Goal: Task Accomplishment & Management: Manage account settings

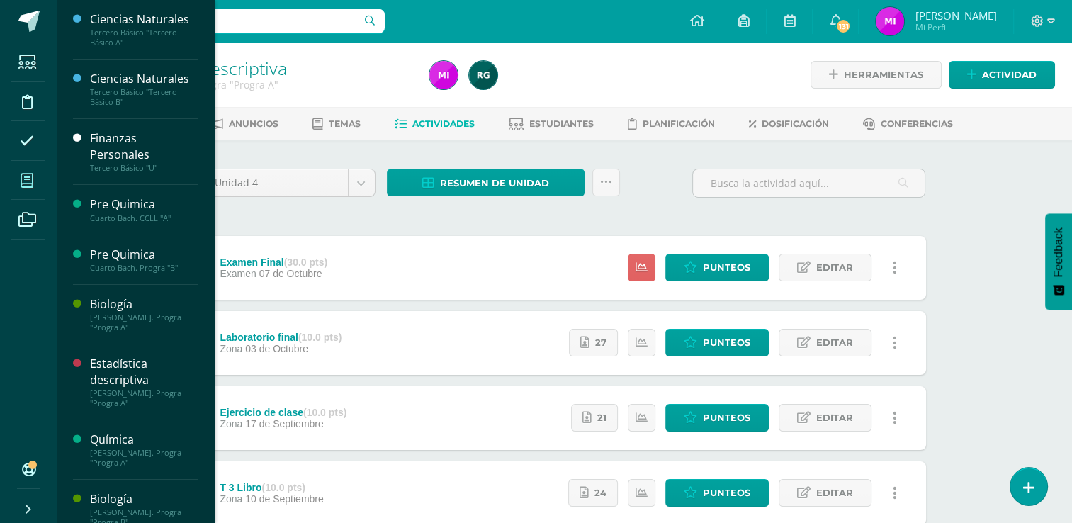
click at [26, 181] on icon at bounding box center [27, 181] width 13 height 14
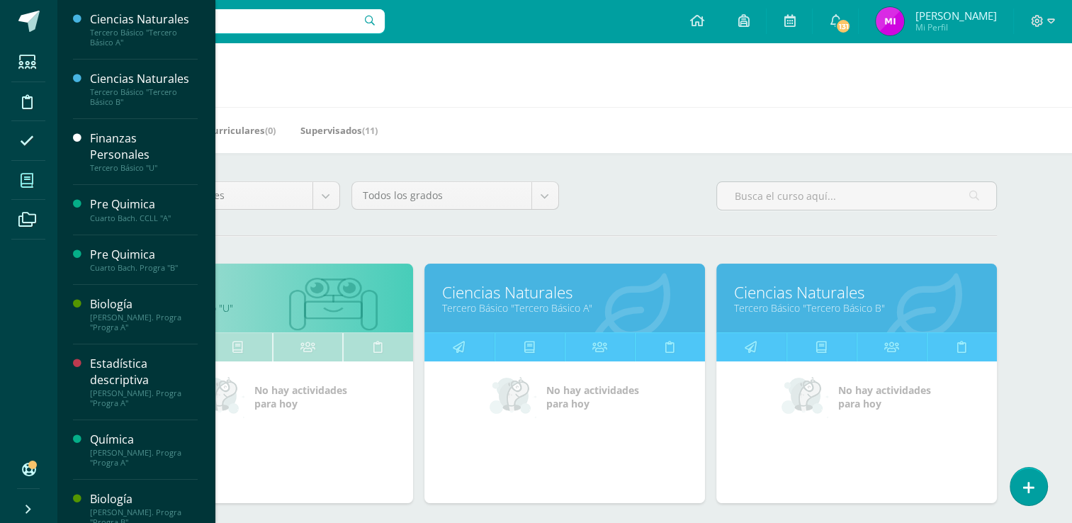
click at [644, 213] on div "Todos los niveles Todos los niveles Preprimaria Bach. Dibujo Básico Bach. CCLL …" at bounding box center [565, 201] width 876 height 40
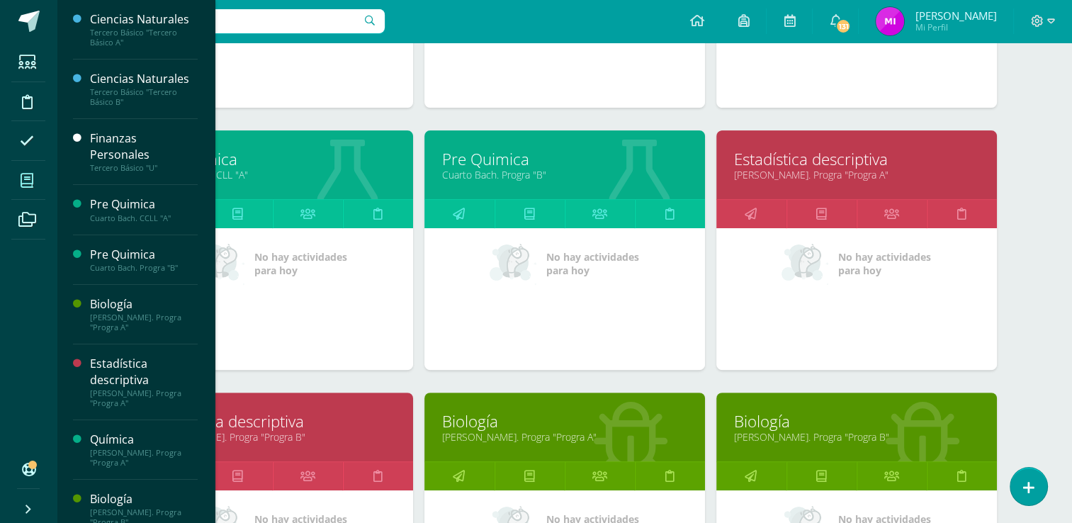
scroll to position [397, 0]
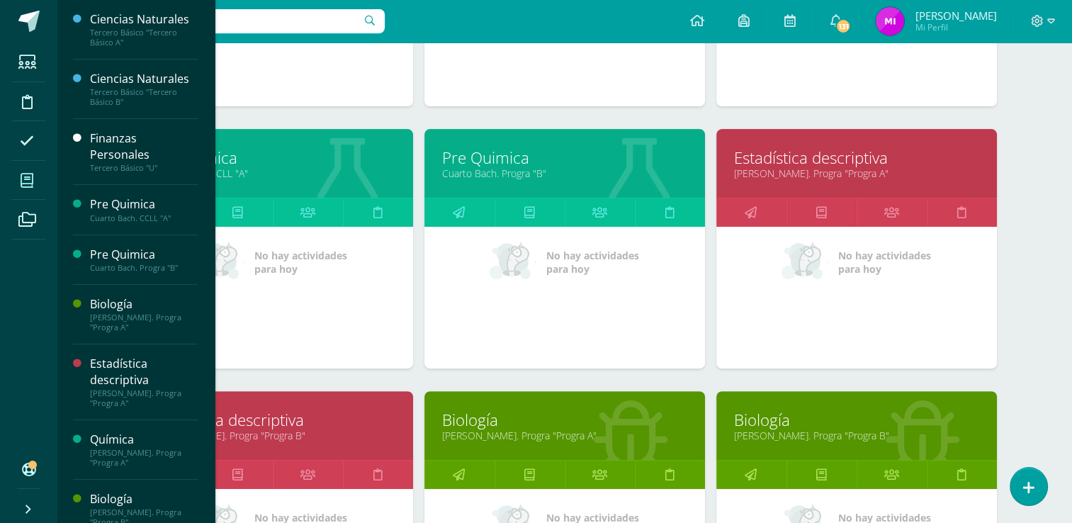
click at [1061, 311] on div "Mis cursos Mis Cursos (11) Mis Extracurriculares (0) Supervisados (11) Todos lo…" at bounding box center [564, 328] width 1015 height 1364
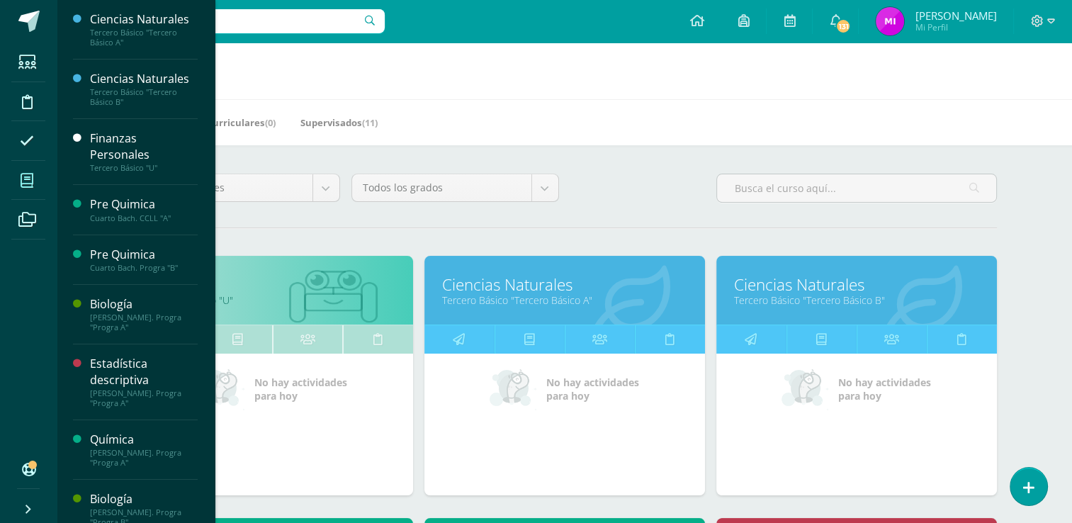
scroll to position [0, 0]
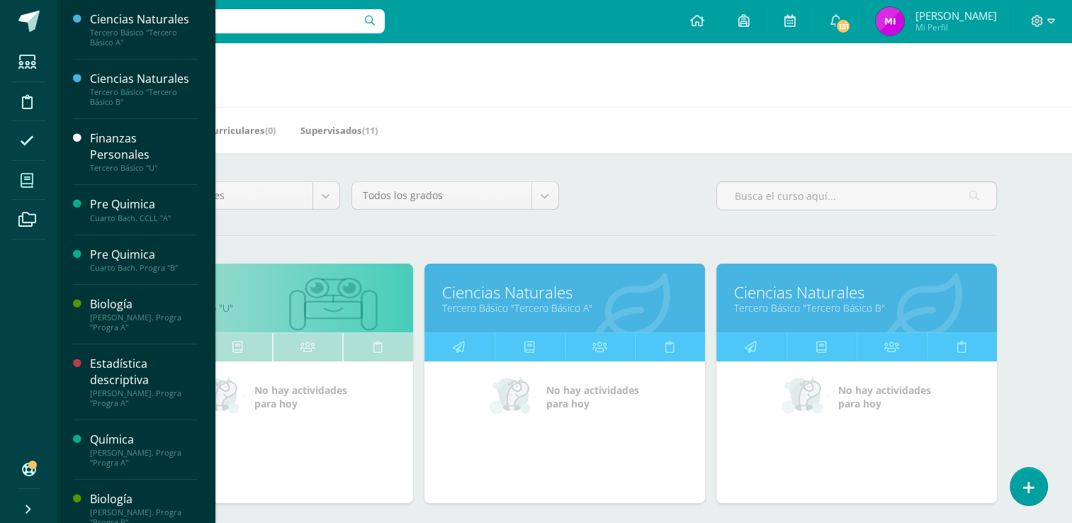
click at [511, 301] on link "Tercero Básico "Tercero Básico A"" at bounding box center [564, 307] width 245 height 13
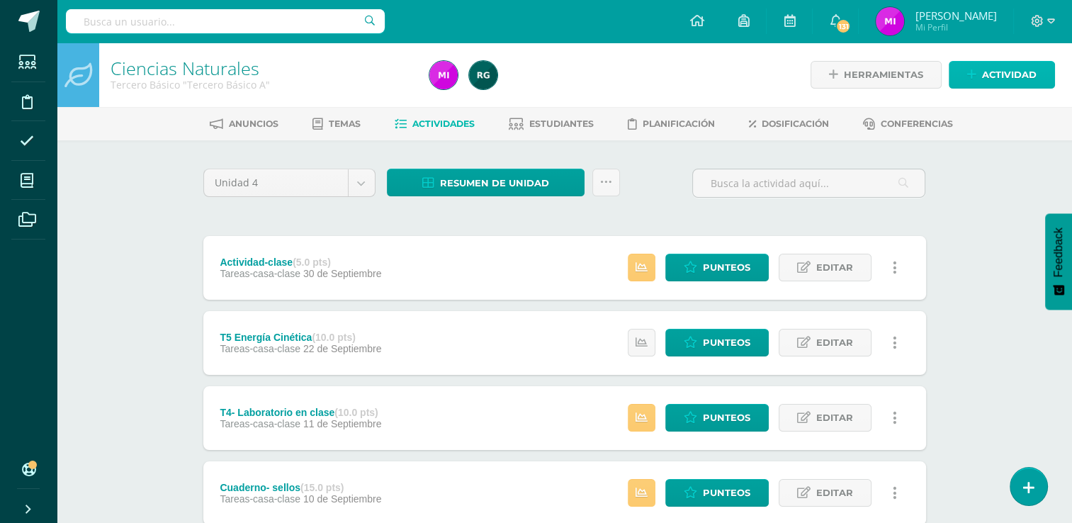
click at [995, 72] on span "Actividad" at bounding box center [1009, 75] width 55 height 26
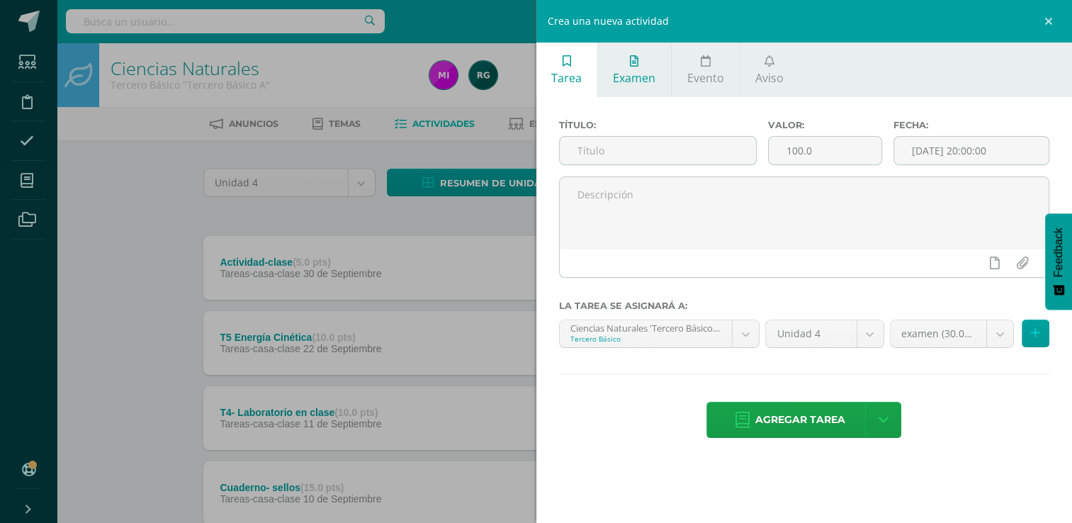
click at [631, 79] on span "Examen" at bounding box center [634, 78] width 43 height 16
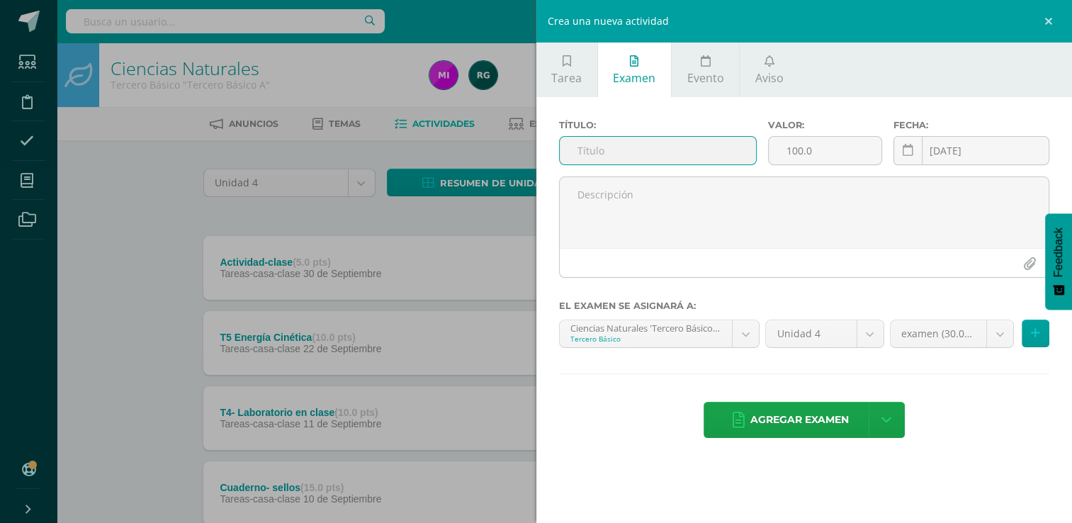
click at [591, 157] on input "text" at bounding box center [658, 151] width 196 height 28
type input "Examen Final"
click at [819, 154] on input "100.0" at bounding box center [825, 151] width 113 height 28
click at [150, 224] on div "Crea una nueva actividad Tarea Examen Evento Aviso Título: Valor: 100.0 Fecha: …" at bounding box center [536, 261] width 1072 height 523
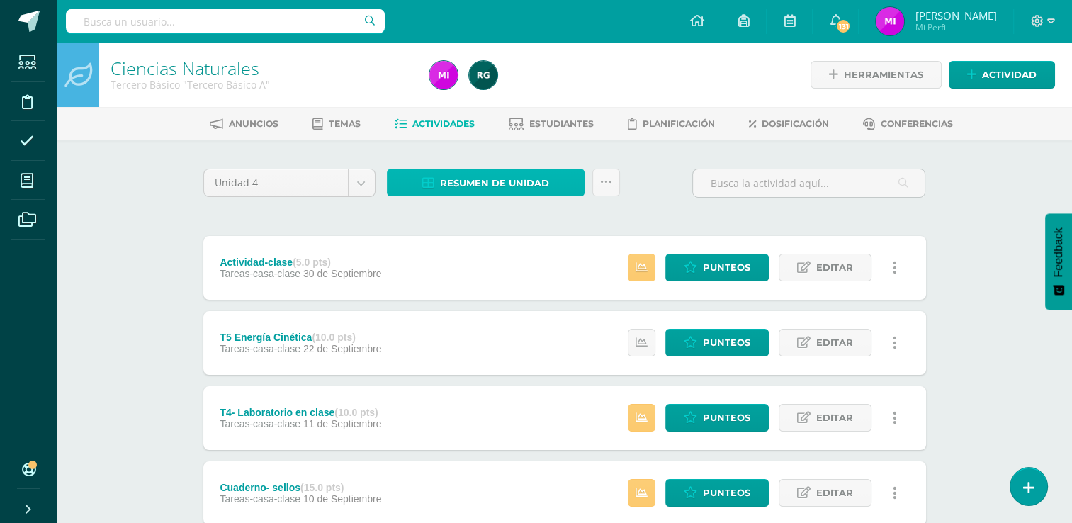
click at [479, 180] on span "Resumen de unidad" at bounding box center [494, 183] width 109 height 26
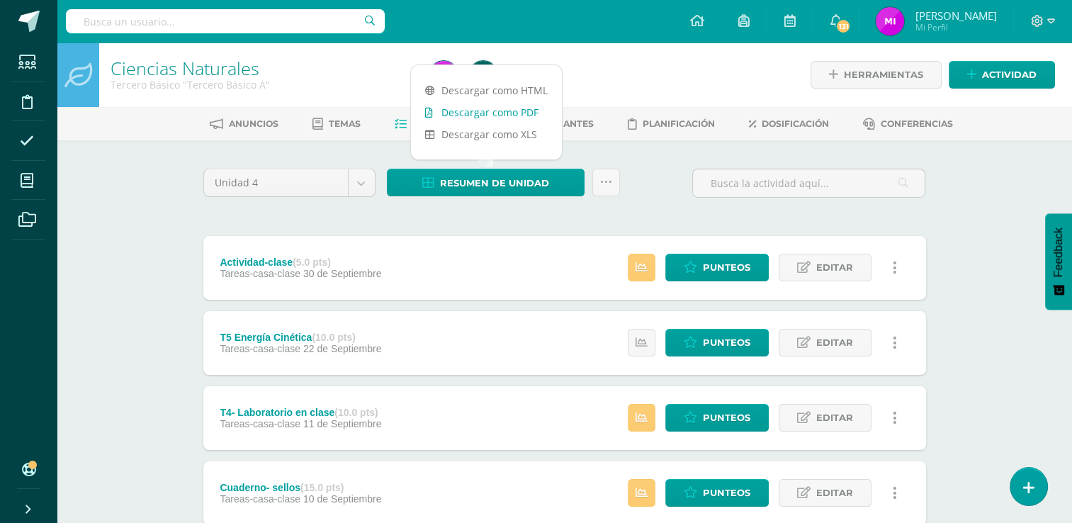
click at [460, 109] on link "Descargar como PDF" at bounding box center [486, 112] width 151 height 22
click at [998, 77] on span "Actividad" at bounding box center [1009, 75] width 55 height 26
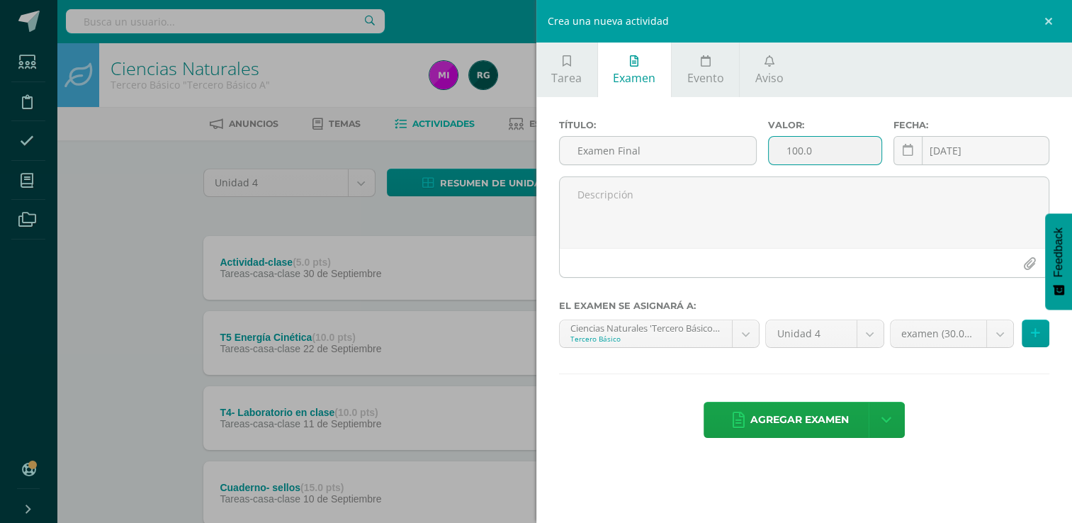
click at [842, 154] on input "100.0" at bounding box center [825, 151] width 113 height 28
type input "1"
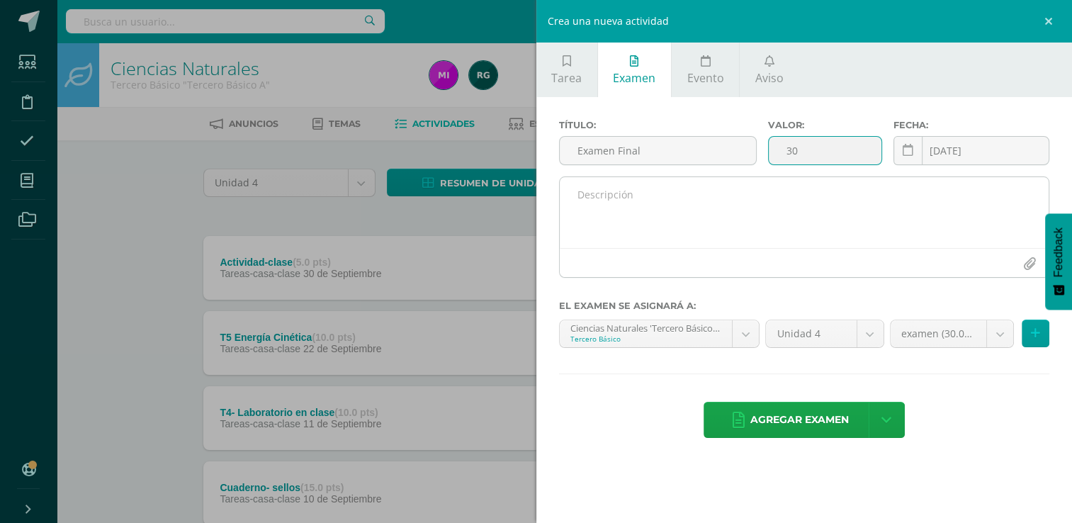
type input "30"
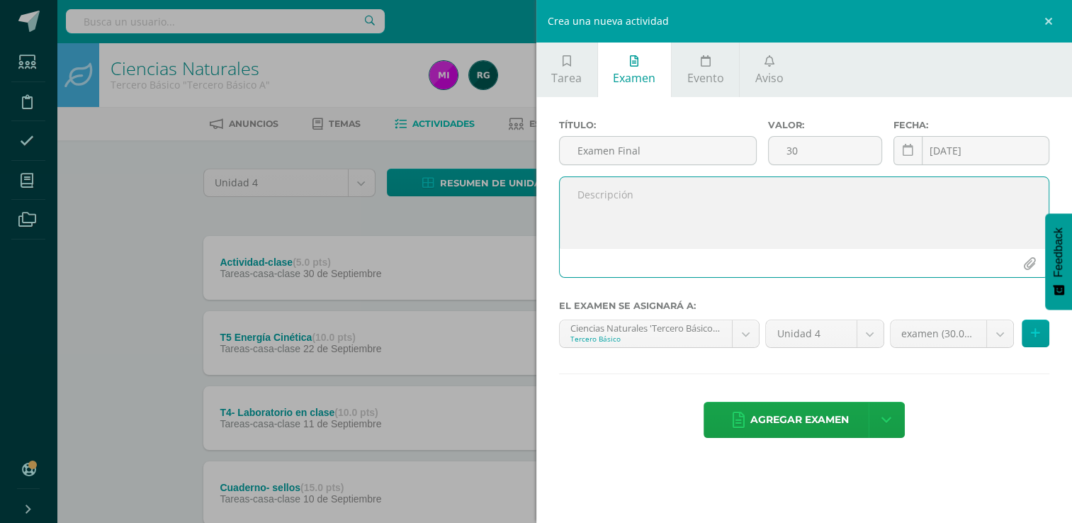
click at [791, 217] on textarea at bounding box center [805, 212] width 490 height 71
type textarea "En este espacio se registra la nota de su evaluación final."
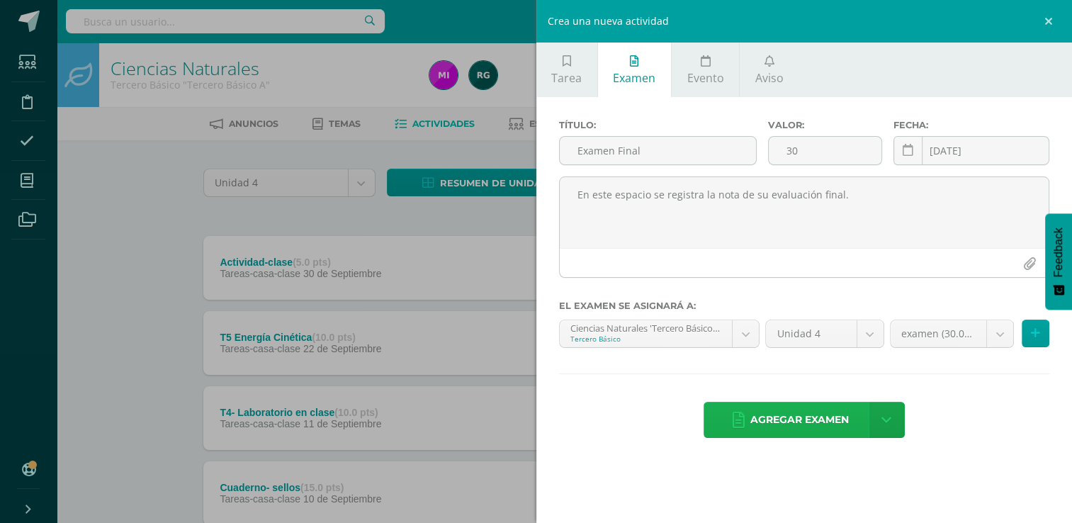
click at [805, 412] on span "Agregar examen" at bounding box center [799, 419] width 98 height 35
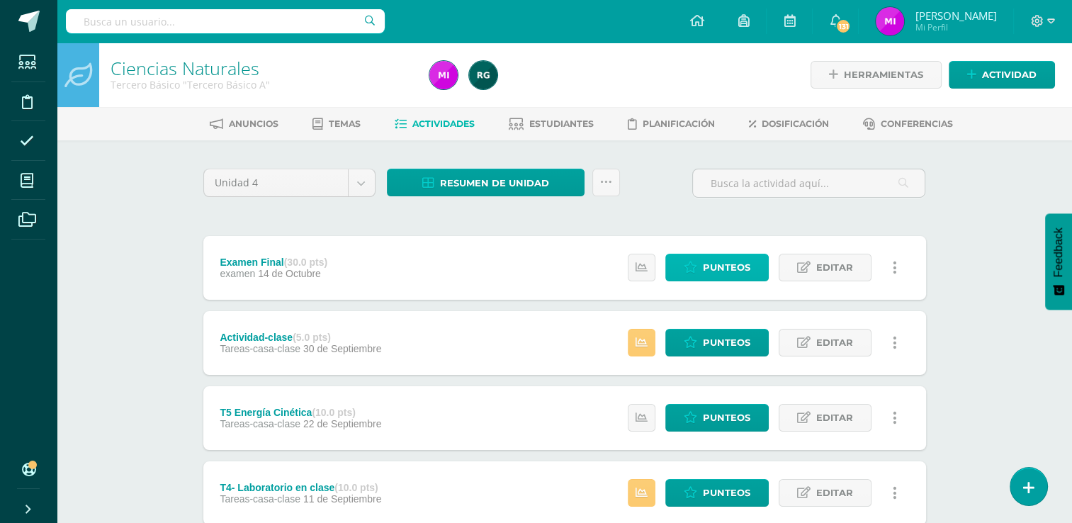
click at [706, 271] on span "Punteos" at bounding box center [726, 267] width 47 height 26
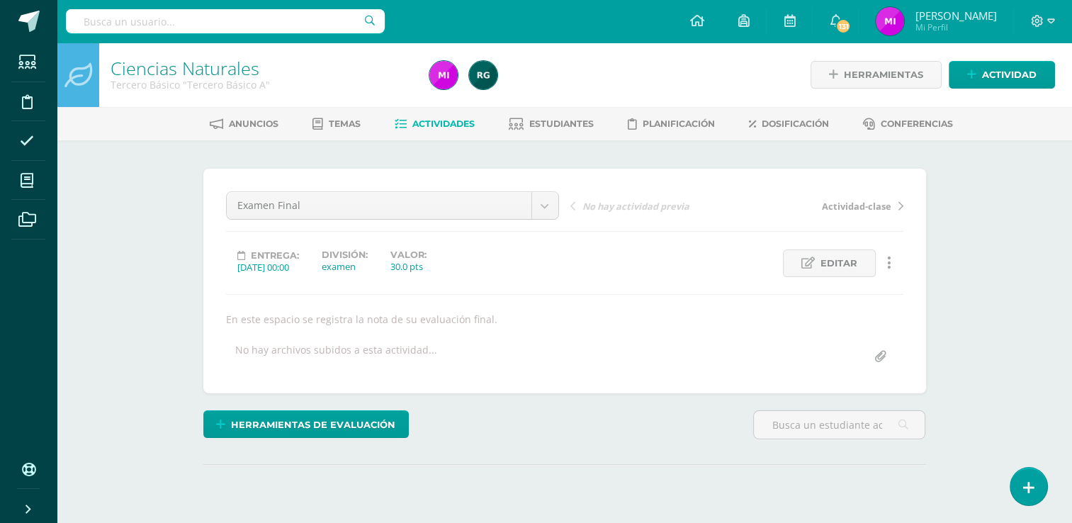
click at [1007, 267] on div "Ciencias Naturales Tercero Básico "Tercero Básico A" Herramientas Detalle de as…" at bounding box center [564, 309] width 1015 height 532
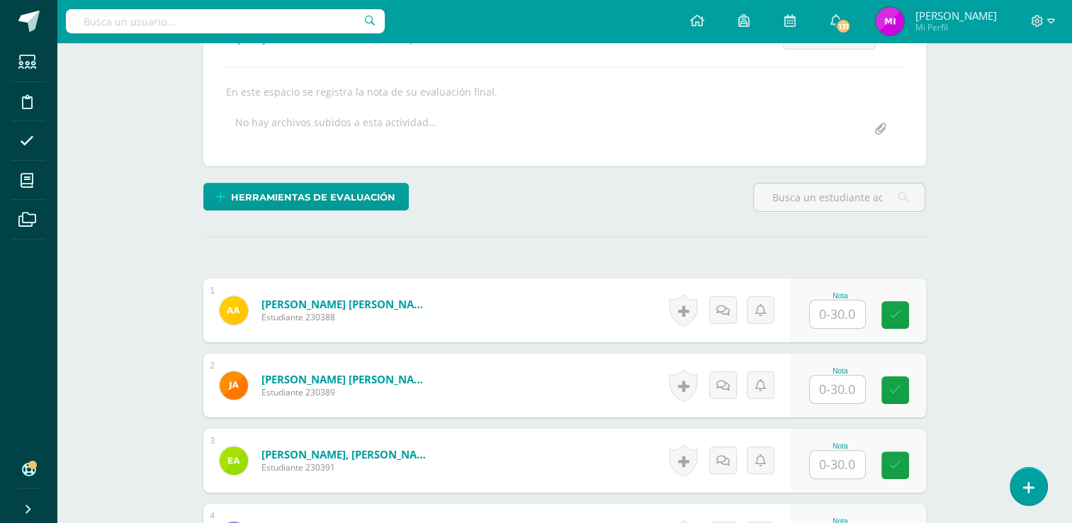
scroll to position [228, 0]
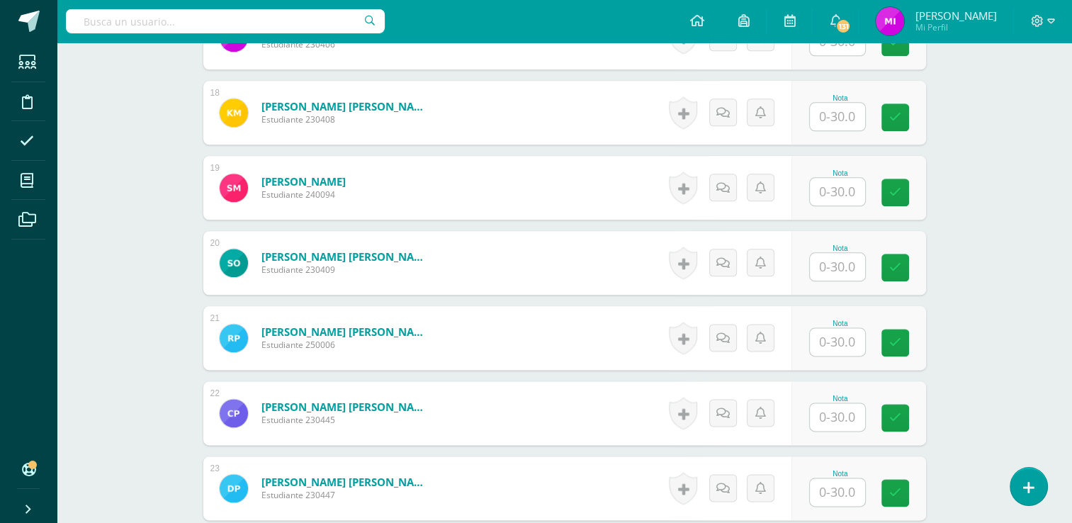
scroll to position [1730, 0]
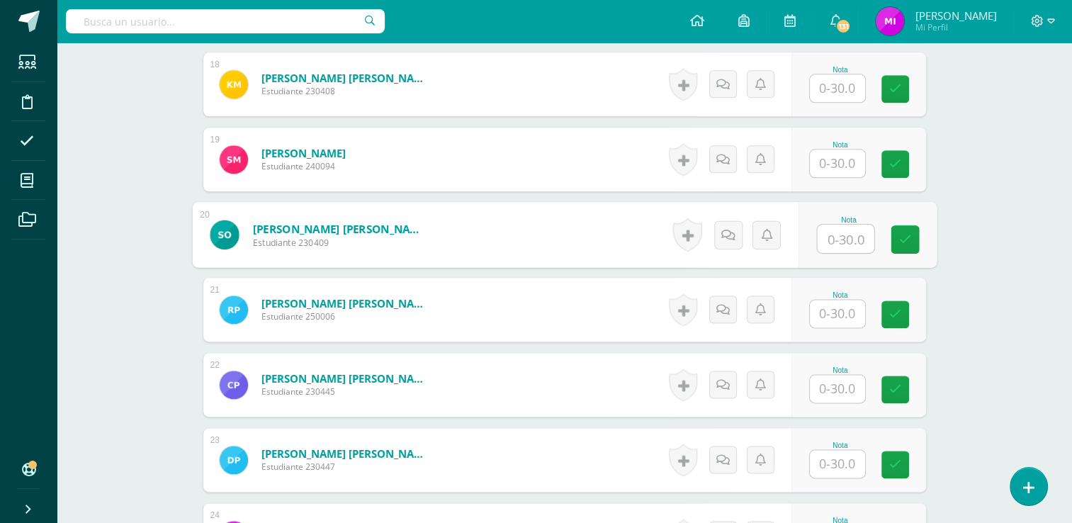
click at [836, 234] on input "text" at bounding box center [845, 239] width 57 height 28
type input "14"
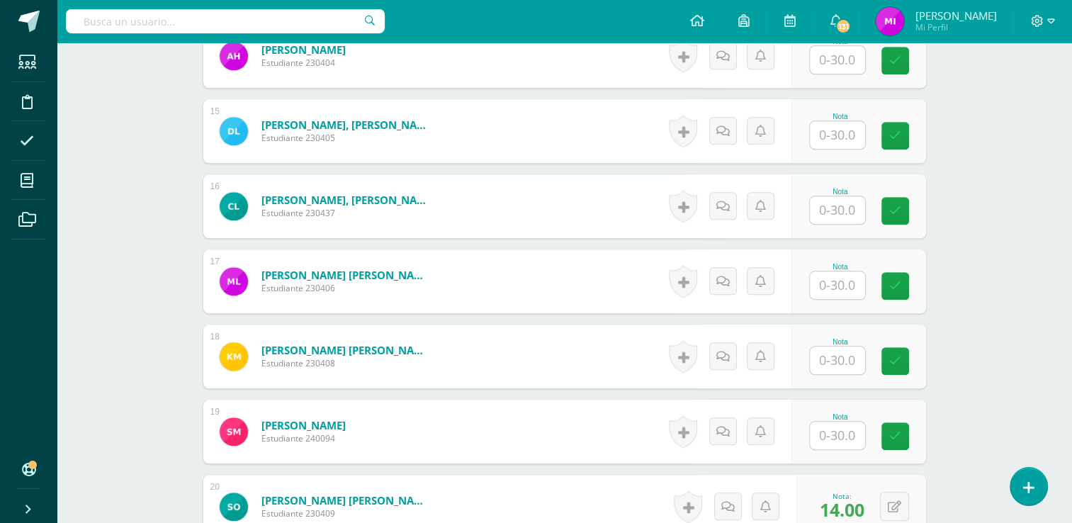
scroll to position [1447, 0]
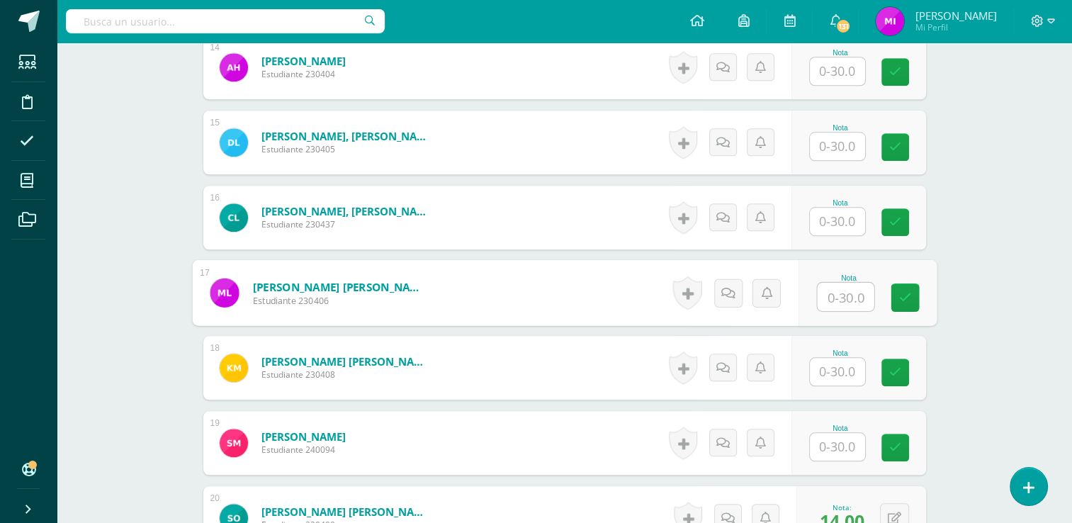
click at [830, 306] on input "text" at bounding box center [845, 297] width 57 height 28
click at [830, 306] on input "29" at bounding box center [845, 297] width 57 height 28
type input "29"
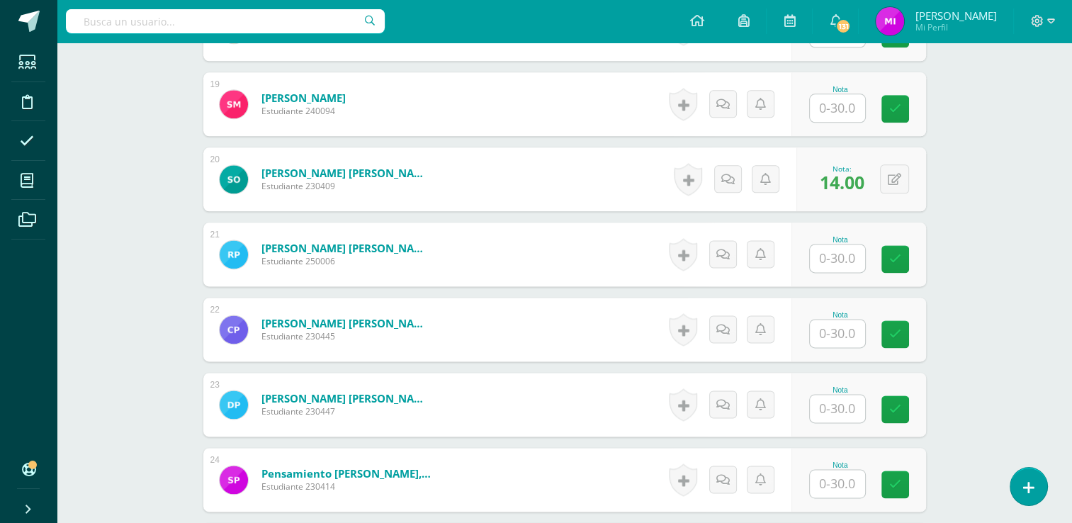
scroll to position [1787, 0]
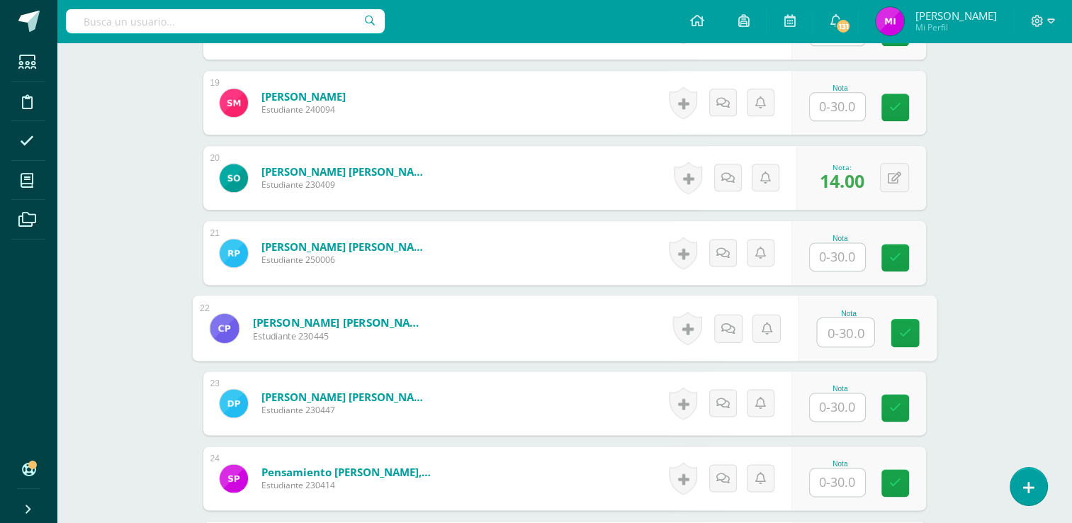
click at [825, 337] on input "text" at bounding box center [845, 332] width 57 height 28
type input "17"
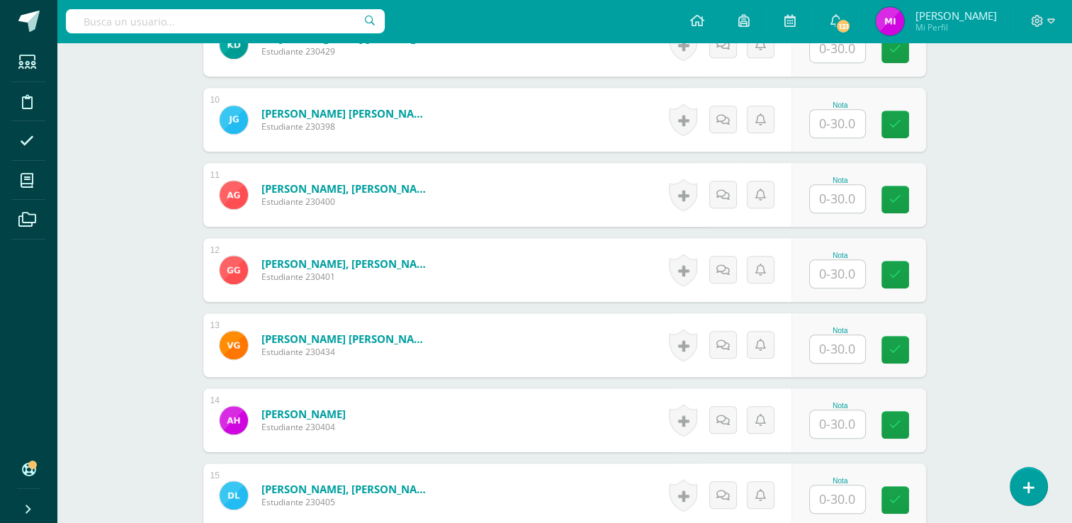
scroll to position [993, 0]
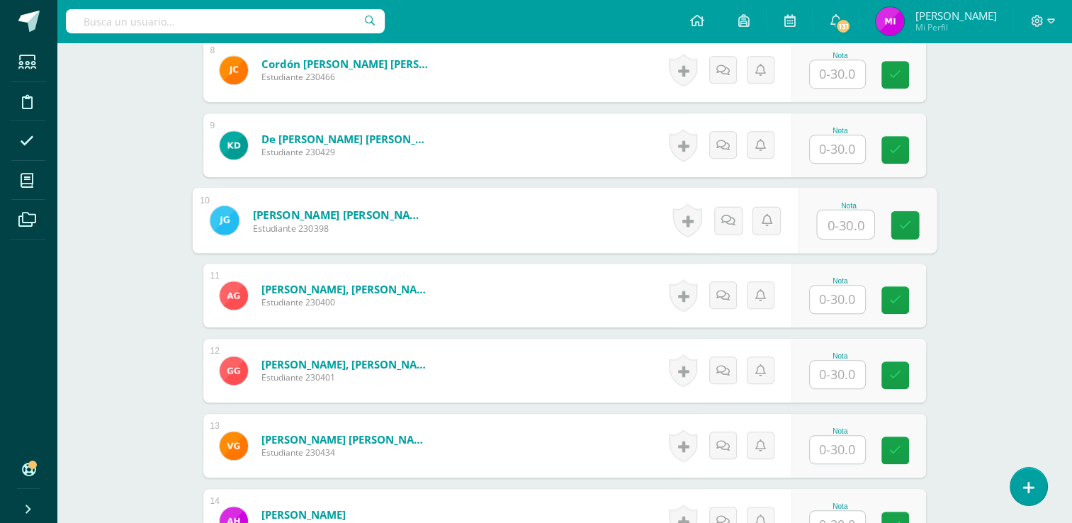
click at [836, 221] on input "text" at bounding box center [845, 224] width 57 height 28
type input "20"
click at [976, 291] on div "Ciencias Naturales Tercero Básico "Tercero Básico A" Herramientas Detalle de as…" at bounding box center [564, 445] width 1015 height 2793
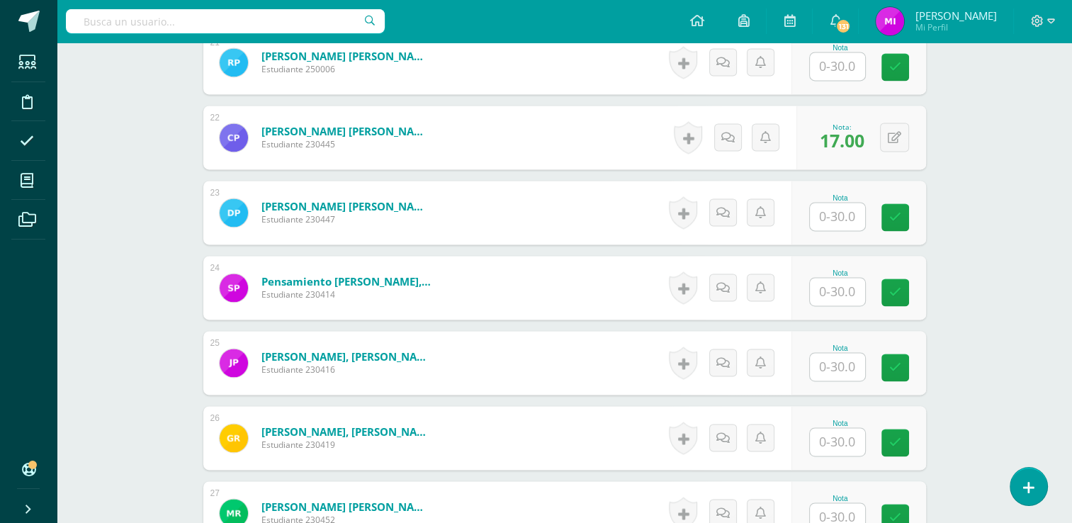
scroll to position [1986, 0]
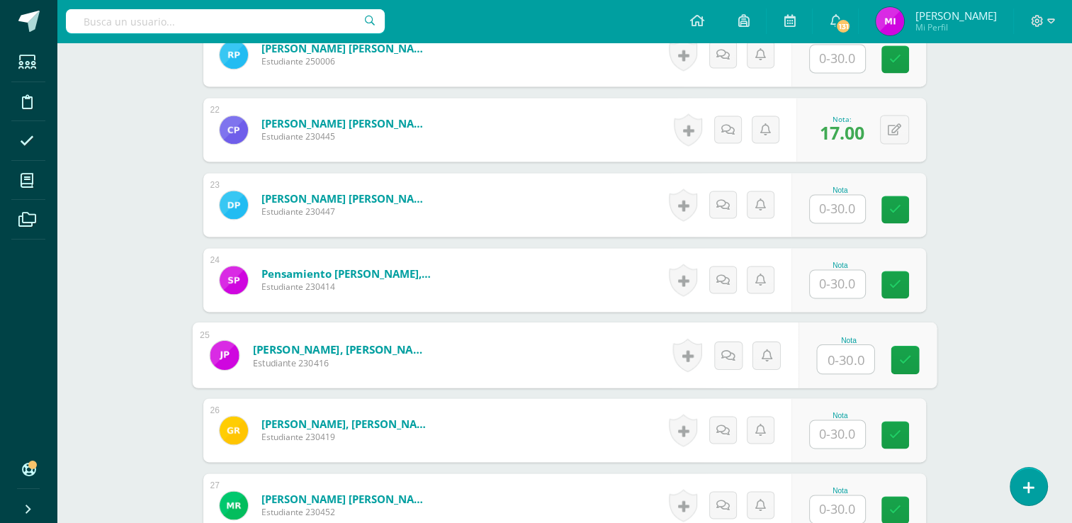
click at [848, 353] on input "text" at bounding box center [845, 359] width 57 height 28
type input "27"
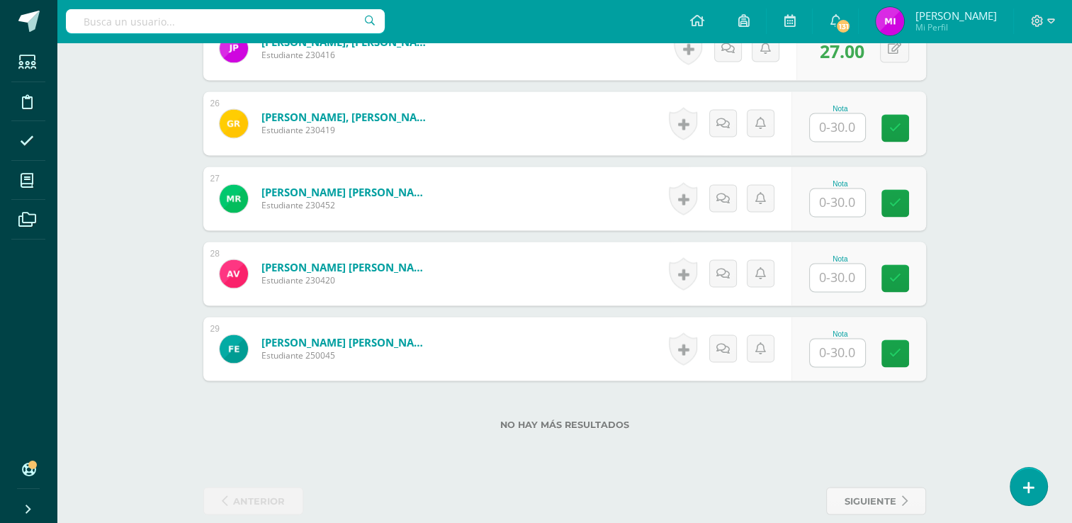
scroll to position [2311, 0]
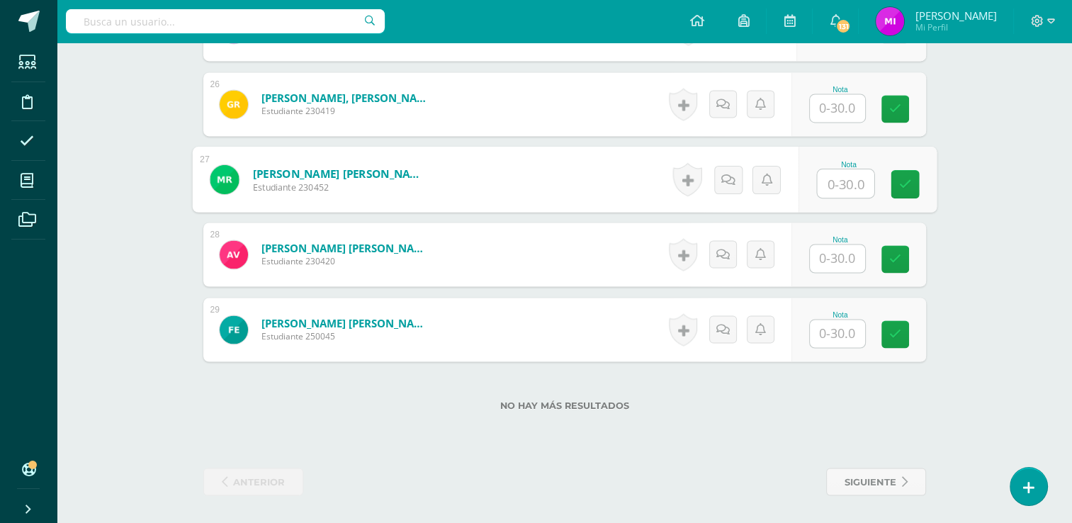
click at [842, 177] on input "text" at bounding box center [845, 183] width 57 height 28
type input "29"
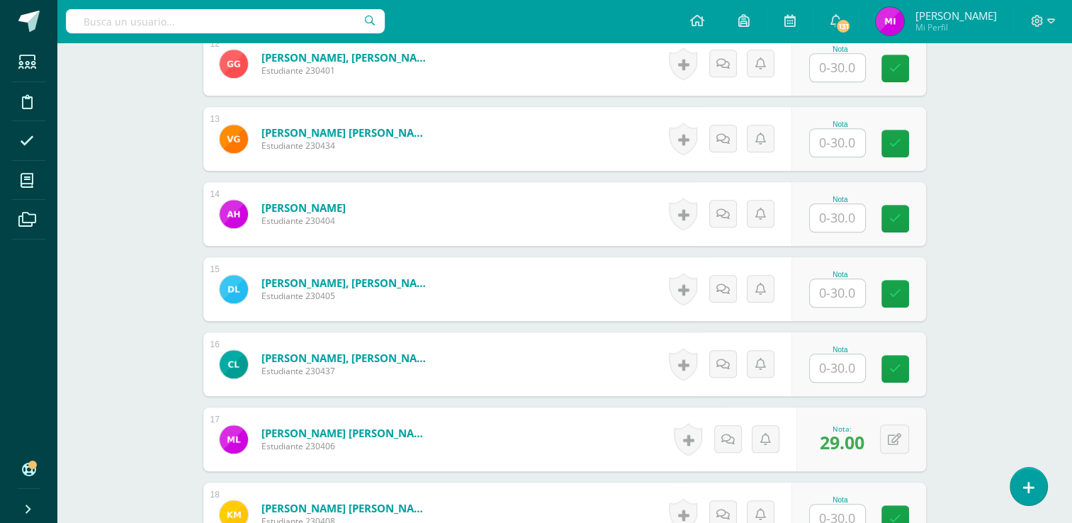
scroll to position [1263, 0]
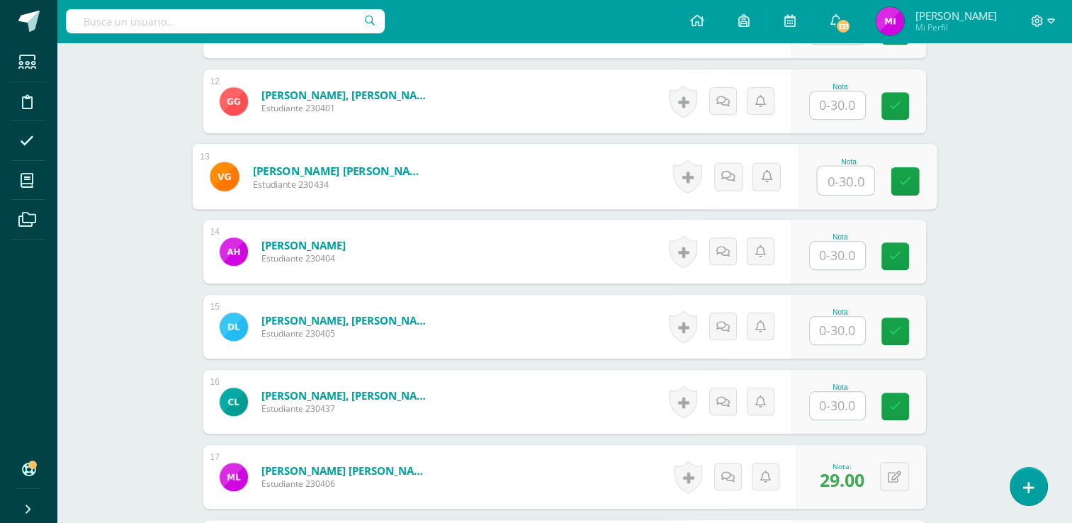
click at [833, 179] on input "text" at bounding box center [845, 181] width 57 height 28
type input "10"
click at [1013, 285] on div "Ciencias Naturales Tercero Básico "Tercero Básico A" Herramientas Detalle de as…" at bounding box center [564, 176] width 1015 height 2793
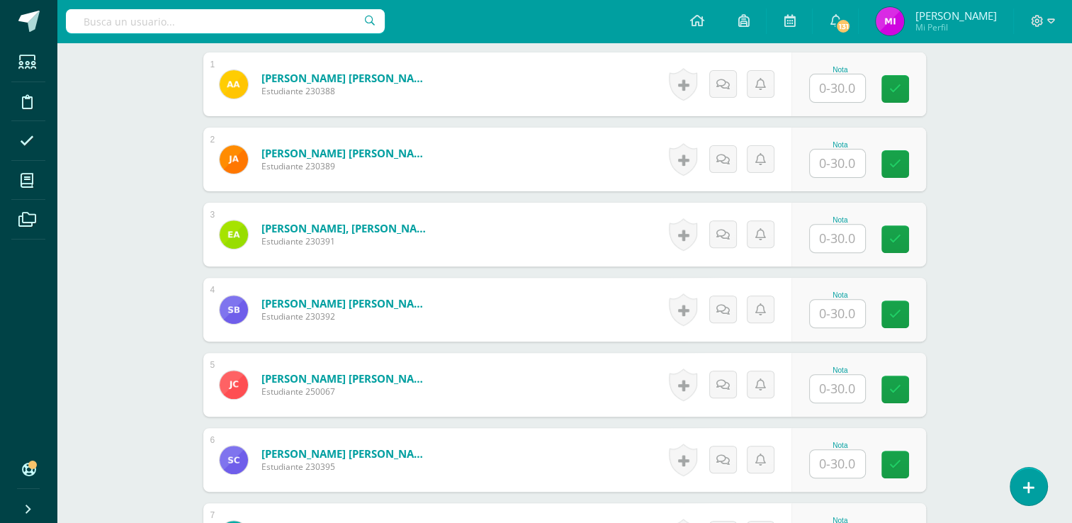
scroll to position [482, 0]
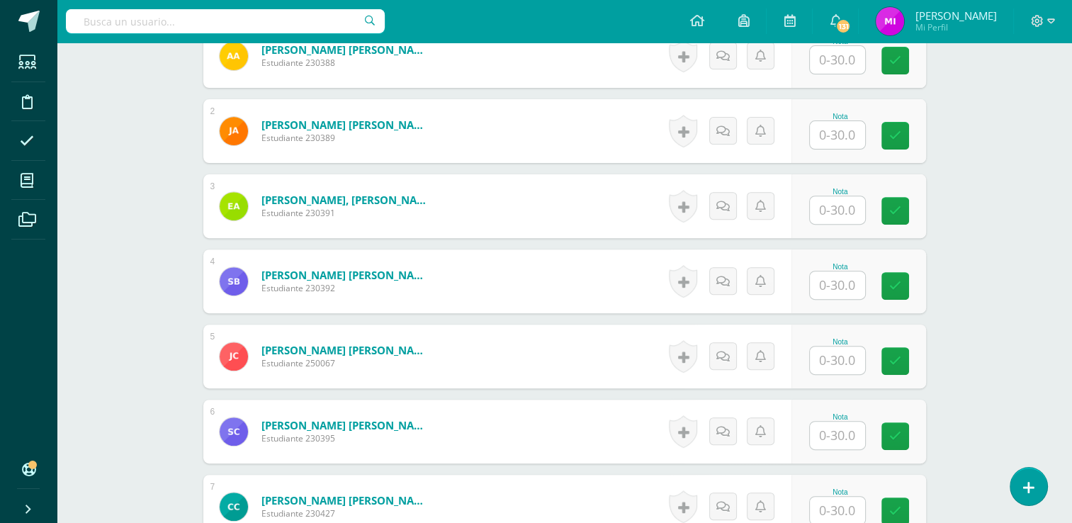
click at [855, 279] on input "text" at bounding box center [837, 285] width 55 height 28
type input "29"
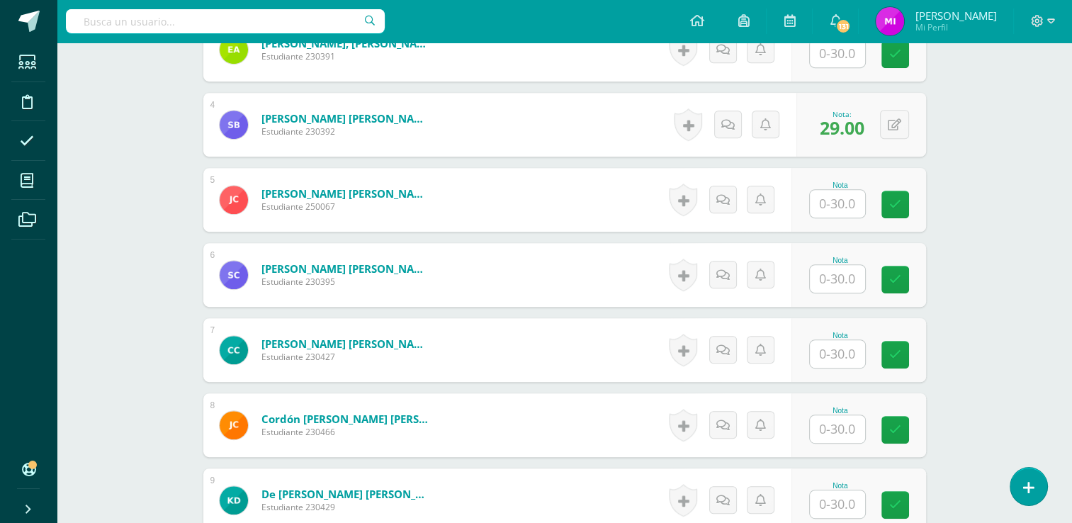
scroll to position [680, 0]
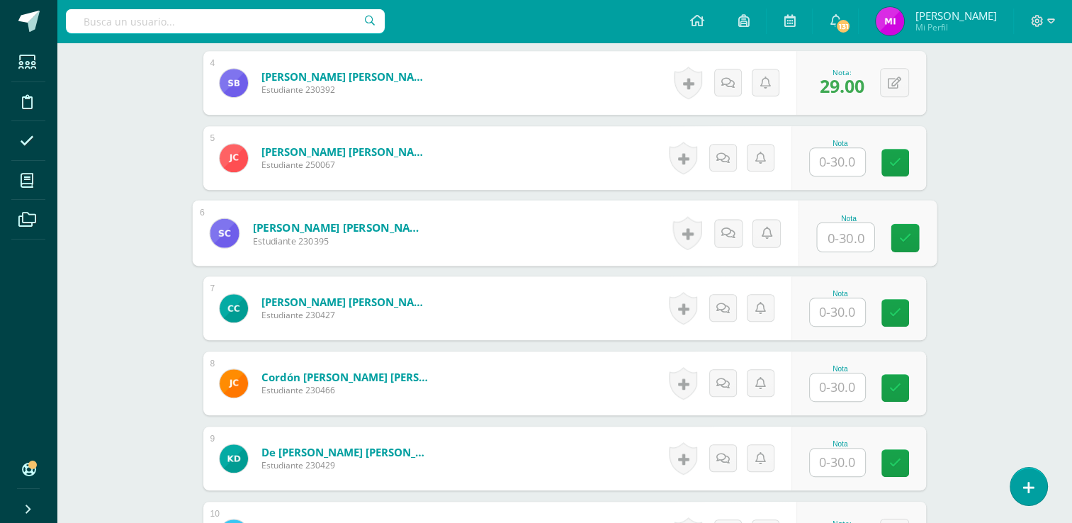
click at [848, 235] on input "text" at bounding box center [845, 237] width 57 height 28
type input "26"
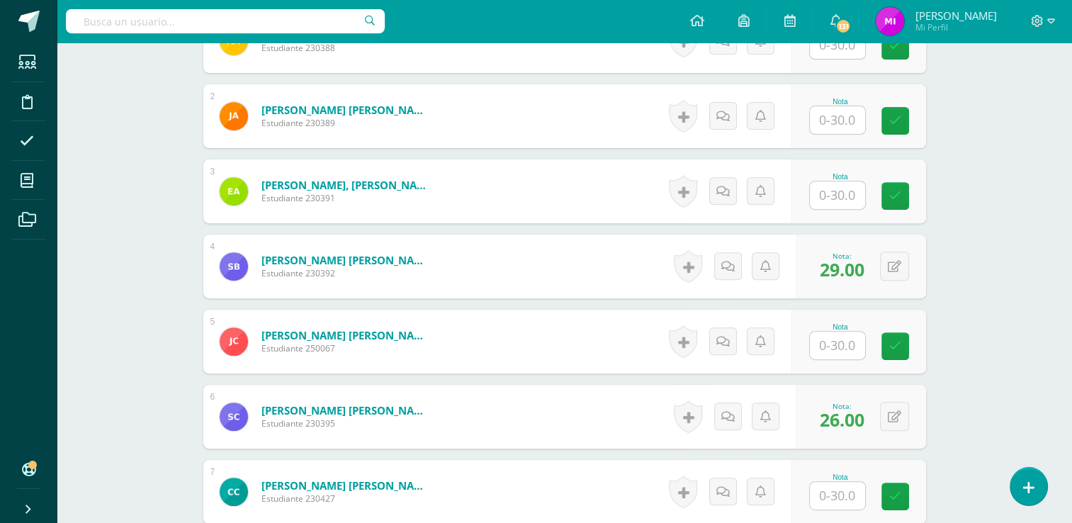
scroll to position [454, 0]
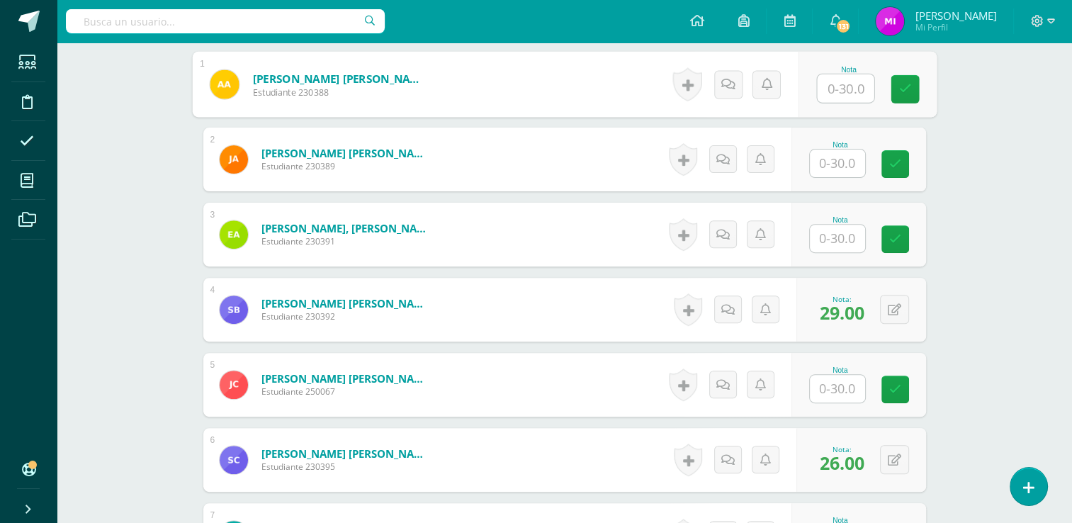
click at [838, 81] on input "text" at bounding box center [845, 88] width 57 height 28
type input "24"
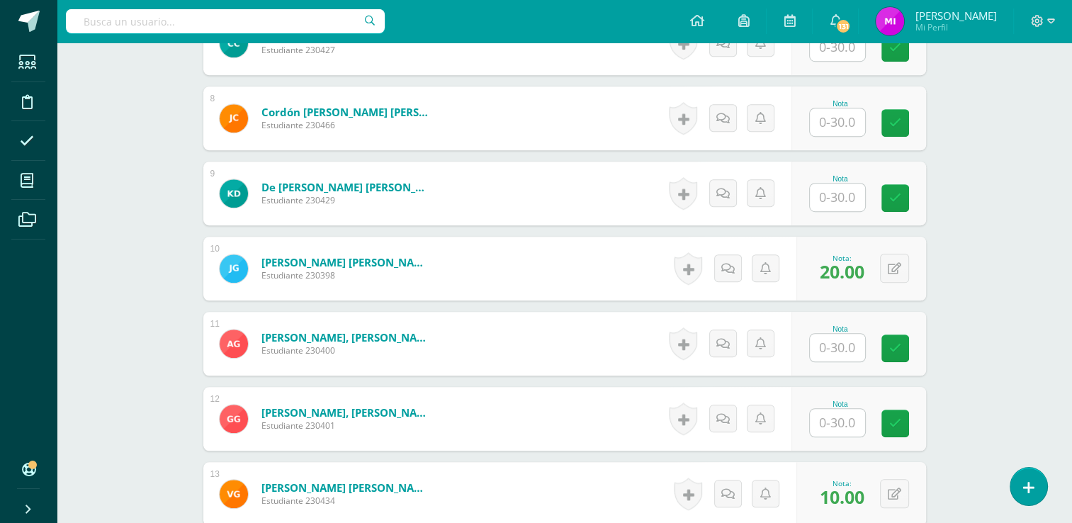
scroll to position [1049, 0]
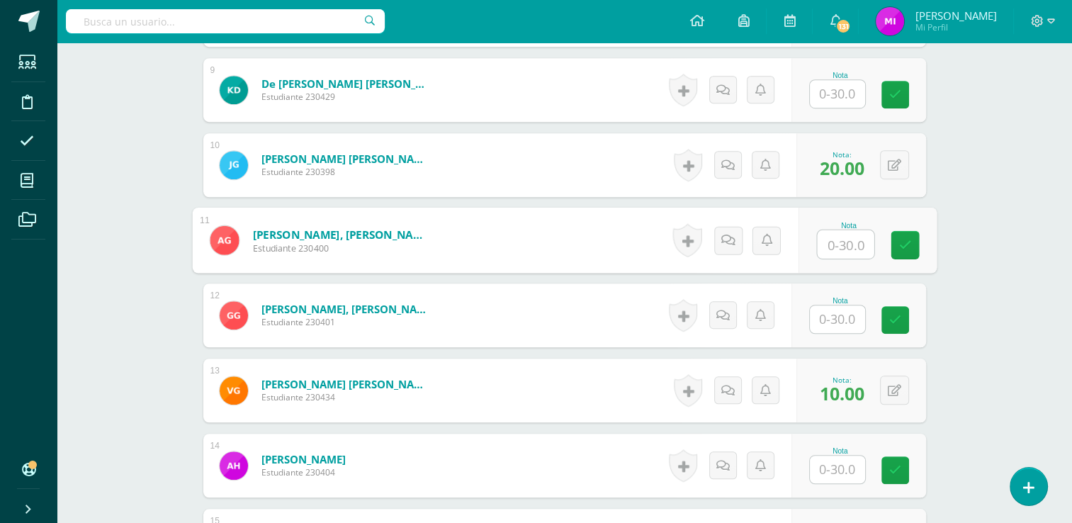
click at [833, 240] on input "text" at bounding box center [845, 244] width 57 height 28
type input "24"
click at [1004, 223] on div "Ciencias Naturales Tercero Básico "Tercero Básico A" Herramientas Detalle de as…" at bounding box center [564, 390] width 1015 height 2793
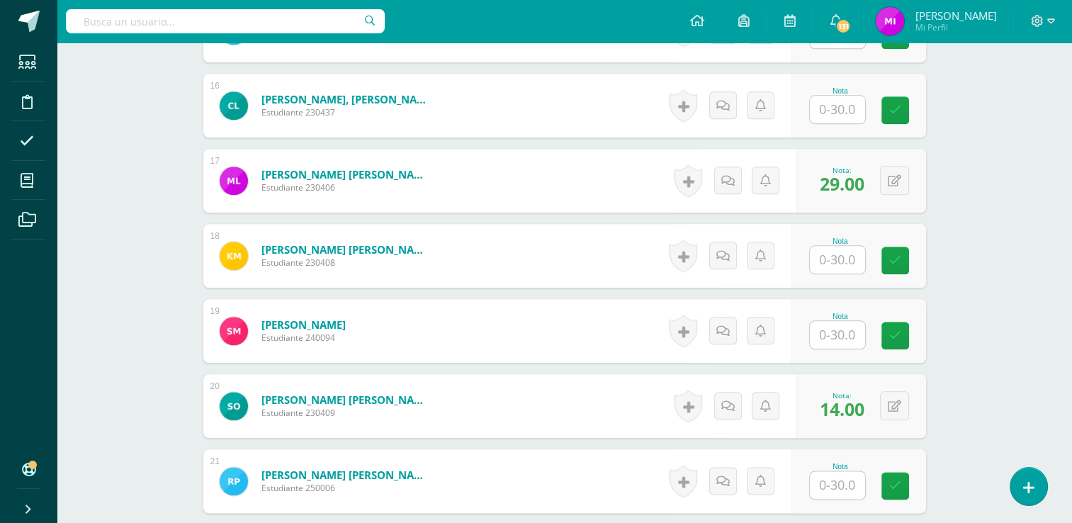
scroll to position [1616, 0]
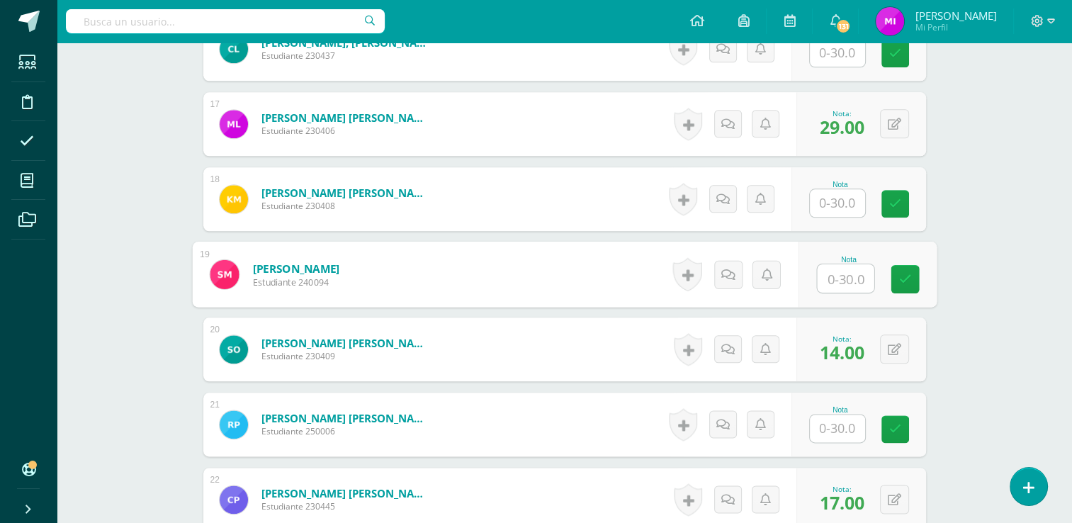
click at [836, 279] on input "text" at bounding box center [845, 278] width 57 height 28
type input "19"
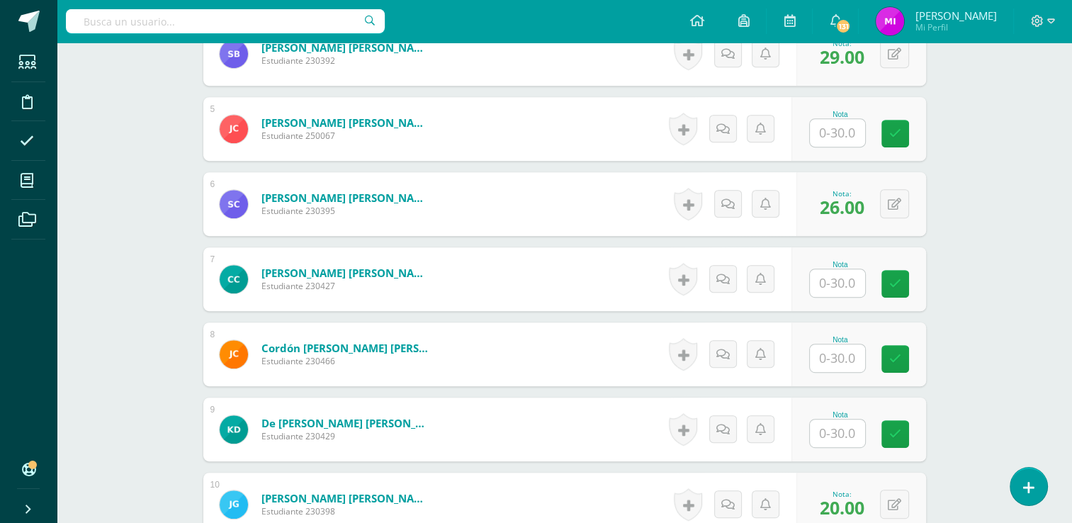
scroll to position [709, 0]
click at [840, 149] on div "Nota" at bounding box center [859, 130] width 135 height 64
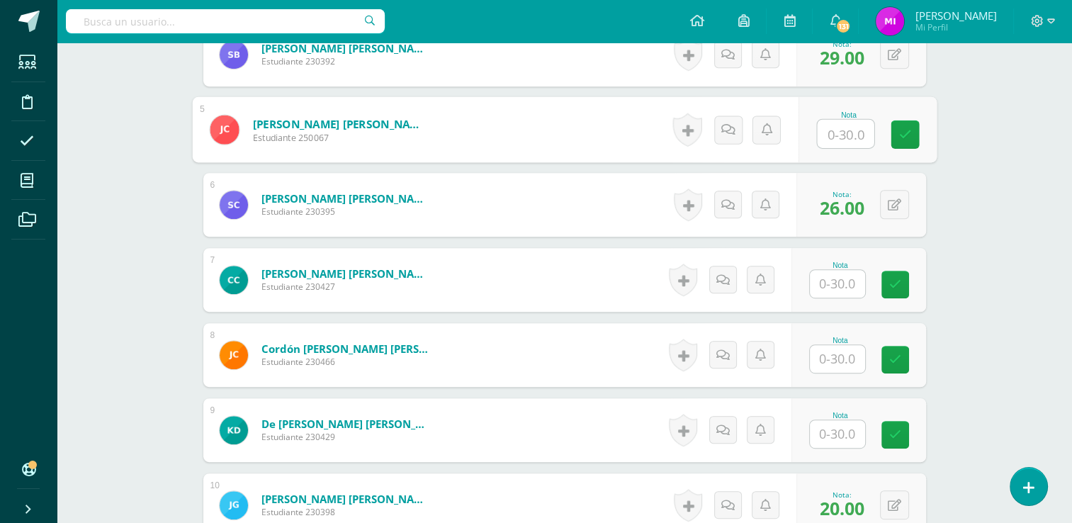
click at [826, 132] on input "text" at bounding box center [845, 134] width 57 height 28
type input "12"
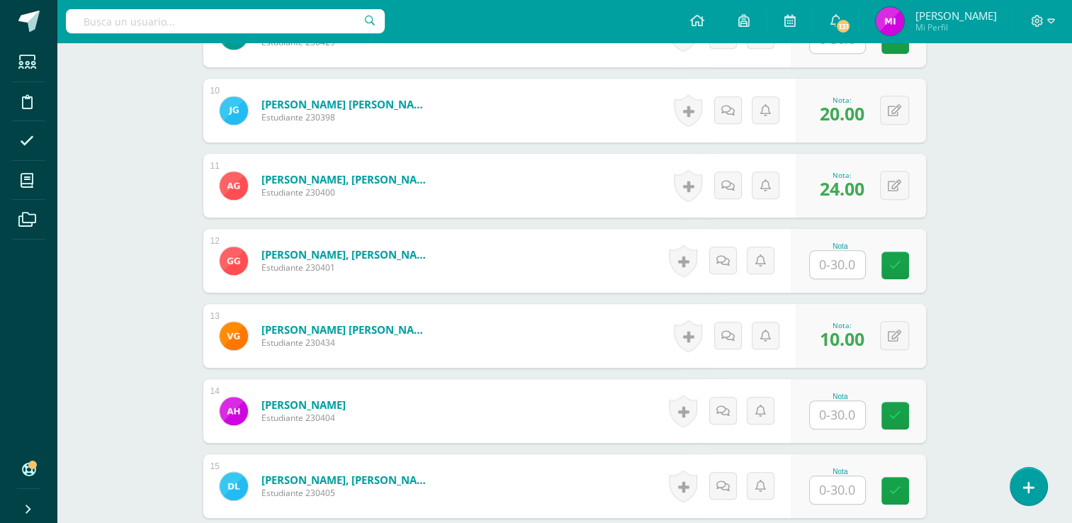
scroll to position [1105, 0]
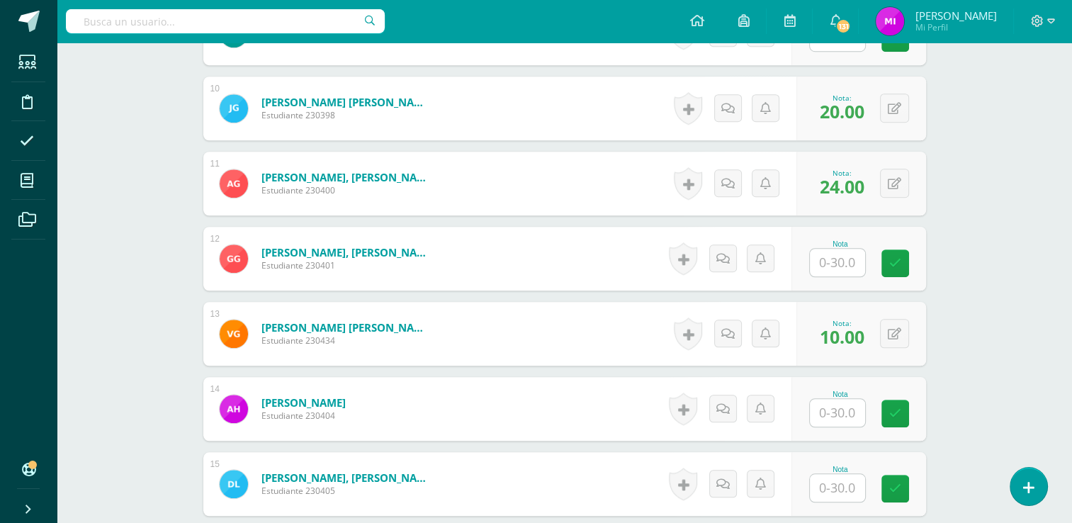
click at [838, 252] on input "text" at bounding box center [837, 263] width 55 height 28
type input "29"
click at [998, 254] on div "Ciencias Naturales Tercero Básico "Tercero Básico A" Herramientas Detalle de as…" at bounding box center [564, 333] width 1015 height 2793
click at [998, 277] on div "Ciencias Naturales Tercero Básico "Tercero Básico A" Herramientas Detalle de as…" at bounding box center [564, 333] width 1015 height 2793
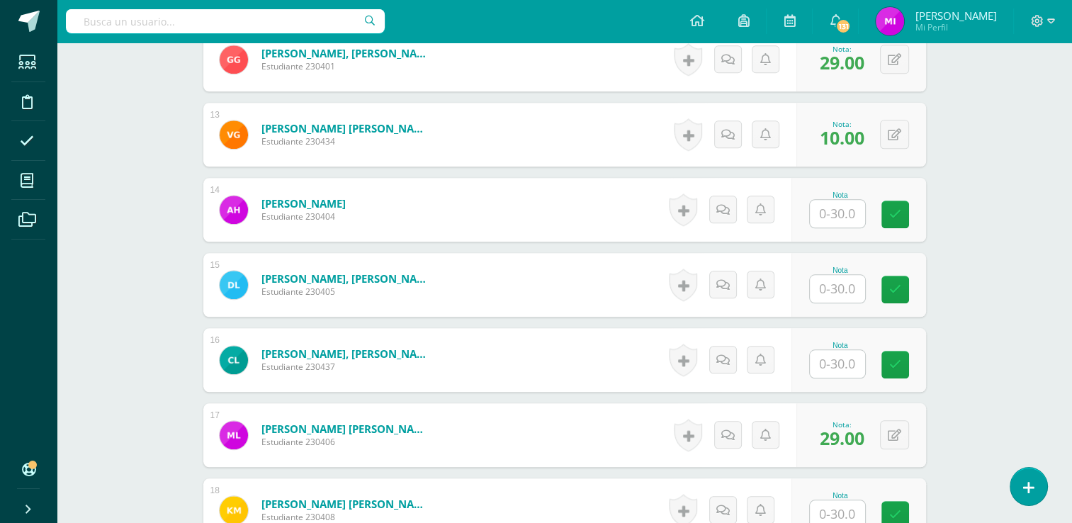
scroll to position [1361, 0]
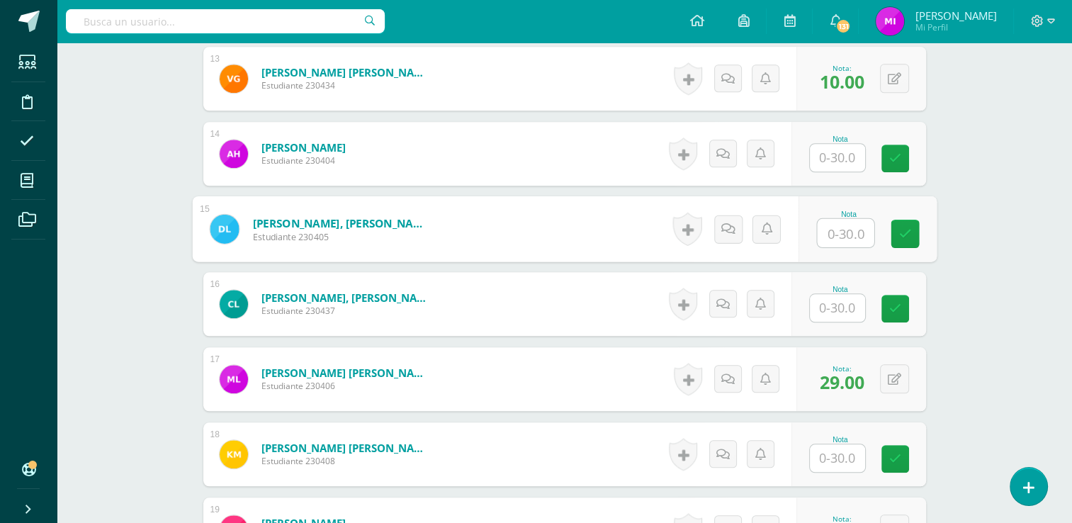
click at [847, 228] on input "text" at bounding box center [845, 233] width 57 height 28
type input "27"
click at [978, 257] on div "Ciencias Naturales Tercero Básico "Tercero Básico A" Herramientas Detalle de as…" at bounding box center [564, 78] width 1015 height 2793
click at [985, 254] on div "Ciencias Naturales Tercero Básico "Tercero Básico A" Herramientas Detalle de as…" at bounding box center [564, 78] width 1015 height 2793
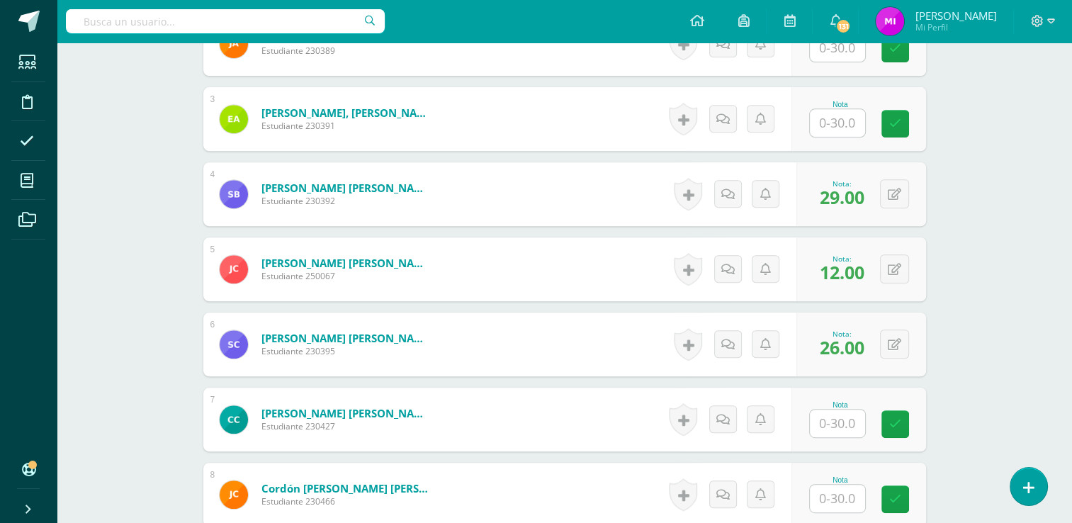
scroll to position [567, 0]
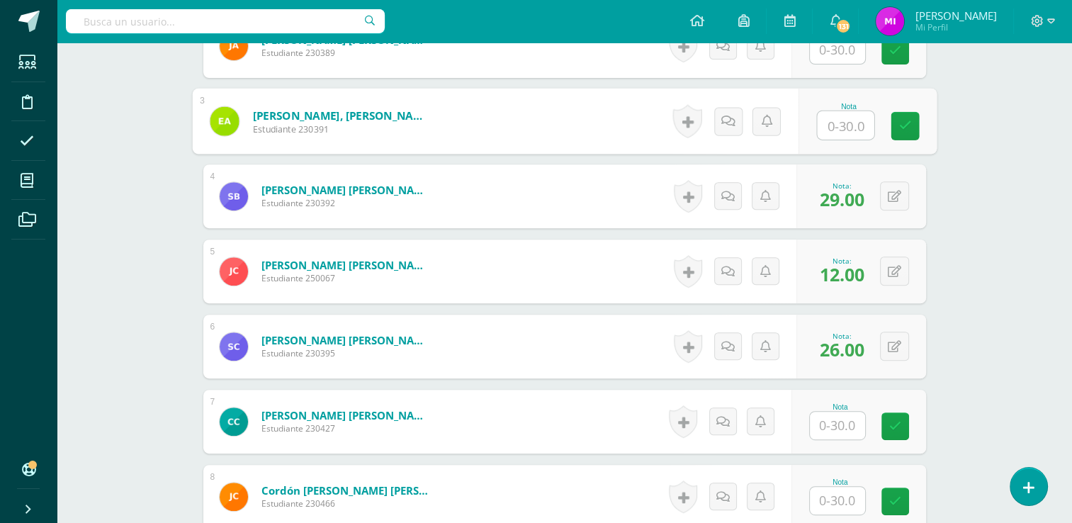
click at [834, 123] on input "text" at bounding box center [845, 125] width 57 height 28
type input "20"
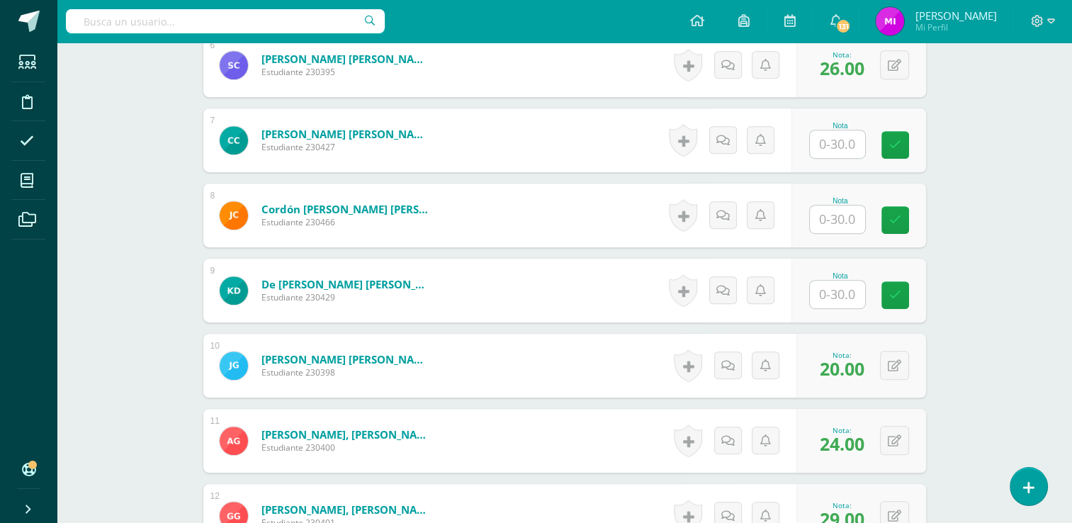
scroll to position [850, 0]
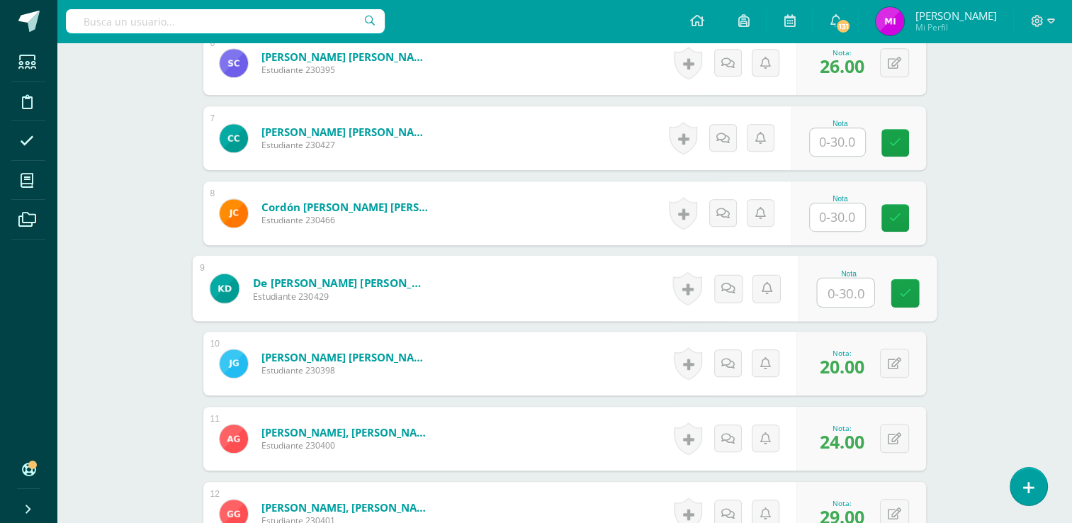
click at [845, 294] on input "text" at bounding box center [845, 292] width 57 height 28
type input "23"
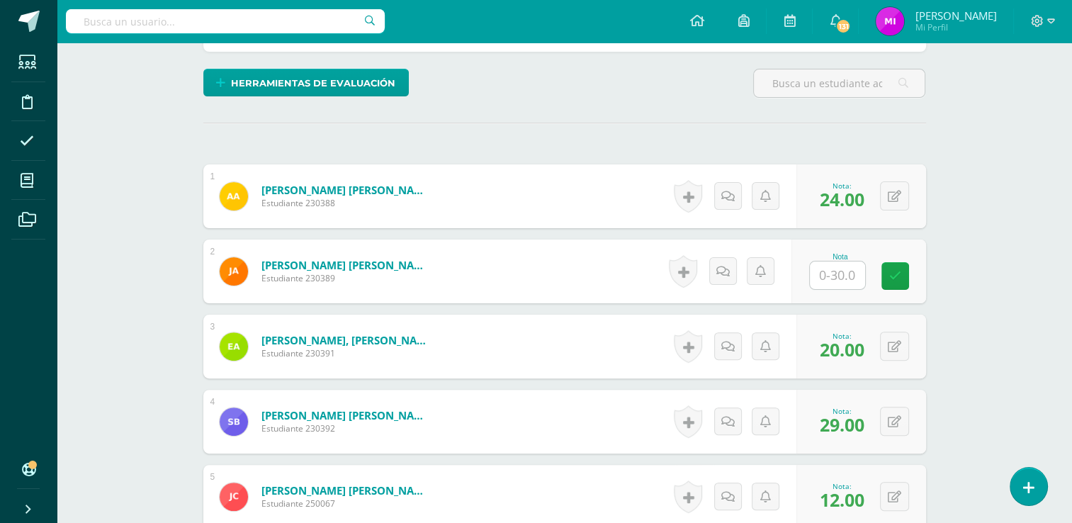
scroll to position [340, 0]
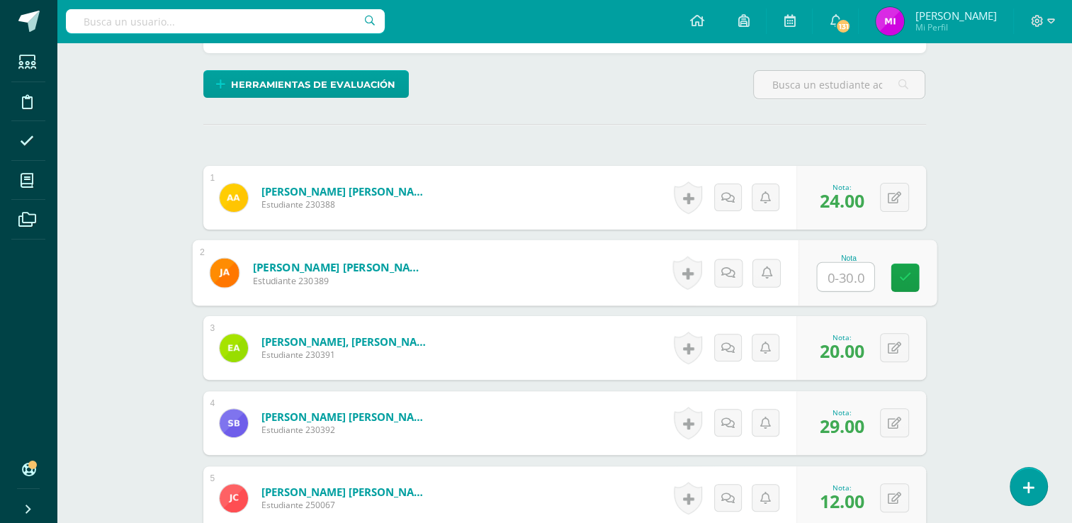
click at [825, 281] on input "text" at bounding box center [845, 277] width 57 height 28
type input "19"
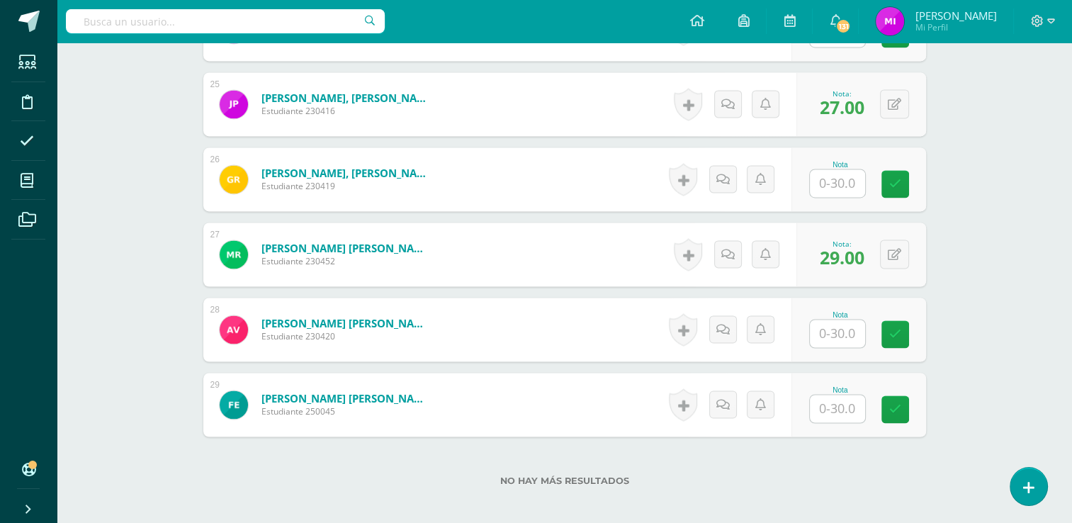
scroll to position [2239, 0]
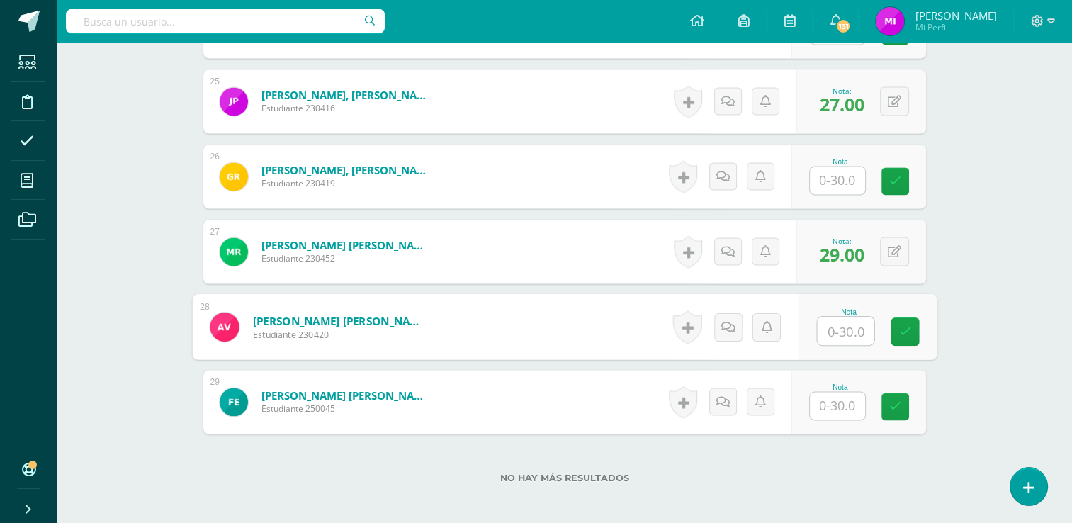
click at [835, 320] on input "text" at bounding box center [845, 331] width 57 height 28
type input "26"
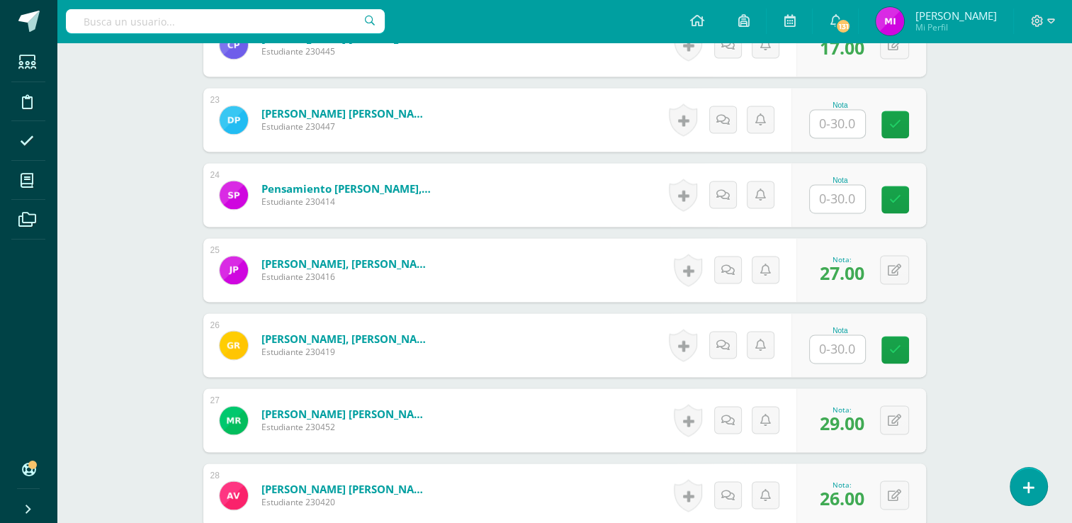
scroll to position [2069, 0]
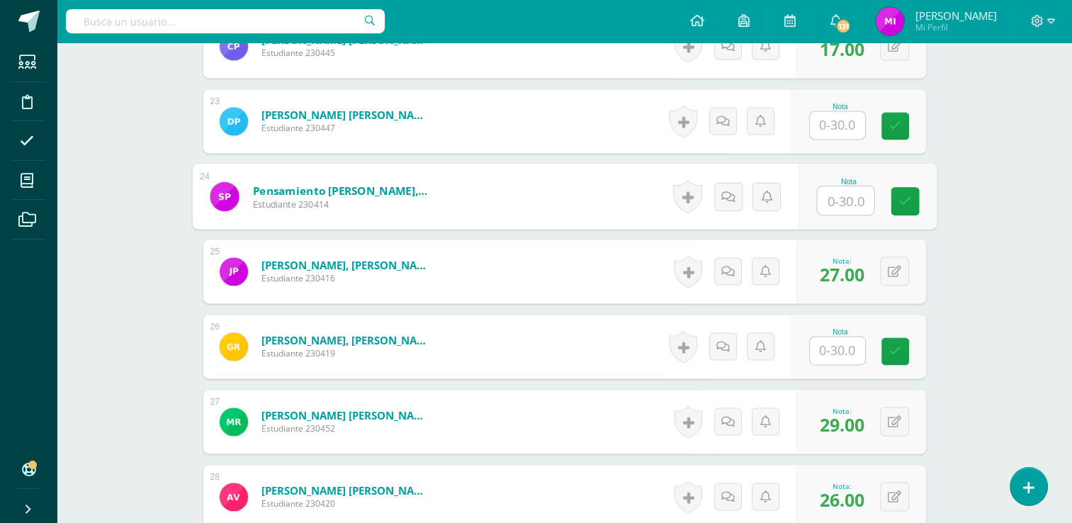
click at [835, 201] on input "text" at bounding box center [845, 200] width 57 height 28
type input "26"
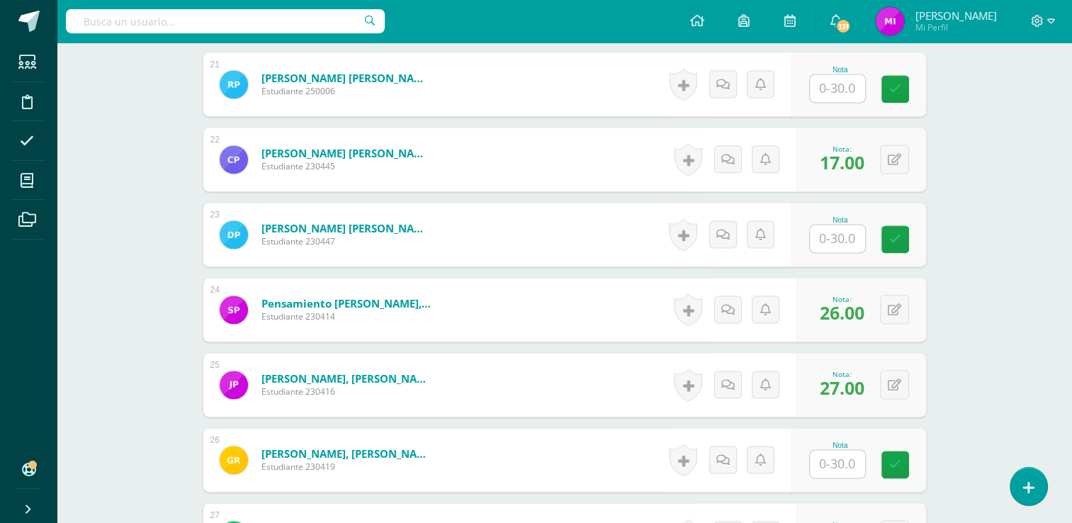
scroll to position [1927, 0]
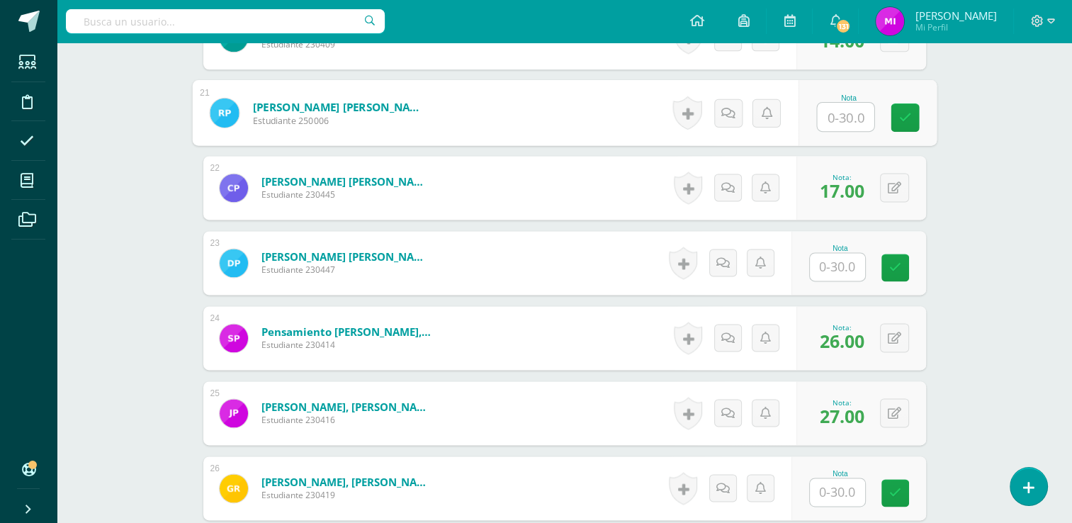
click at [835, 111] on input "text" at bounding box center [845, 117] width 57 height 28
type input "27"
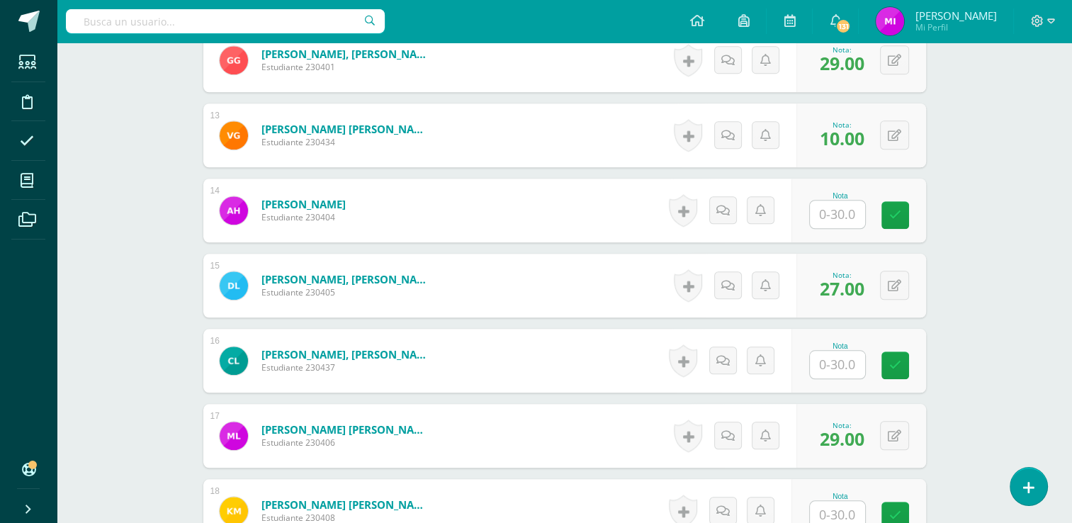
scroll to position [1275, 0]
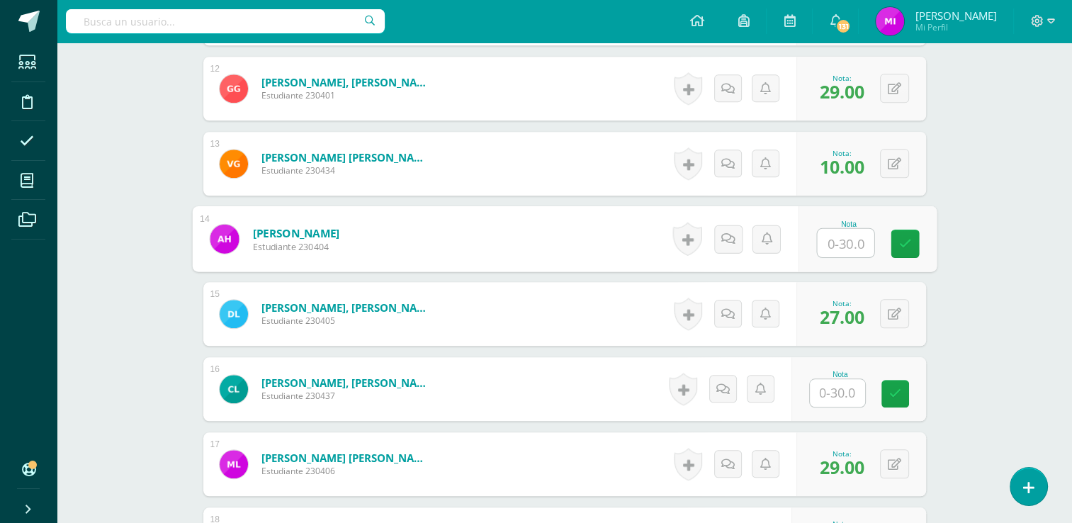
click at [853, 242] on input "text" at bounding box center [845, 243] width 57 height 28
type input "12"
click at [973, 295] on div "Ciencias Naturales Tercero Básico "Tercero Básico A" Herramientas Detalle de as…" at bounding box center [564, 163] width 1015 height 2793
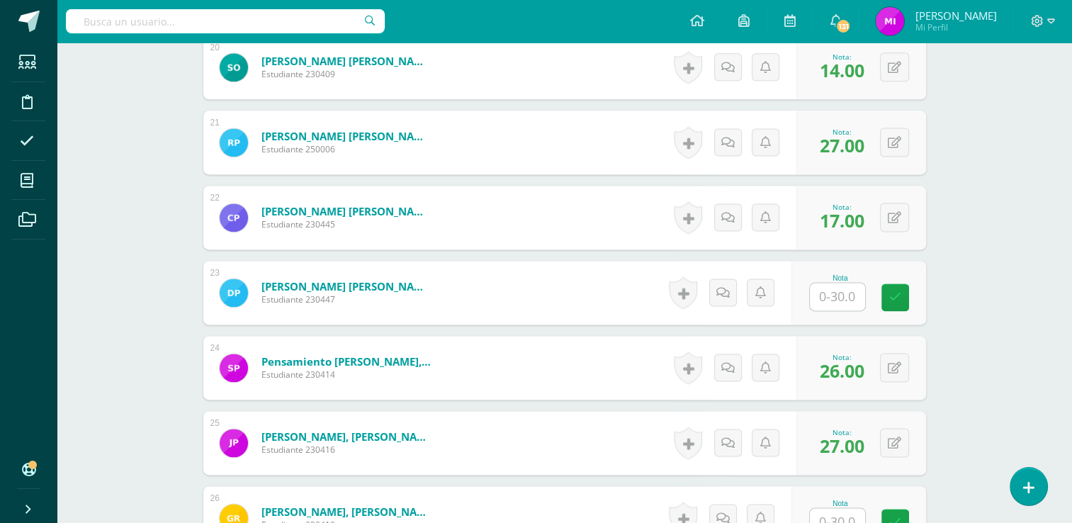
scroll to position [1899, 0]
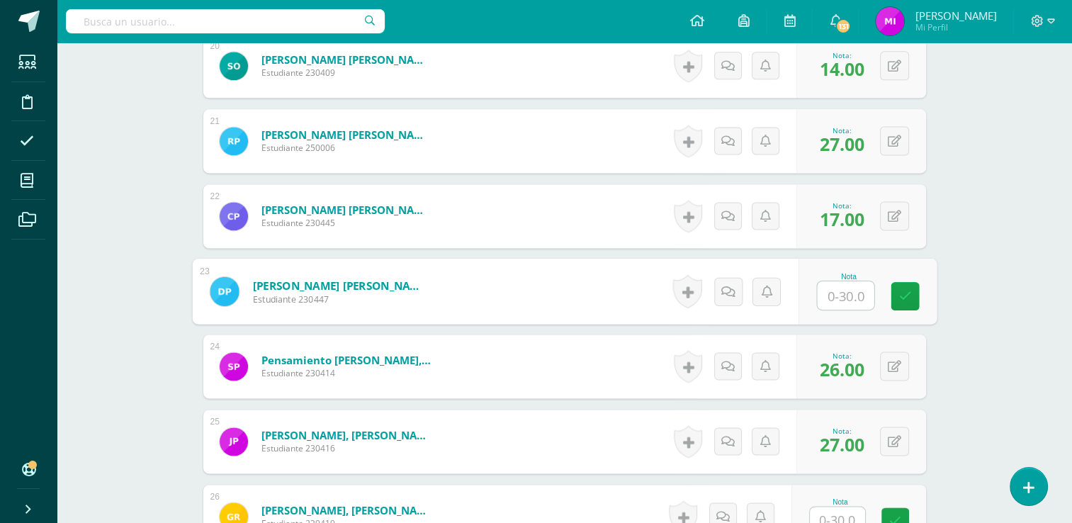
click at [843, 293] on input "text" at bounding box center [845, 295] width 57 height 28
type input "24"
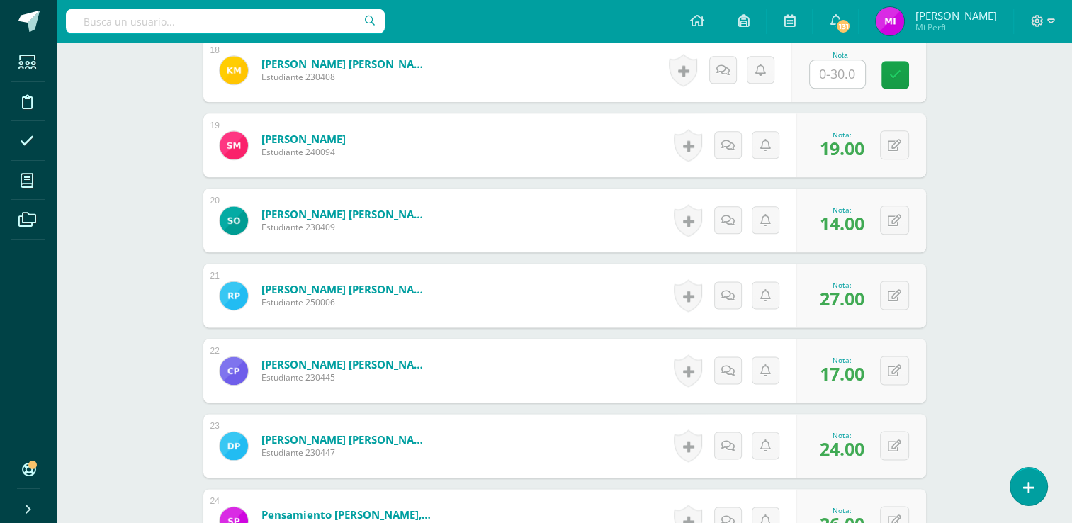
scroll to position [1716, 0]
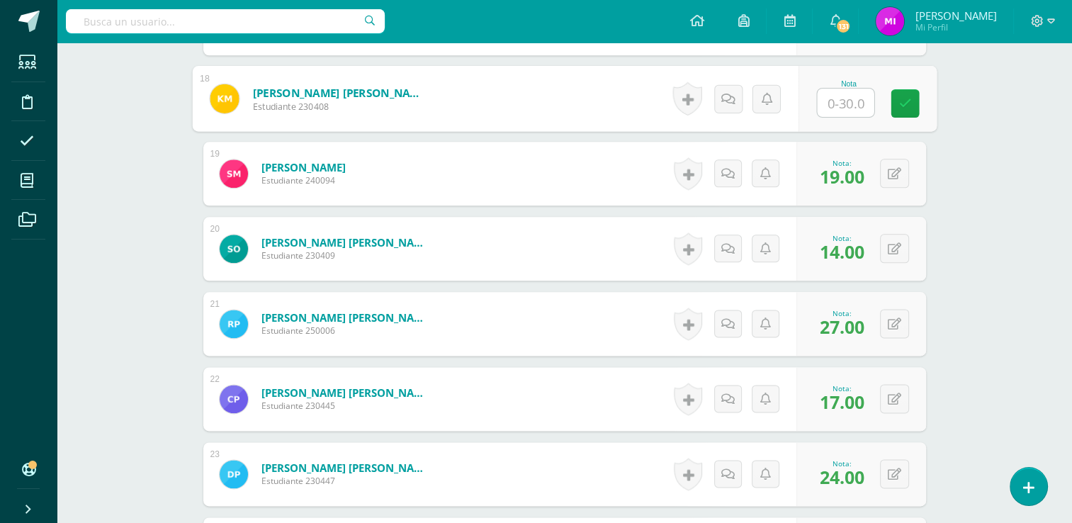
click at [847, 109] on input "text" at bounding box center [845, 103] width 57 height 28
type input "15"
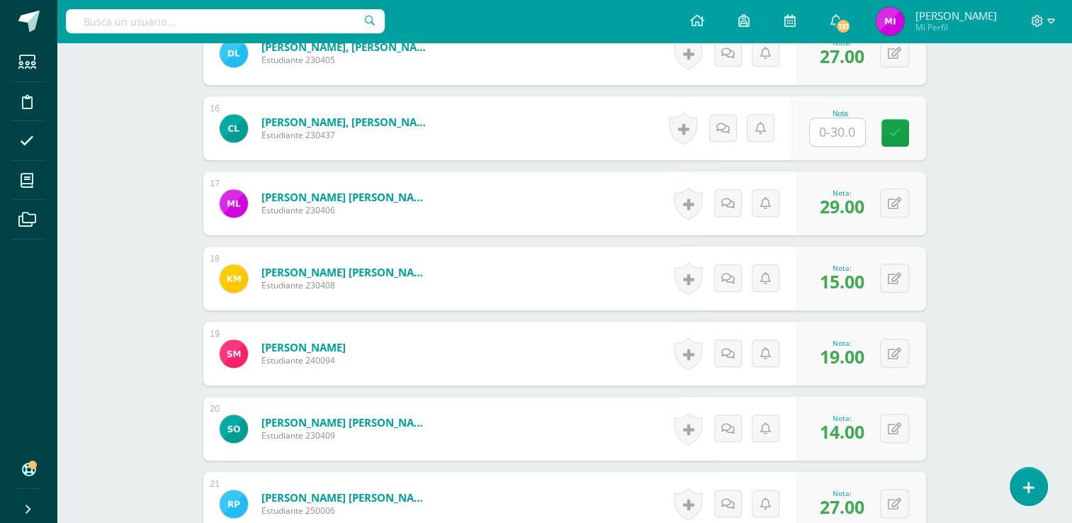
scroll to position [1490, 0]
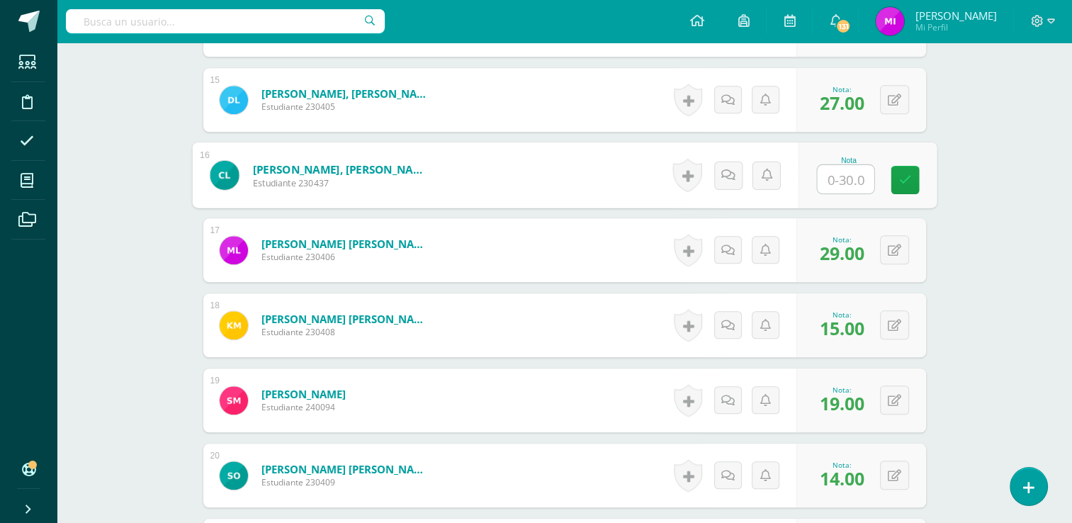
click at [845, 176] on input "text" at bounding box center [845, 179] width 57 height 28
type input "19"
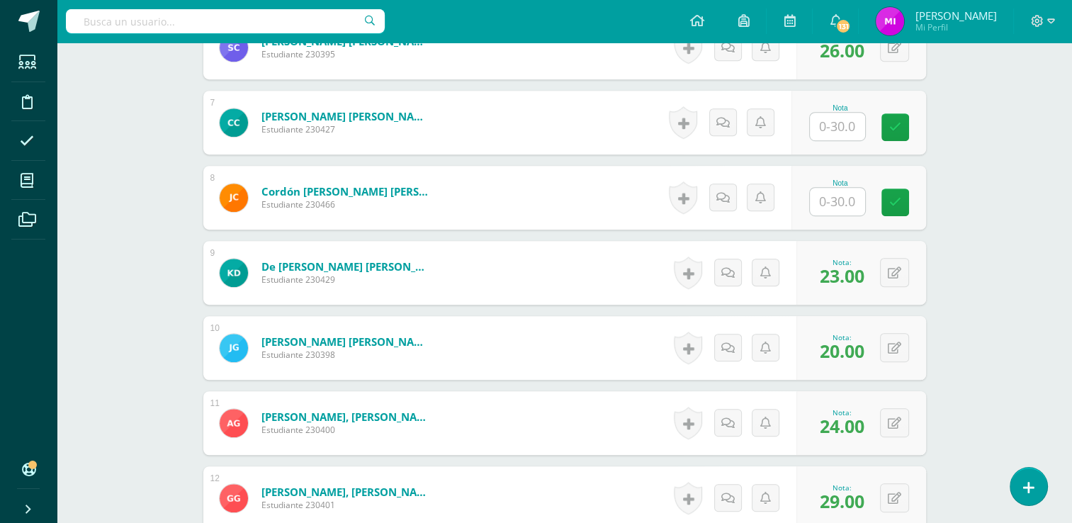
scroll to position [838, 0]
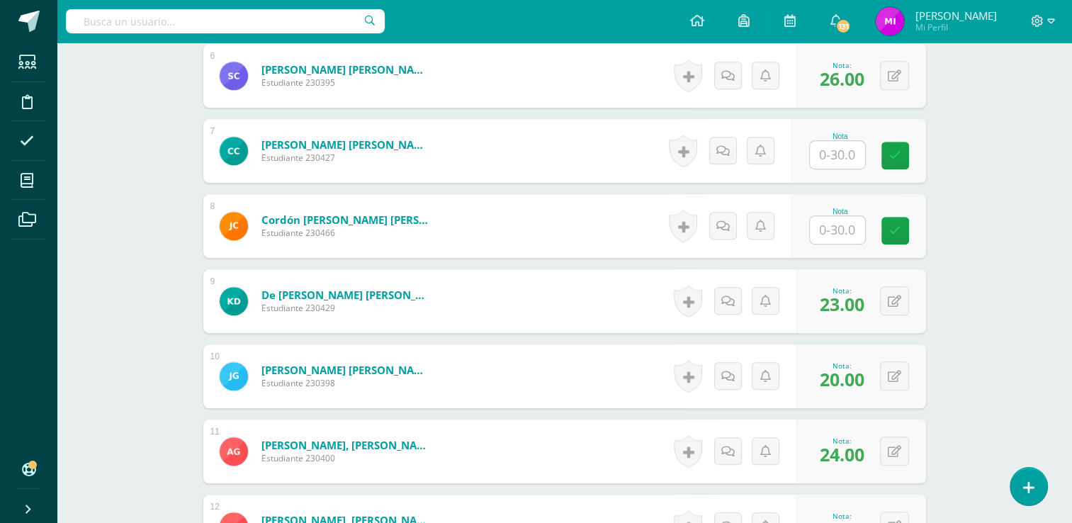
click at [845, 237] on input "text" at bounding box center [837, 230] width 55 height 28
type input "25"
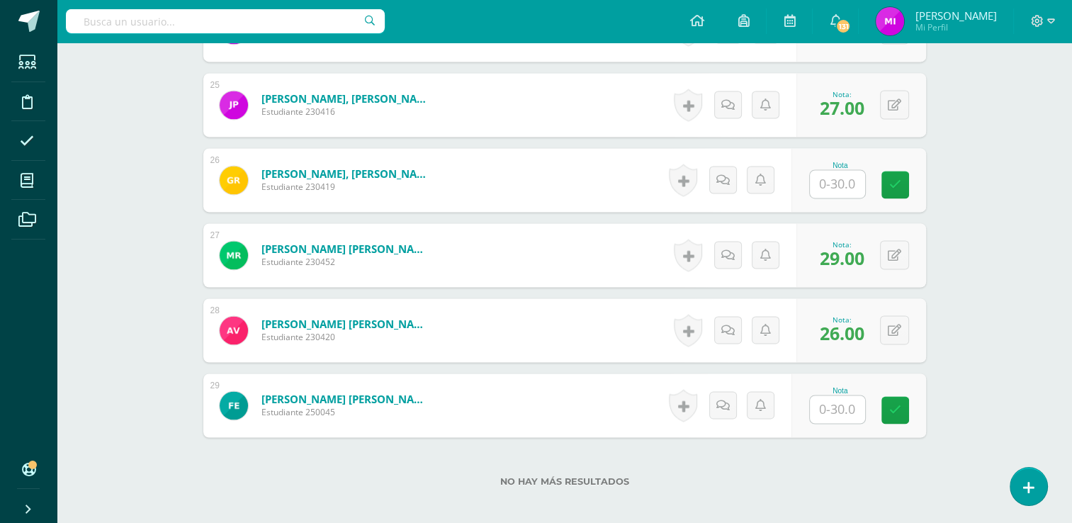
scroll to position [2255, 0]
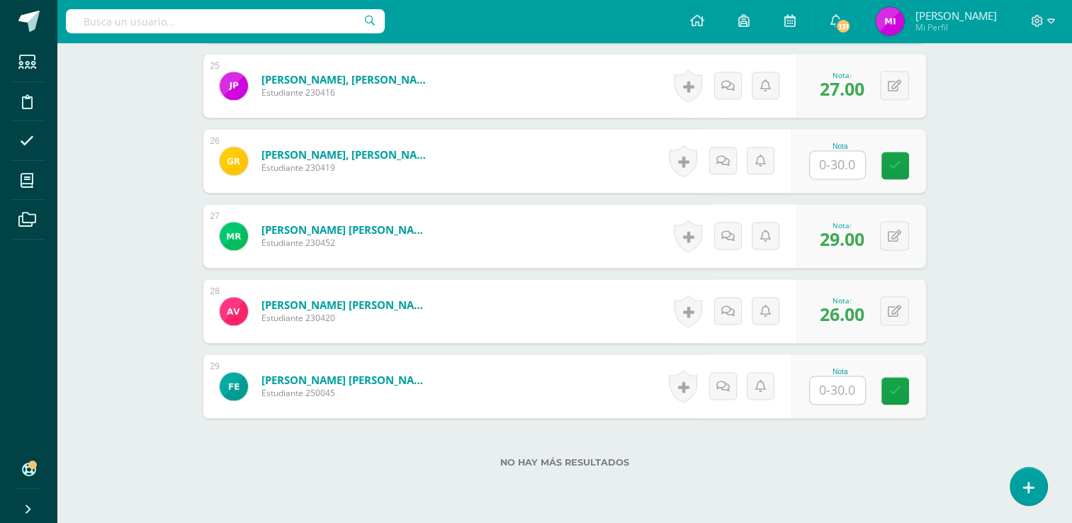
click at [836, 162] on input "text" at bounding box center [837, 165] width 55 height 28
type input "24"
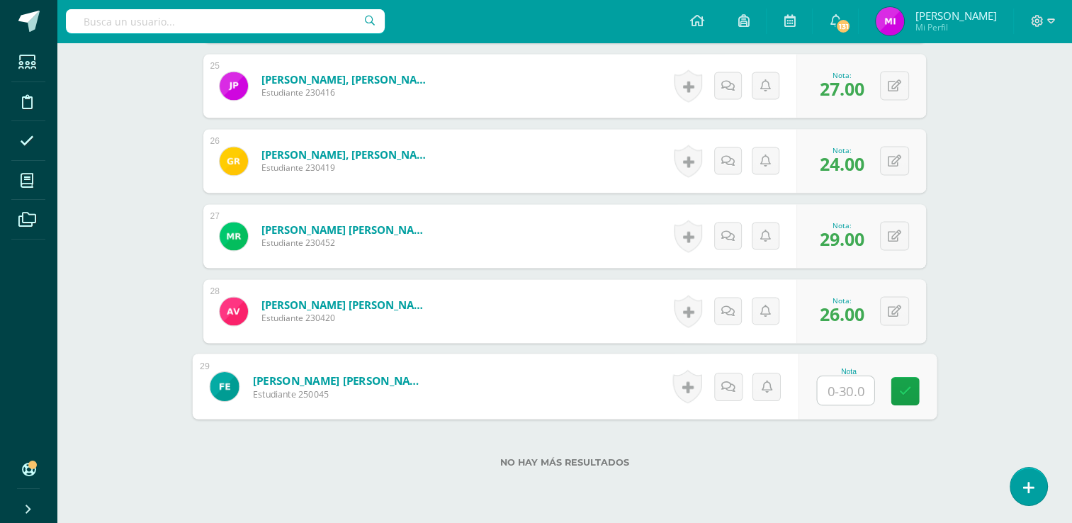
click at [833, 395] on input "text" at bounding box center [845, 390] width 57 height 28
type input "0"
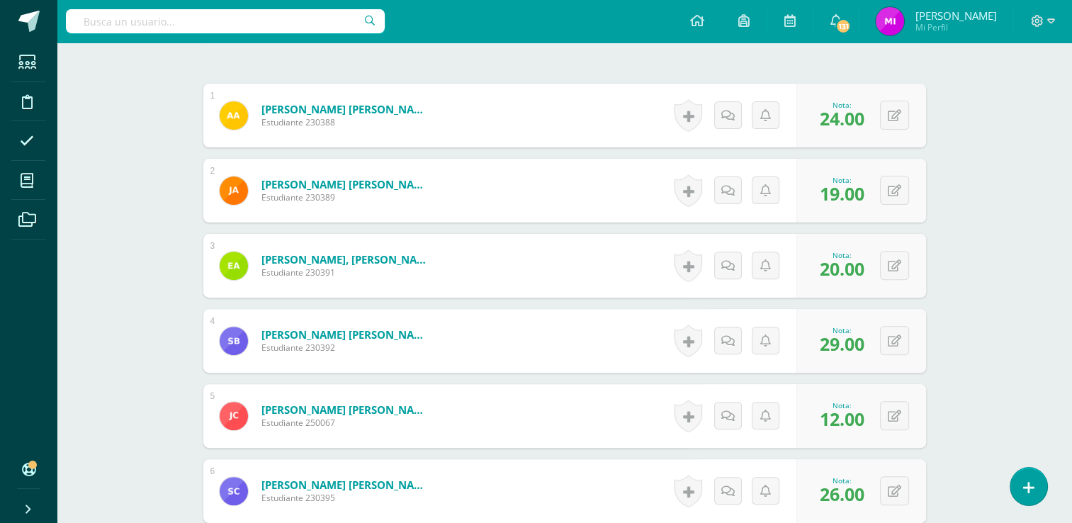
scroll to position [497, 0]
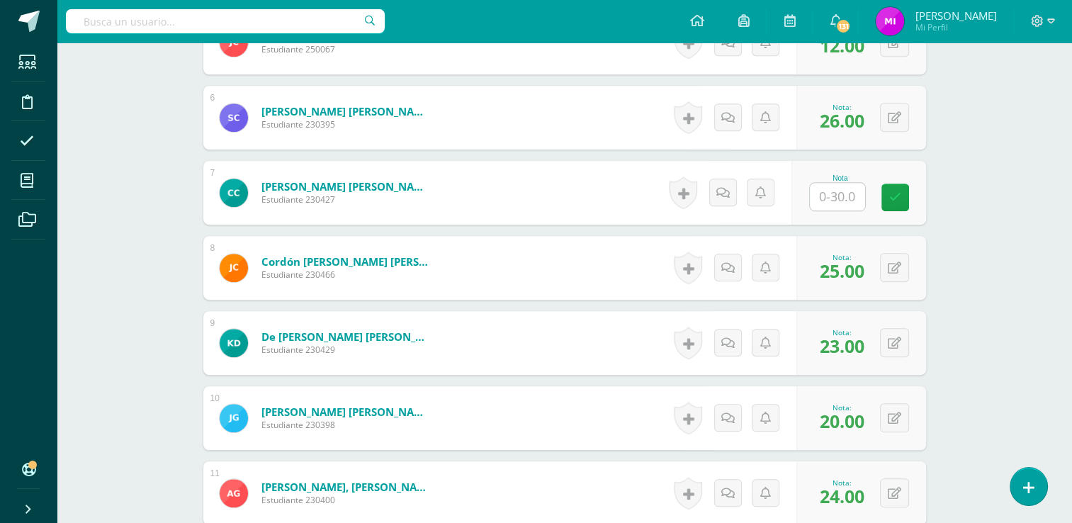
scroll to position [809, 0]
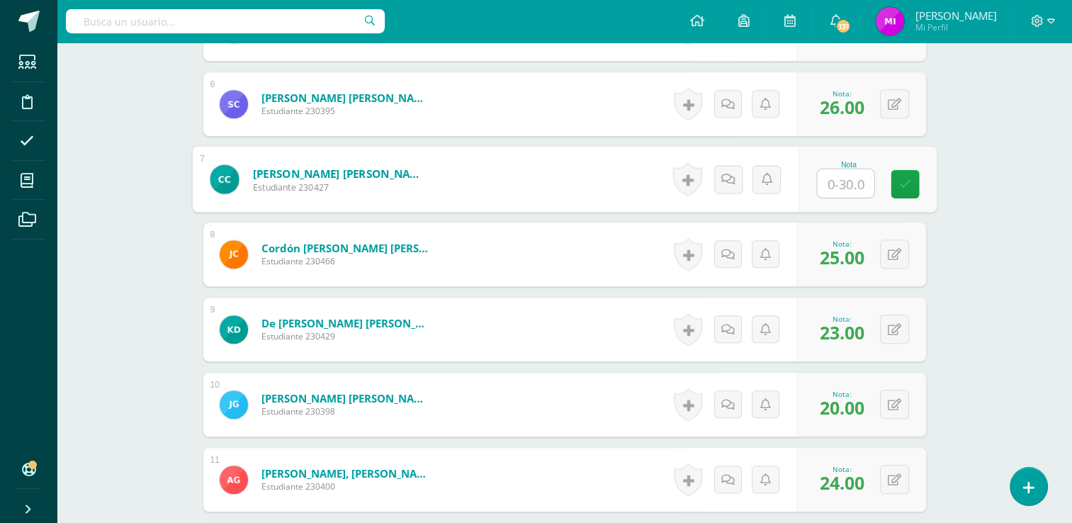
click at [838, 180] on input "text" at bounding box center [845, 183] width 57 height 28
type input "23"
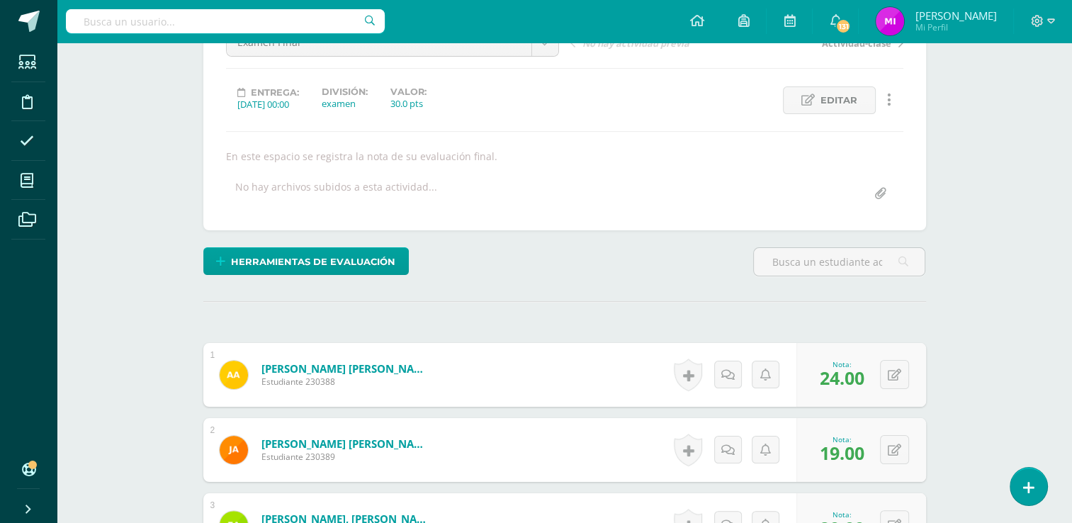
scroll to position [0, 0]
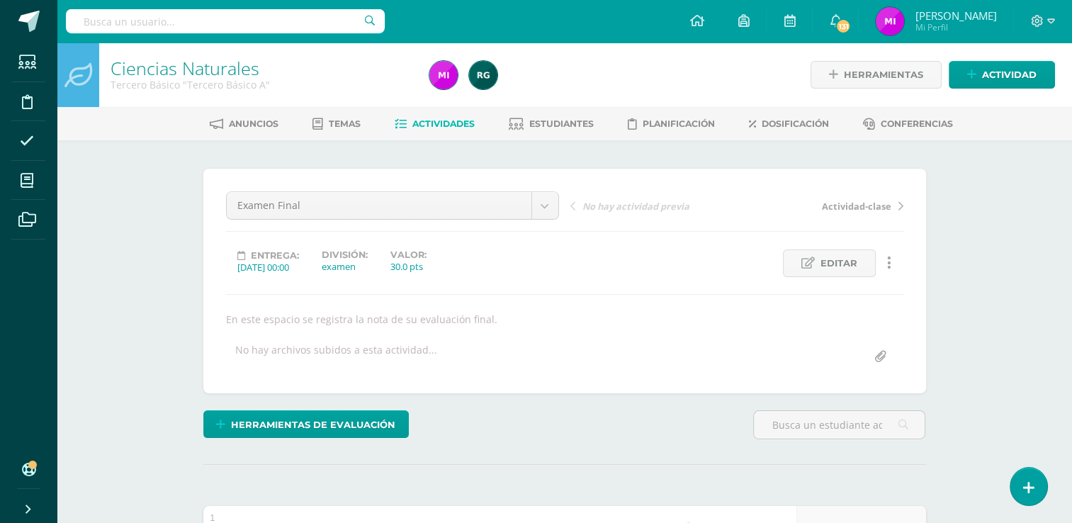
click at [445, 124] on span "Actividades" at bounding box center [443, 123] width 62 height 11
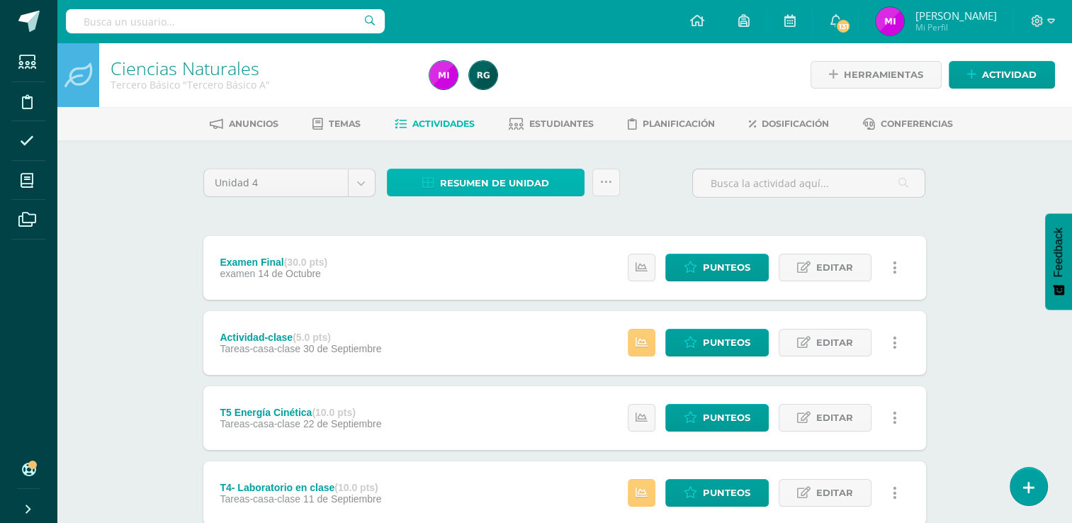
click at [513, 180] on span "Resumen de unidad" at bounding box center [494, 183] width 109 height 26
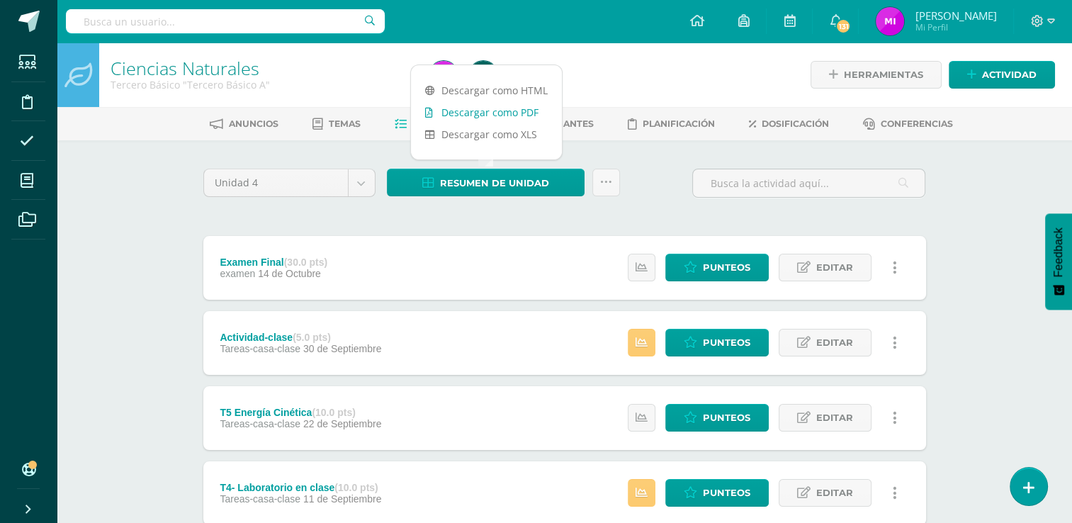
click at [468, 114] on link "Descargar como PDF" at bounding box center [486, 112] width 151 height 22
click at [978, 365] on div "Ciencias Naturales Tercero Básico "Tercero Básico A" Herramientas Detalle de as…" at bounding box center [564, 481] width 1015 height 877
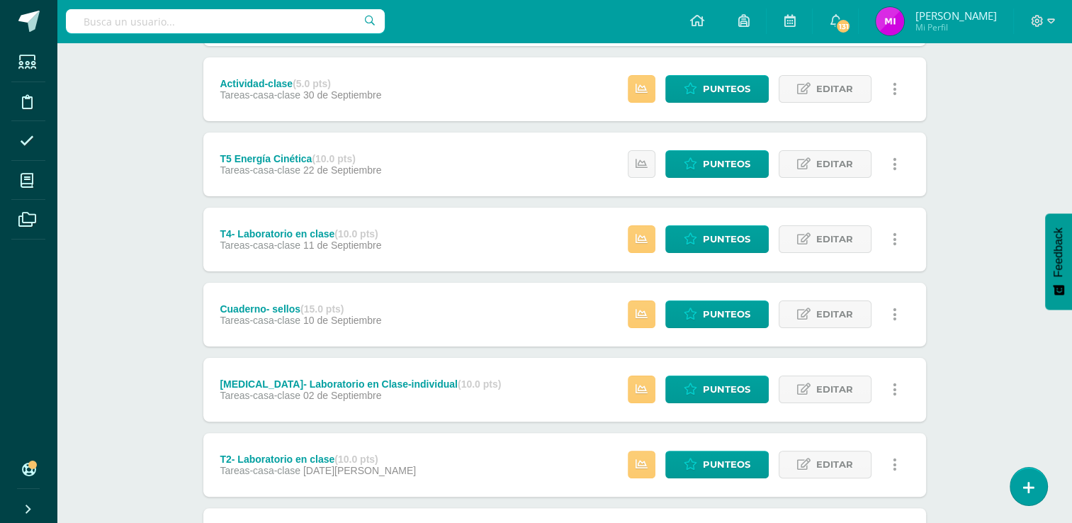
scroll to position [255, 0]
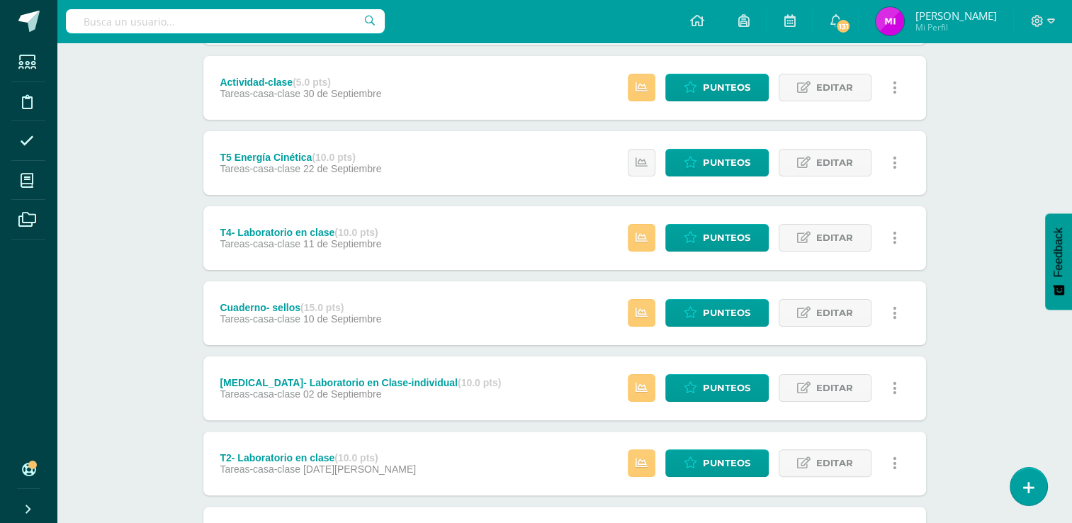
click at [1002, 349] on div "Ciencias Naturales Tercero Básico "Tercero Básico A" Herramientas Detalle de as…" at bounding box center [564, 225] width 1015 height 877
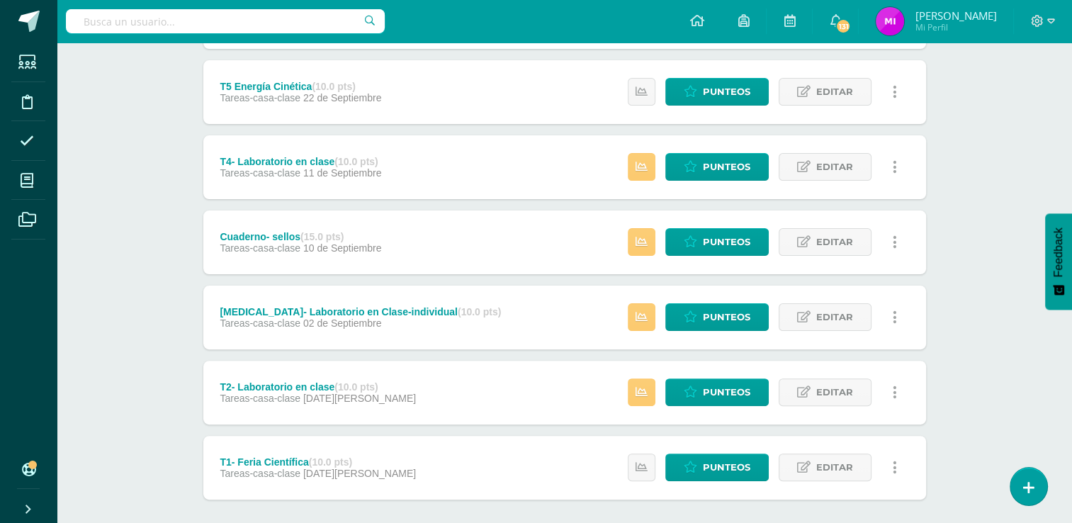
scroll to position [397, 0]
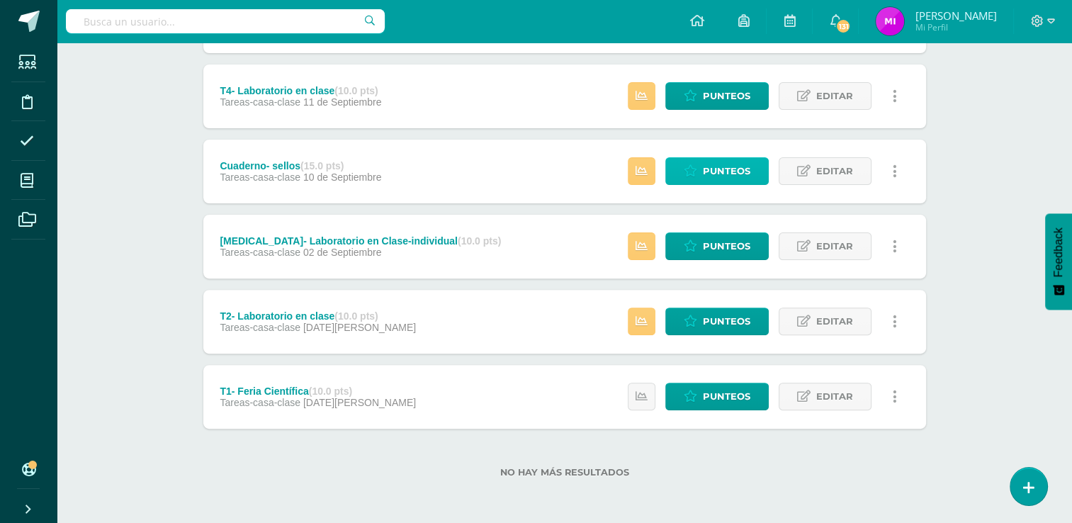
click at [731, 173] on span "Punteos" at bounding box center [726, 171] width 47 height 26
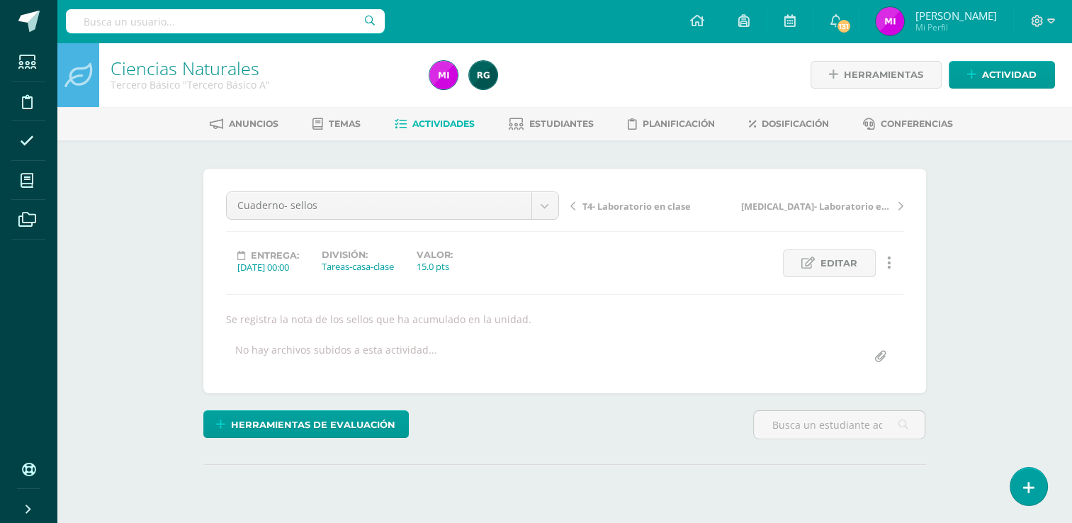
click at [986, 269] on div "Ciencias Naturales Tercero Básico "Tercero Básico A" Herramientas Detalle de as…" at bounding box center [564, 309] width 1015 height 532
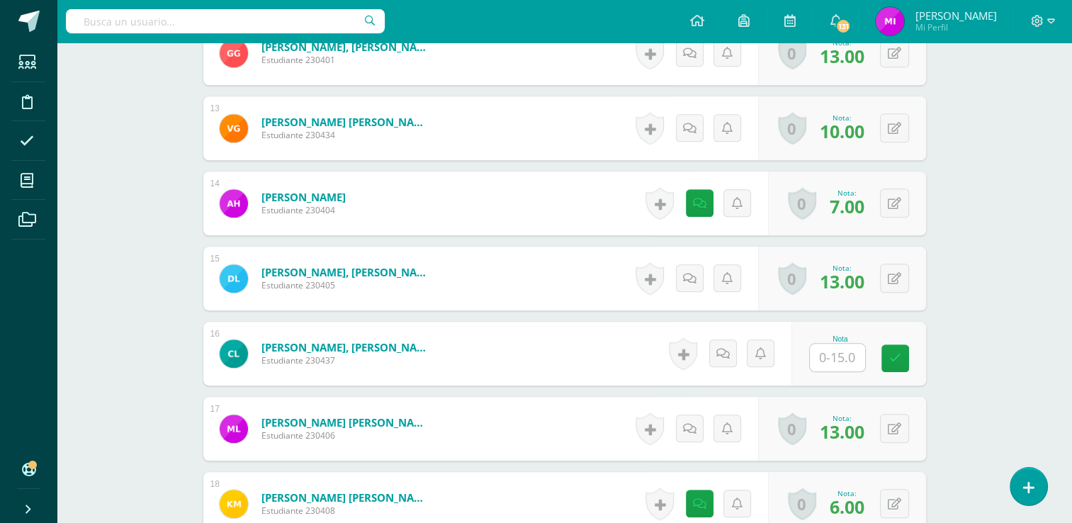
scroll to position [1371, 0]
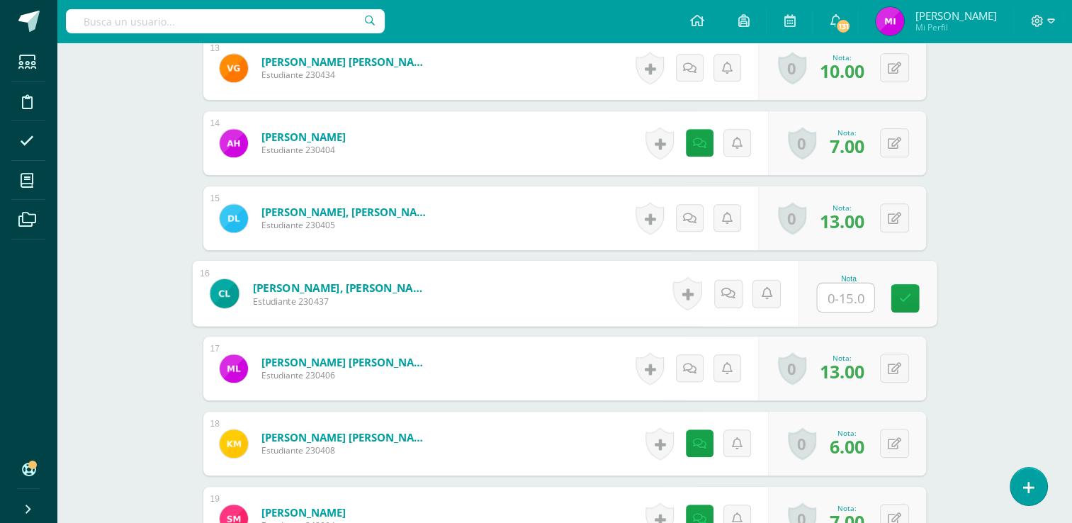
click at [860, 293] on input "text" at bounding box center [845, 297] width 57 height 28
type input "2"
click at [984, 285] on div "Ciencias Naturales Tercero Básico "Tercero Básico A" Herramientas Detalle de as…" at bounding box center [564, 67] width 1015 height 2793
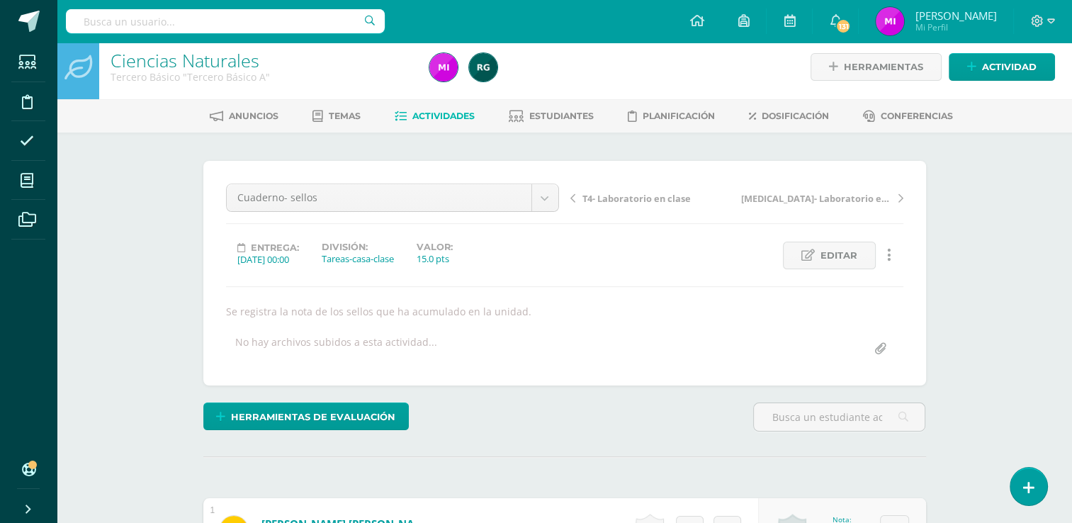
scroll to position [0, 0]
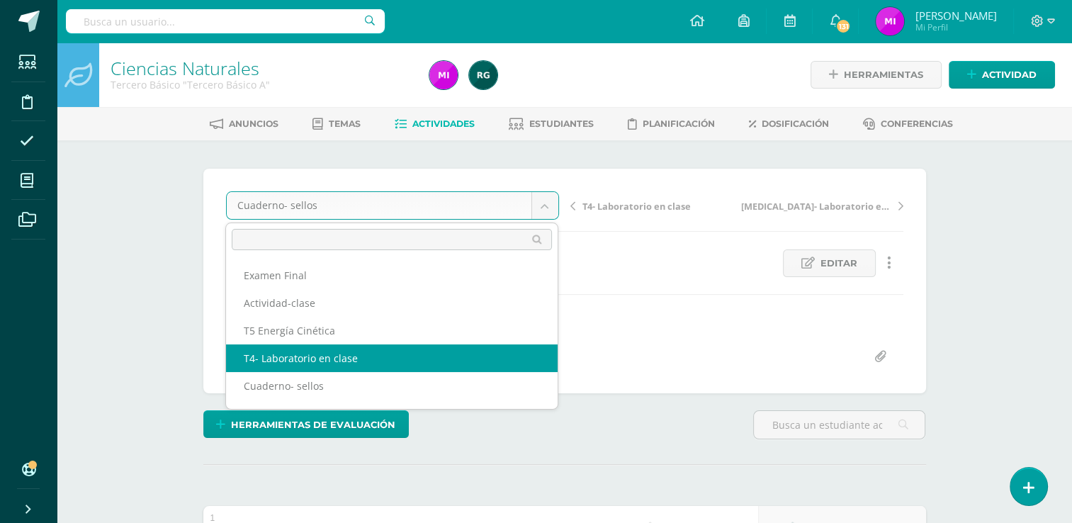
select select "/dashboard/teacher/grade-activity/109188/"
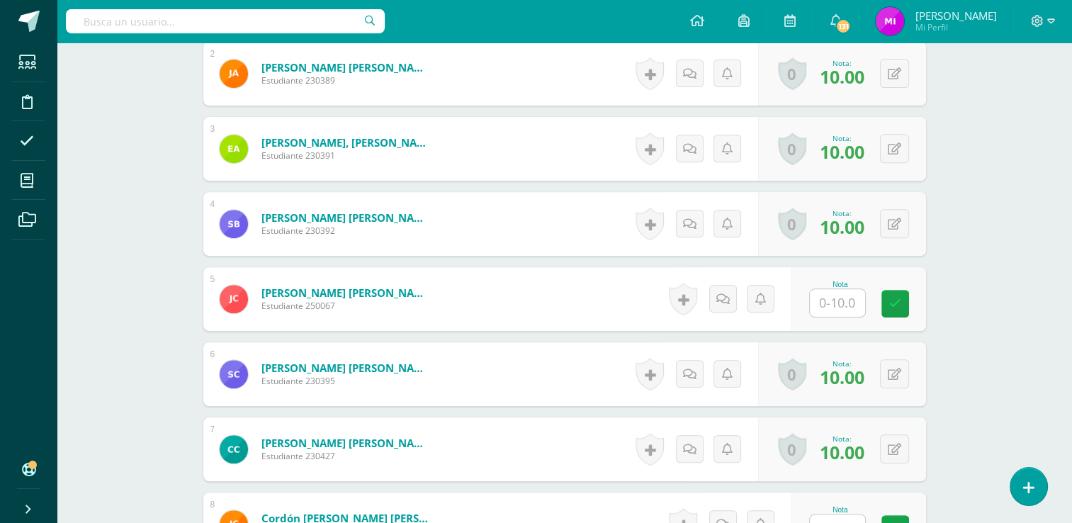
scroll to position [594, 0]
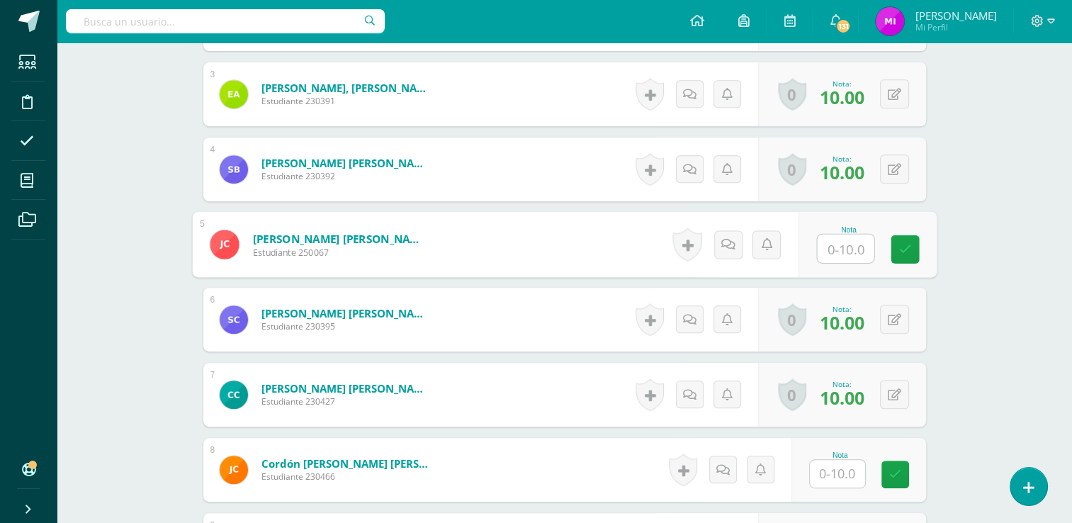
click at [842, 256] on input "text" at bounding box center [845, 249] width 57 height 28
type input "2"
type input "}"
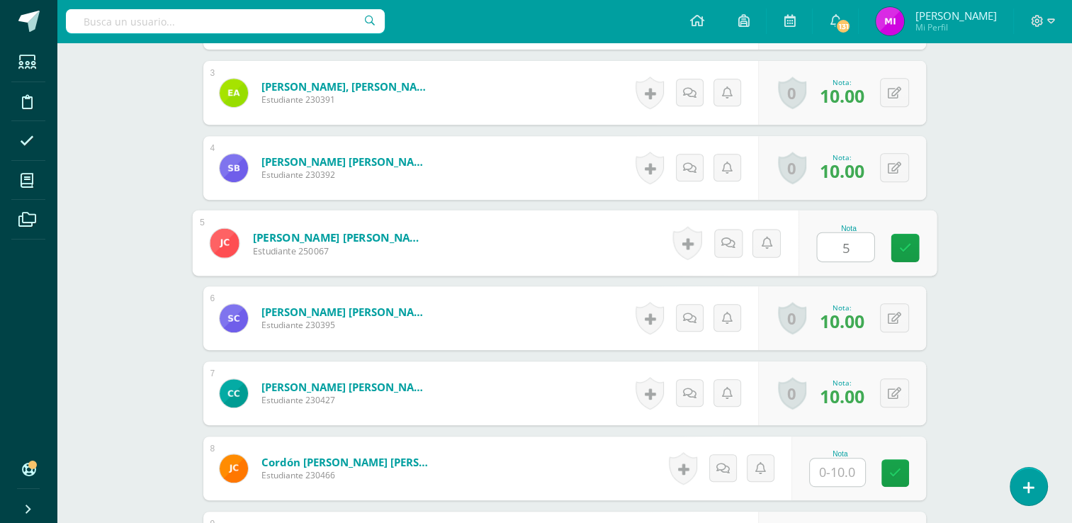
type input "5"
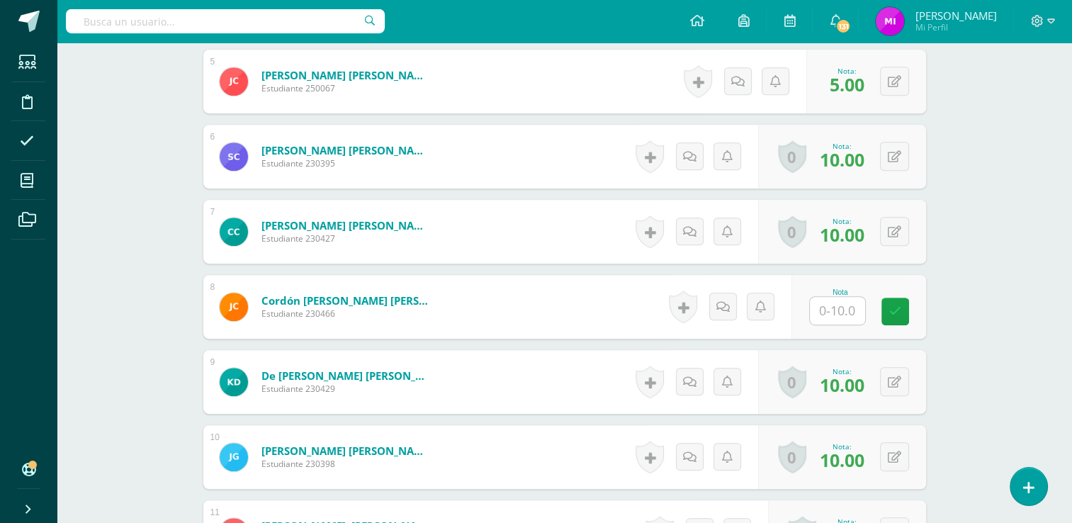
scroll to position [879, 0]
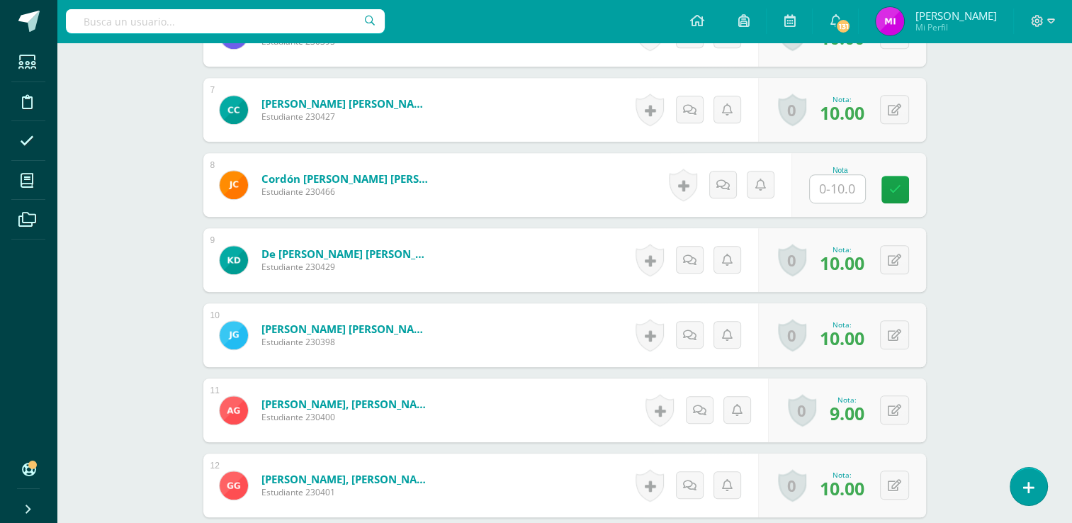
click at [840, 192] on input "text" at bounding box center [837, 189] width 55 height 28
type input "0"
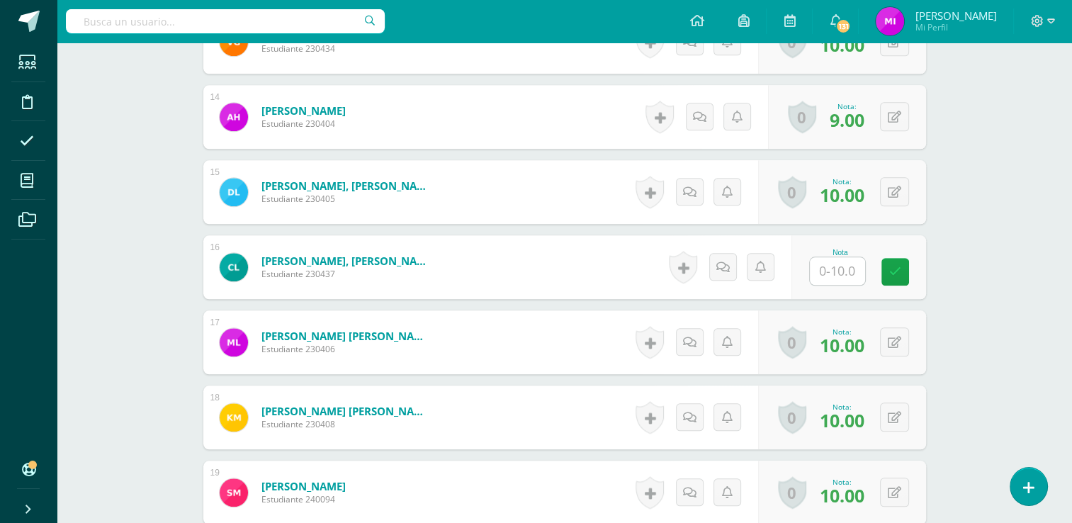
scroll to position [1417, 0]
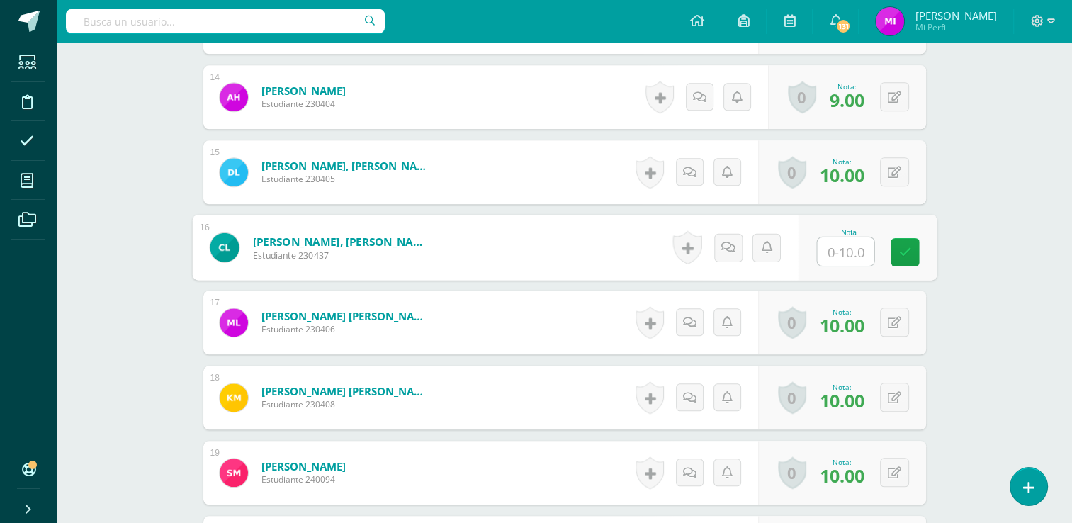
click at [843, 255] on input "text" at bounding box center [845, 251] width 57 height 28
type input "0"
click at [964, 334] on div "Ciencias Naturales Tercero Básico "Tercero Básico A" Herramientas Detalle de as…" at bounding box center [564, 21] width 1015 height 2793
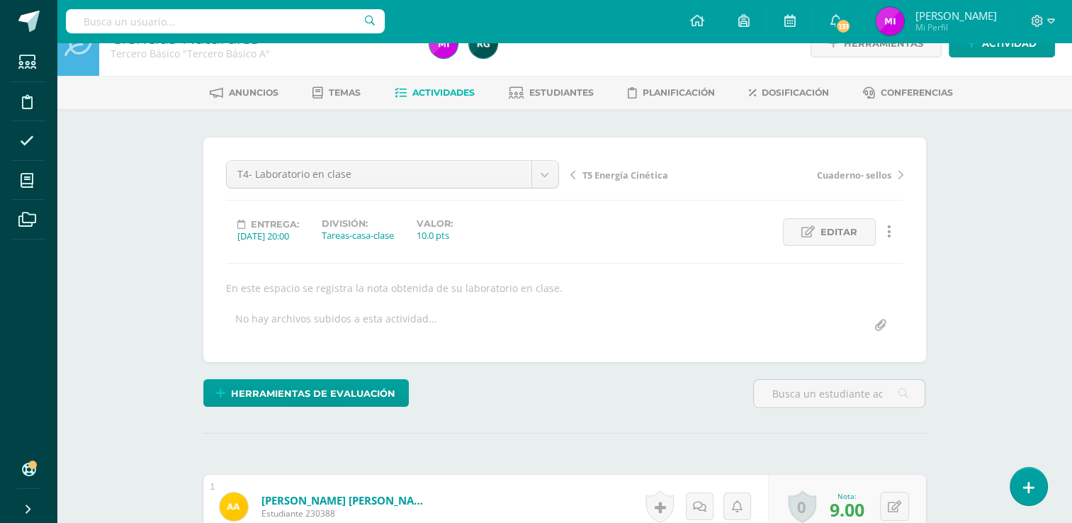
scroll to position [0, 0]
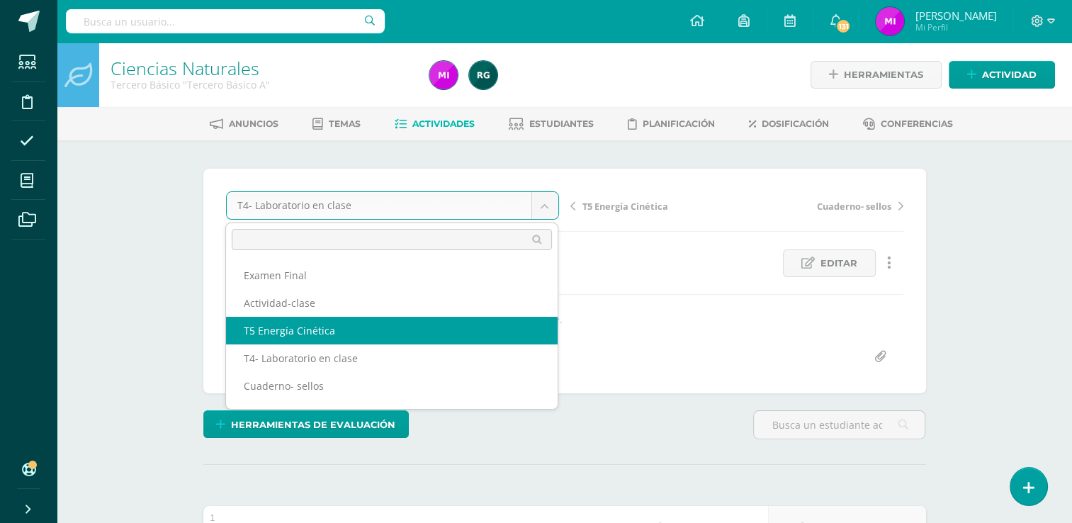
select select "/dashboard/teacher/grade-activity/109610/"
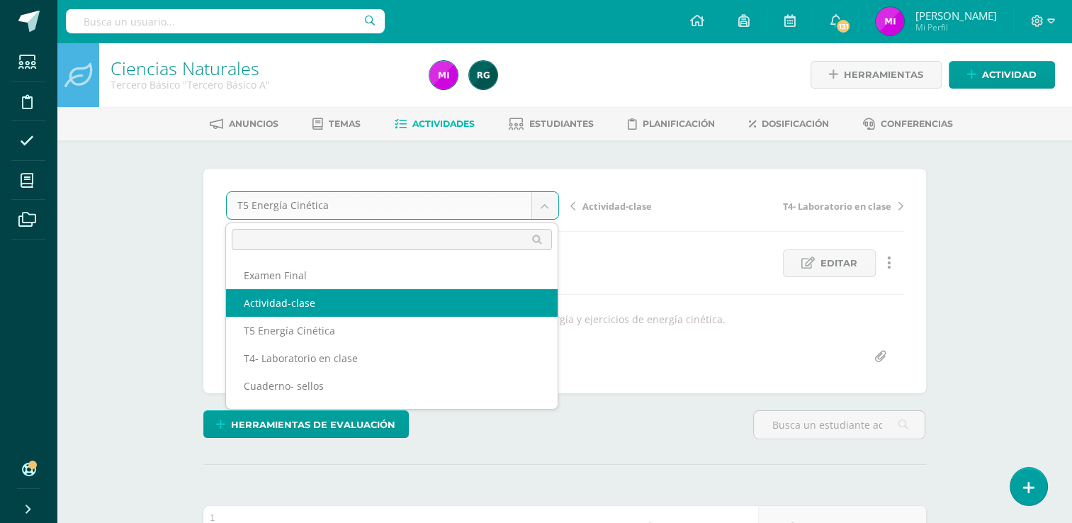
select select "/dashboard/teacher/grade-activity/110302/"
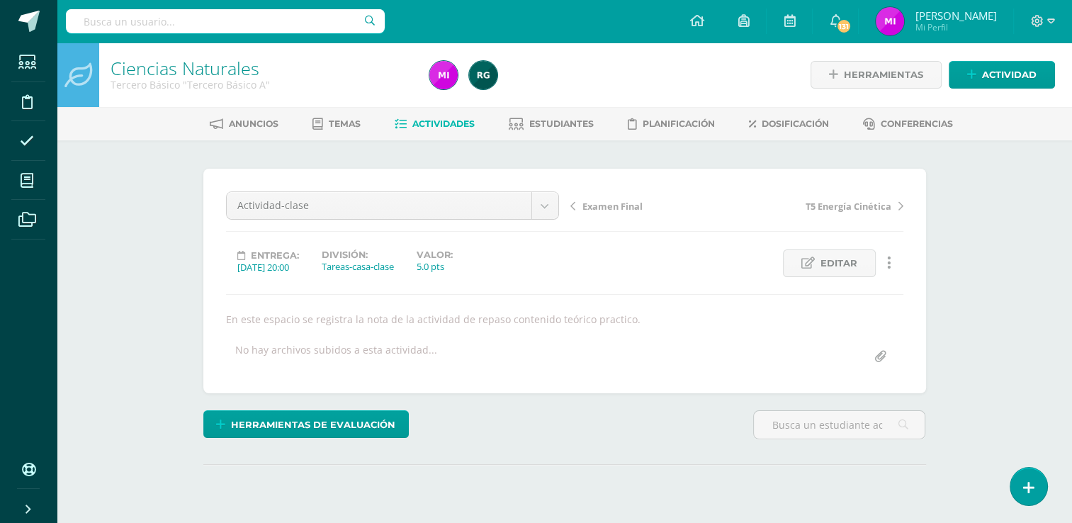
click at [993, 279] on div "Ciencias Naturales Tercero Básico "Tercero Básico A" Herramientas Detalle de as…" at bounding box center [564, 309] width 1015 height 532
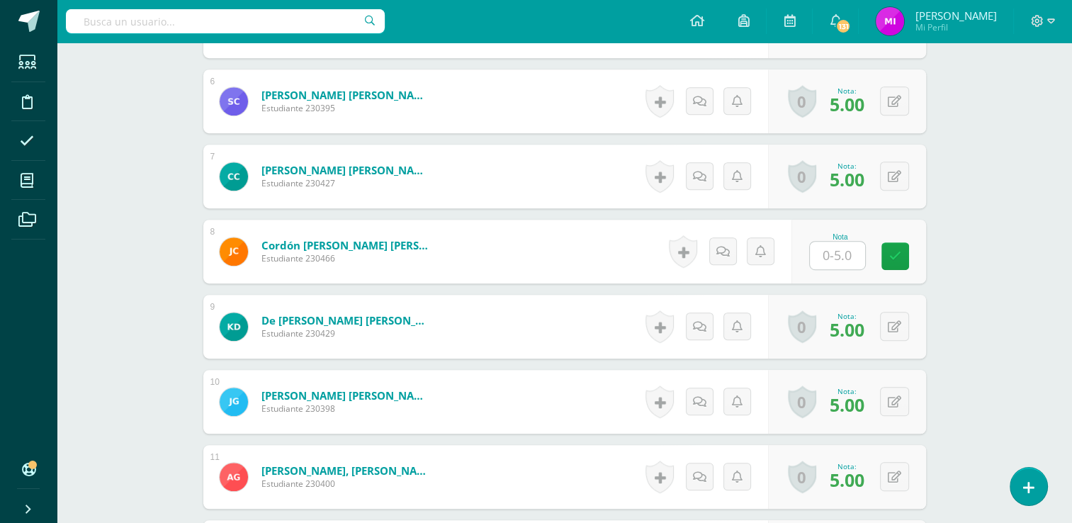
scroll to position [884, 0]
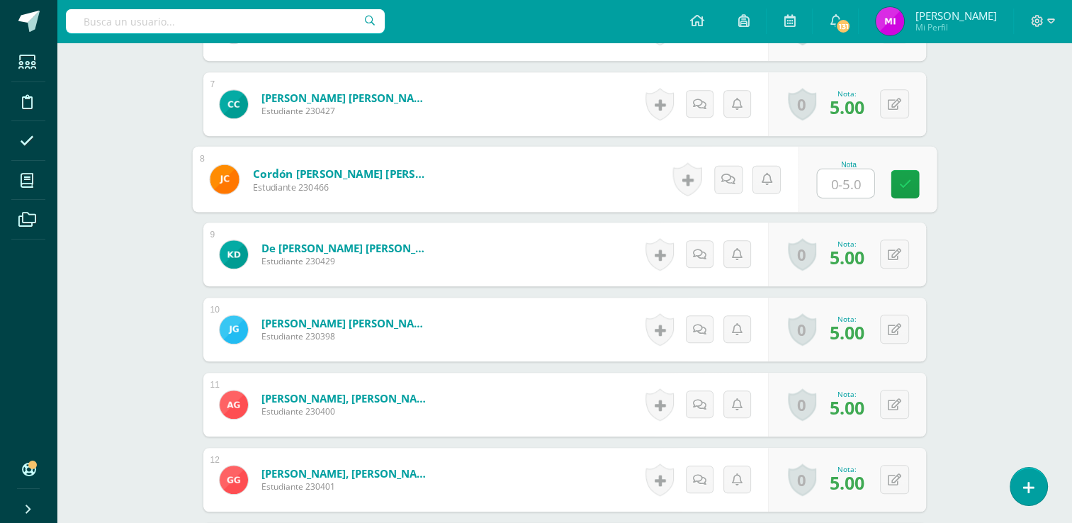
click at [839, 181] on input "text" at bounding box center [845, 183] width 57 height 28
type input "0"
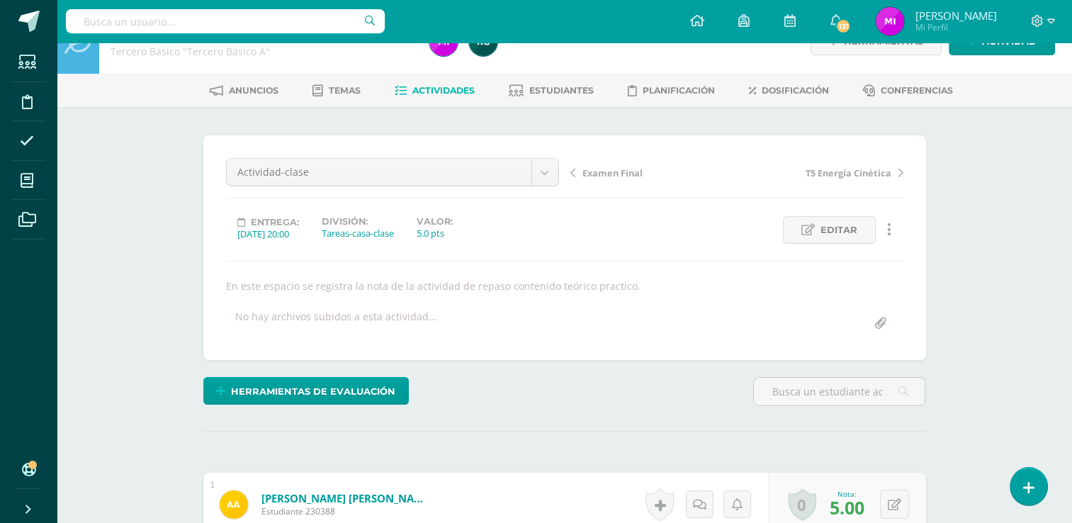
scroll to position [0, 0]
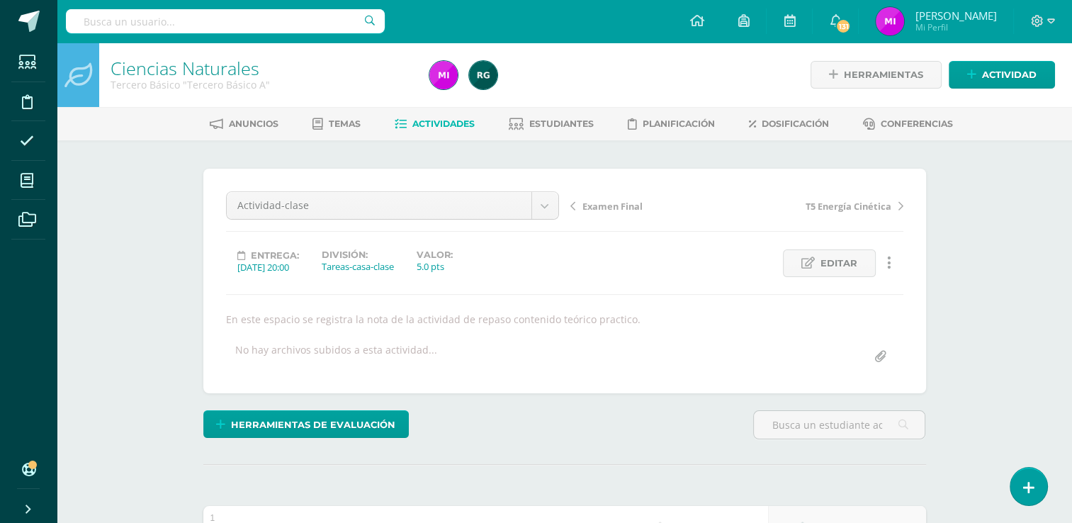
click at [443, 124] on span "Actividades" at bounding box center [443, 123] width 62 height 11
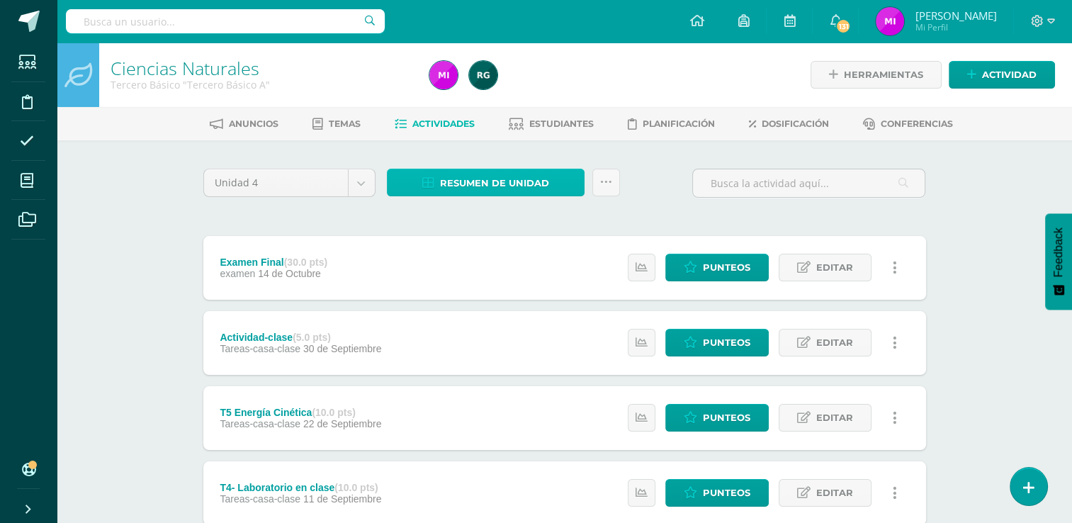
click at [513, 181] on span "Resumen de unidad" at bounding box center [494, 183] width 109 height 26
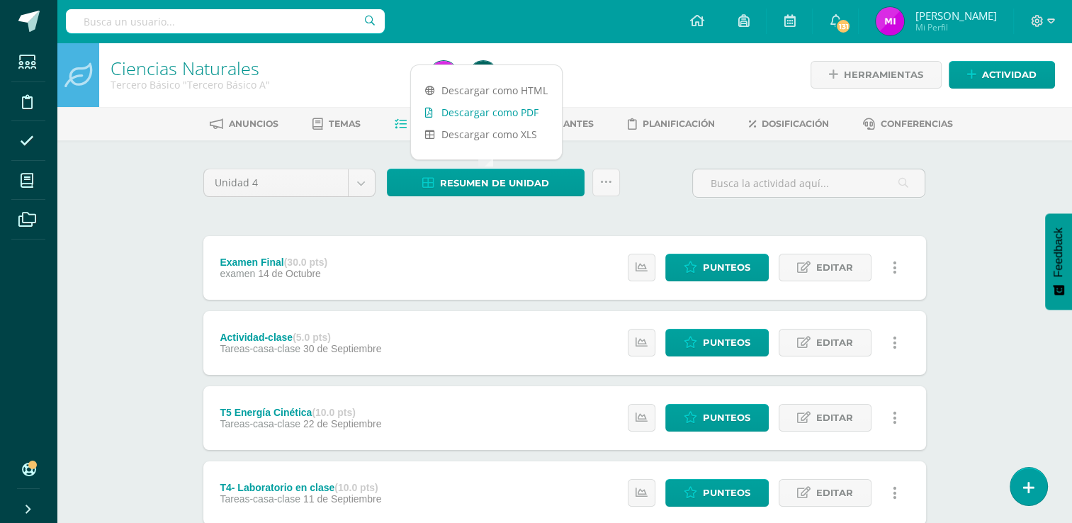
click at [481, 108] on link "Descargar como PDF" at bounding box center [486, 112] width 151 height 22
click at [1005, 342] on div "Ciencias Naturales Tercero Básico "Tercero Básico A" Herramientas Detalle de as…" at bounding box center [564, 481] width 1015 height 877
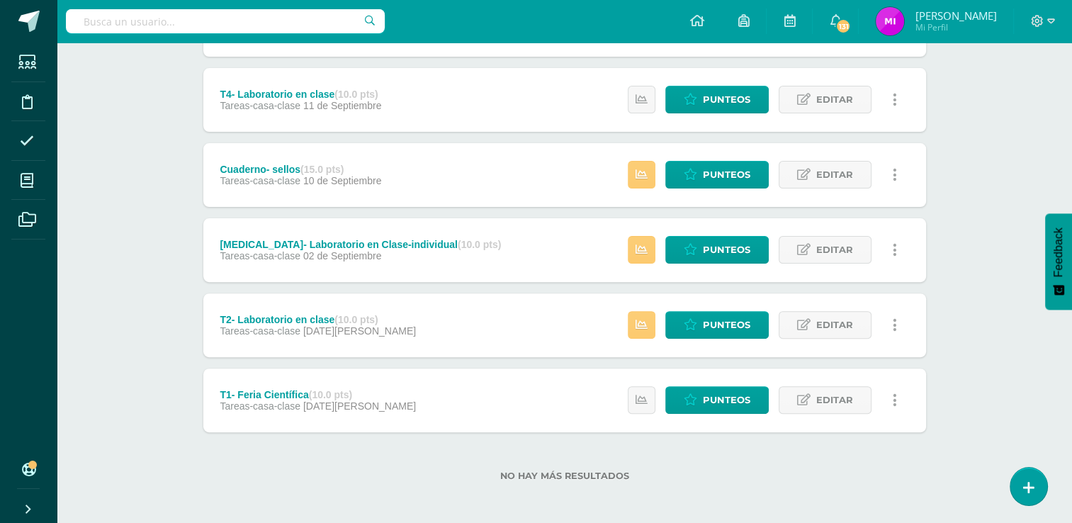
scroll to position [397, 0]
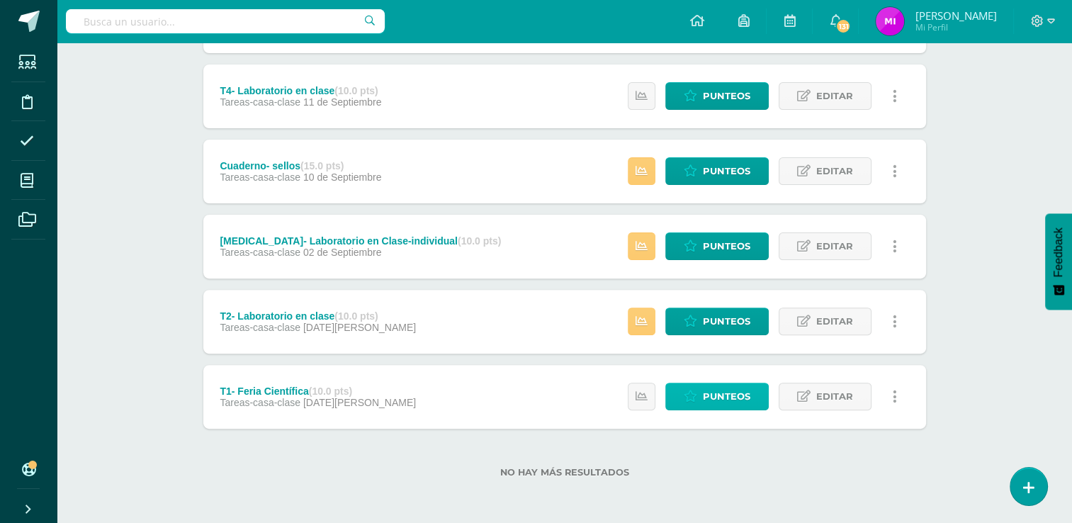
click at [736, 402] on span "Punteos" at bounding box center [726, 396] width 47 height 26
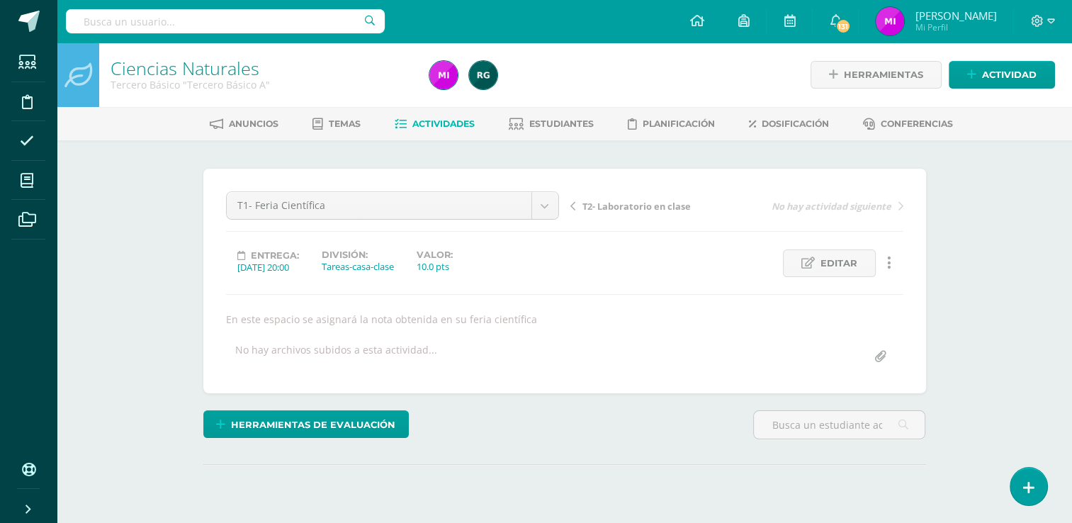
click at [1008, 313] on div "Ciencias Naturales Tercero Básico "Tercero Básico A" Herramientas Detalle de as…" at bounding box center [564, 309] width 1015 height 532
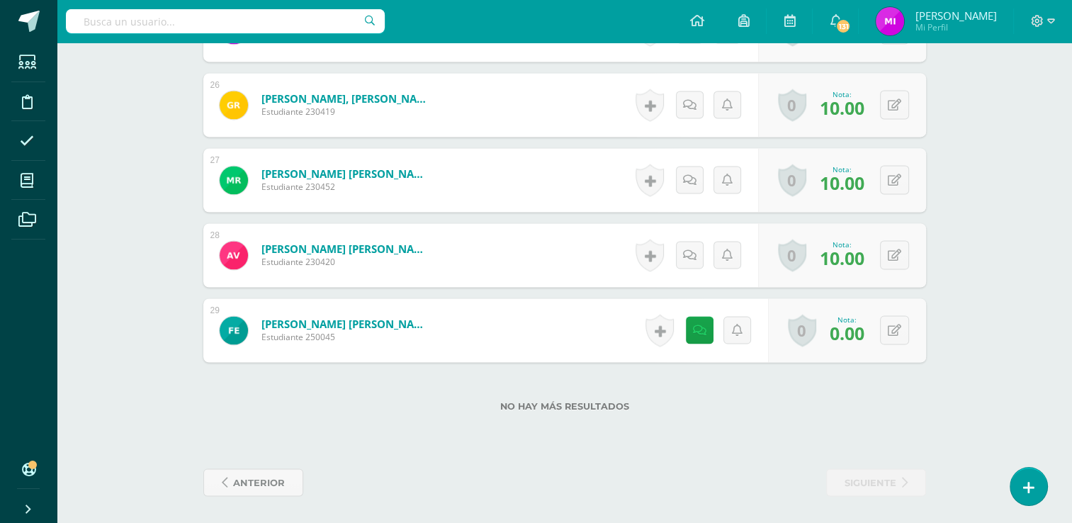
scroll to position [2311, 0]
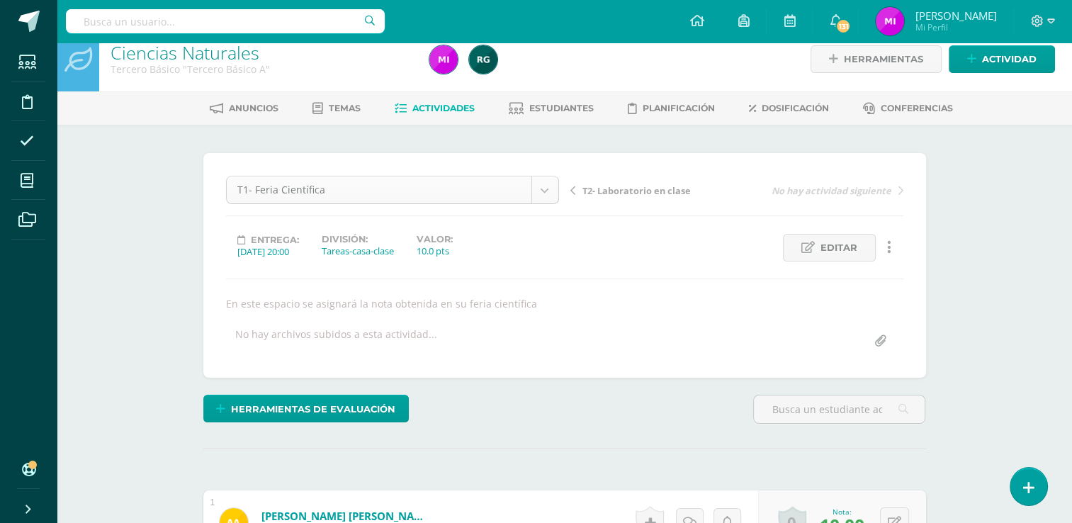
scroll to position [74, 0]
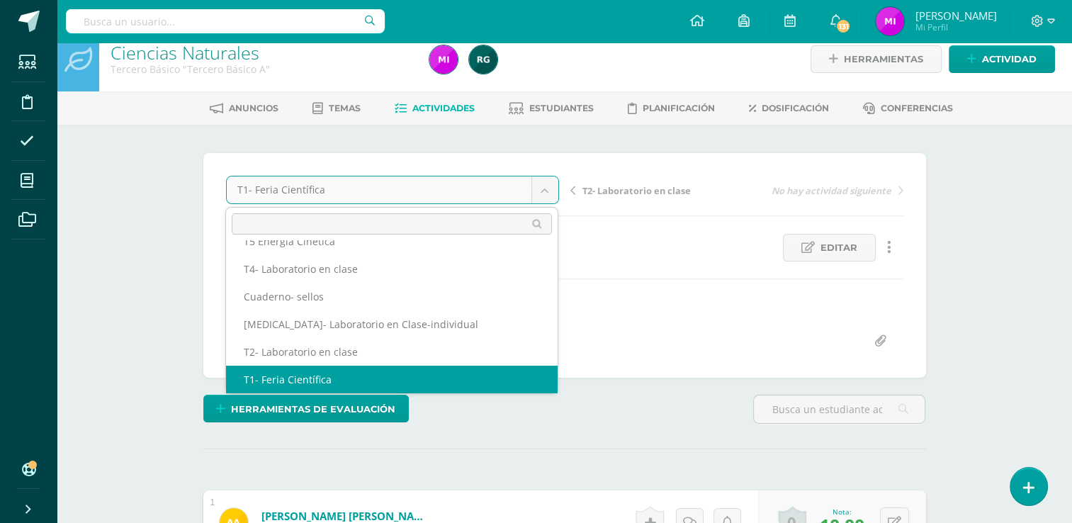
scroll to position [61, 0]
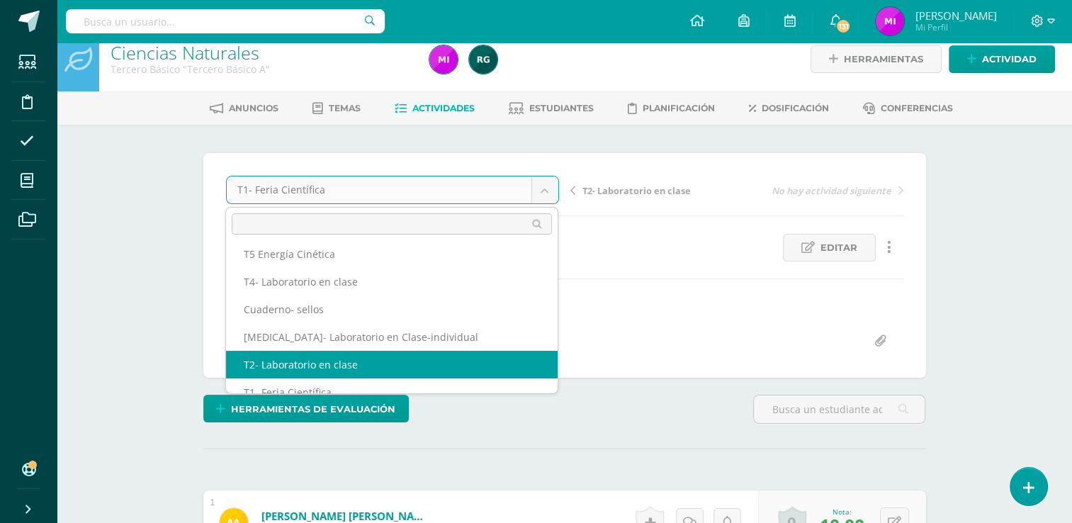
select select "/dashboard/teacher/grade-activity/107435/"
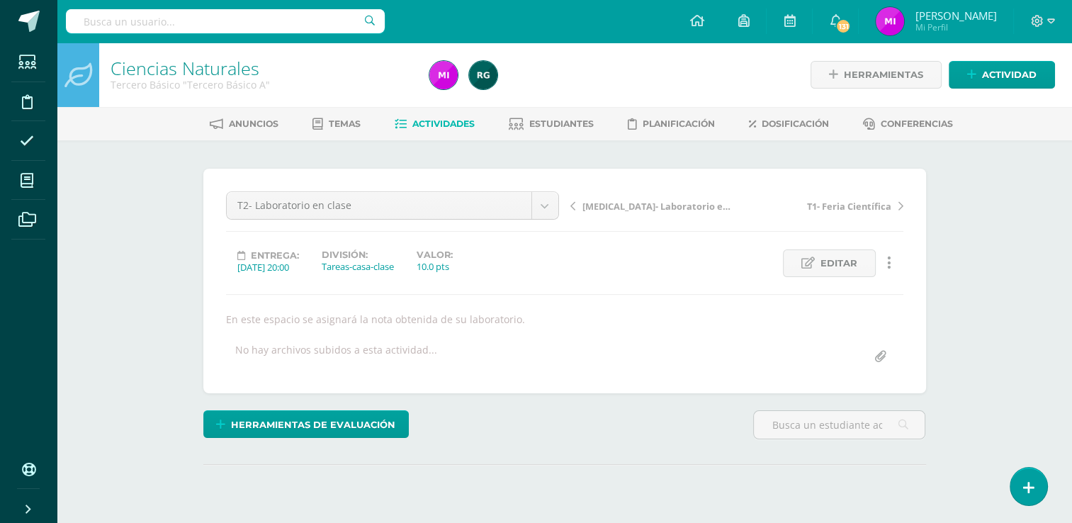
click at [964, 303] on div "Ciencias Naturales Tercero Básico "Tercero Básico A" Herramientas Detalle de as…" at bounding box center [564, 309] width 1015 height 532
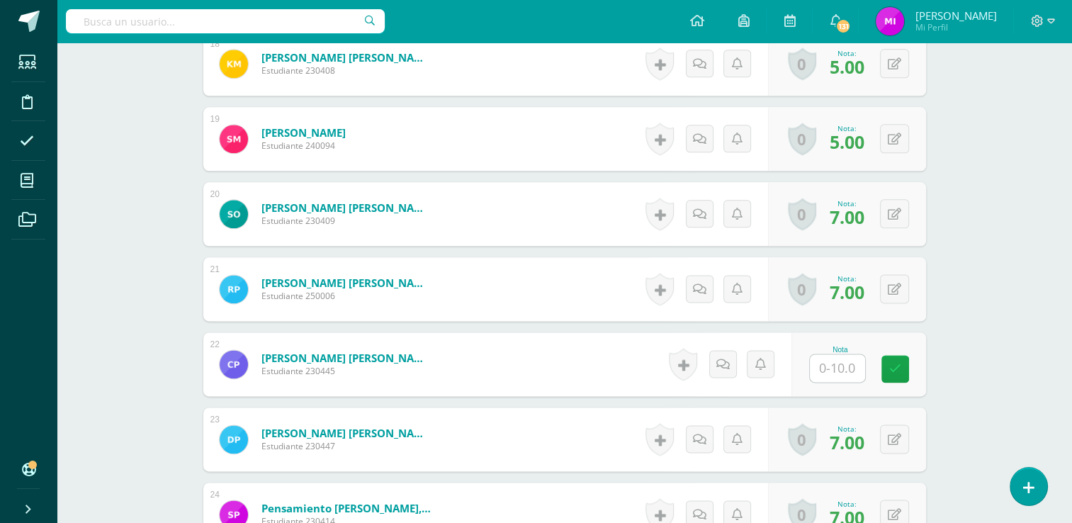
scroll to position [1791, 0]
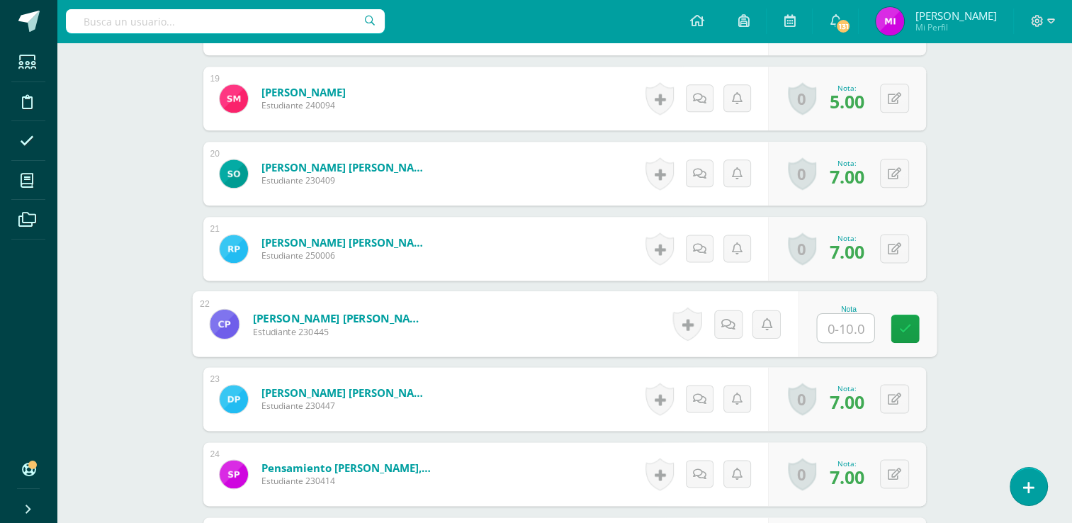
click at [842, 334] on input "text" at bounding box center [845, 328] width 57 height 28
type input "8"
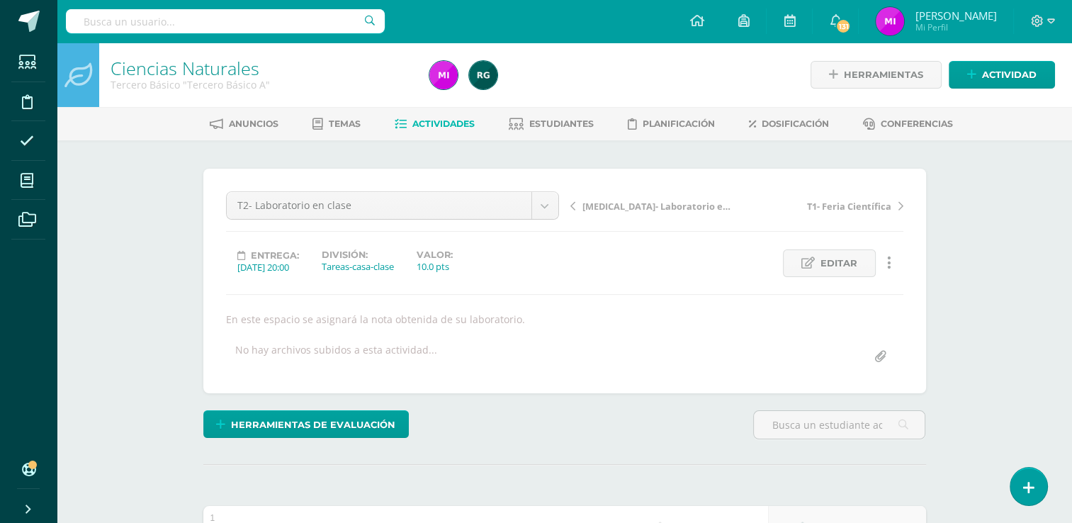
scroll to position [0, 0]
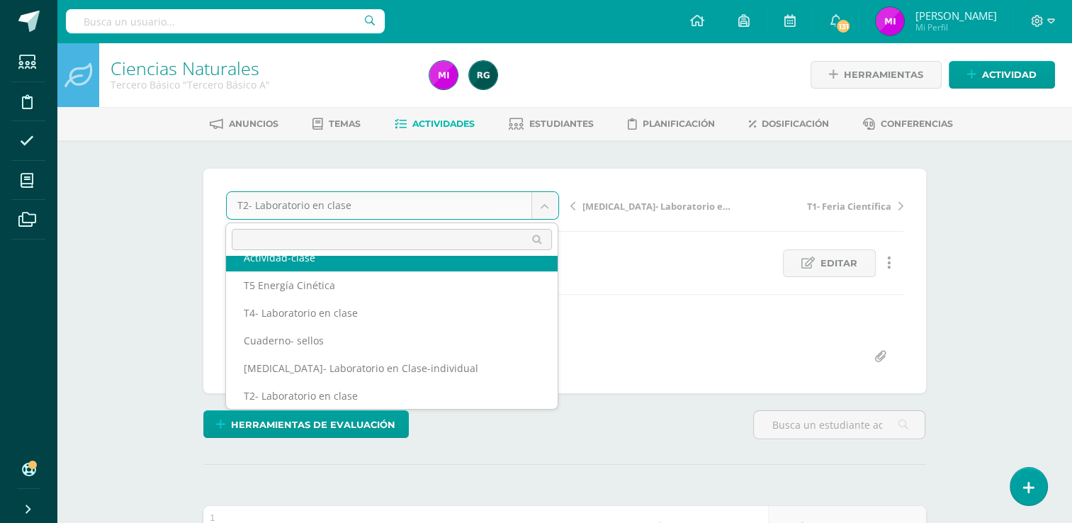
scroll to position [33, 0]
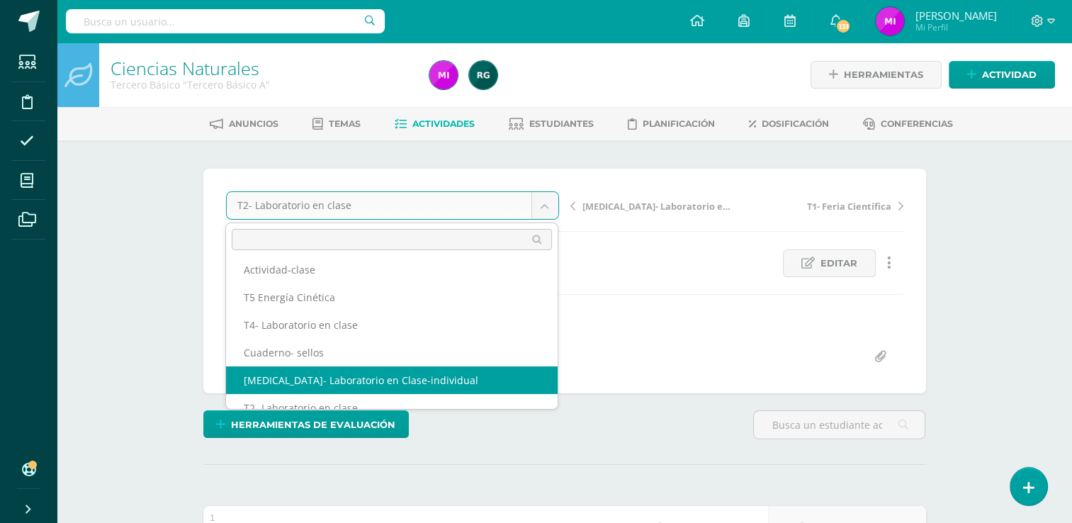
select select "/dashboard/teacher/grade-activity/108222/"
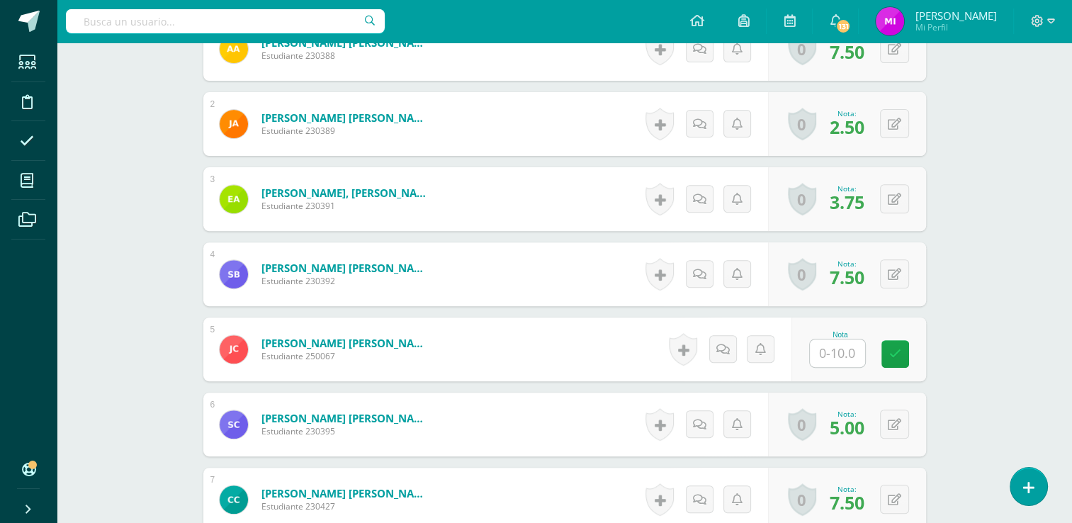
scroll to position [574, 0]
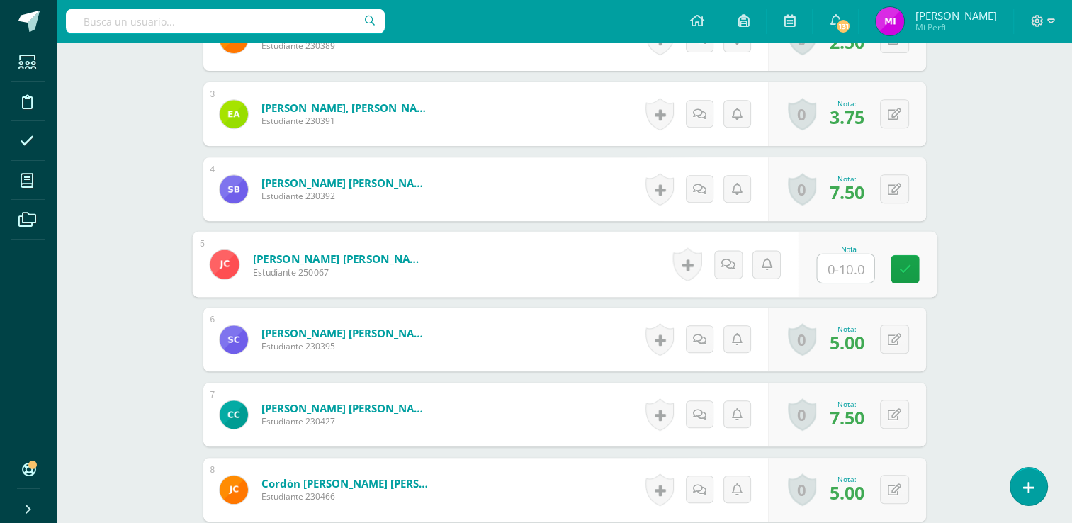
click at [839, 271] on input "text" at bounding box center [845, 268] width 57 height 28
type input "3"
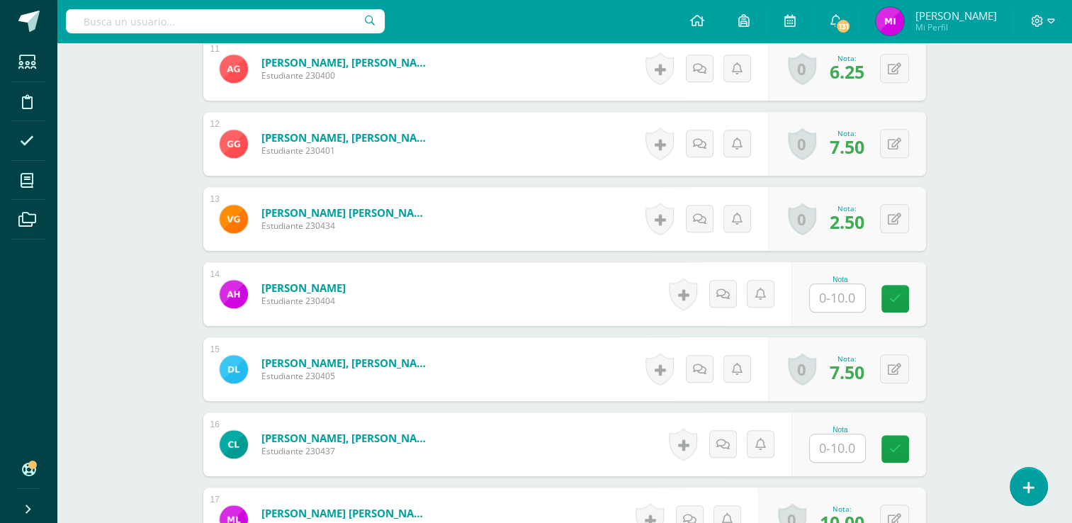
scroll to position [1227, 0]
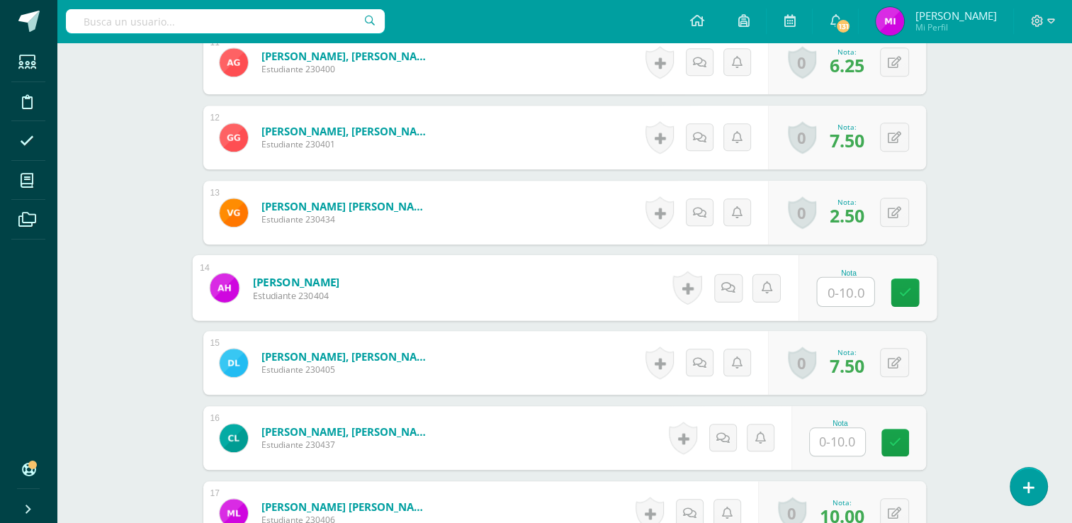
click at [835, 288] on input "text" at bounding box center [845, 292] width 57 height 28
type input "5"
click at [974, 367] on div "Ciencias Naturales Tercero Básico "Tercero Básico A" Herramientas Detalle de as…" at bounding box center [564, 212] width 1015 height 2793
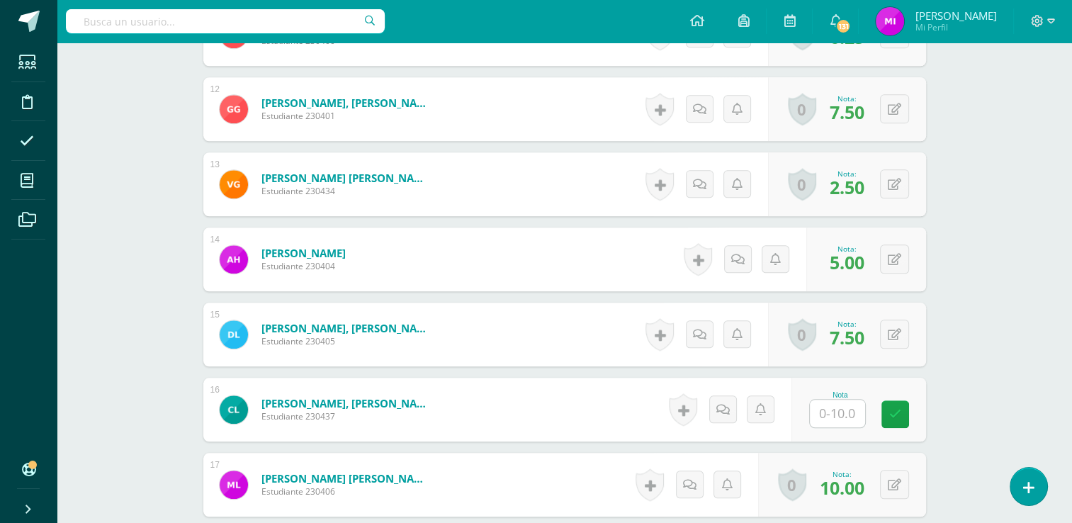
scroll to position [1340, 0]
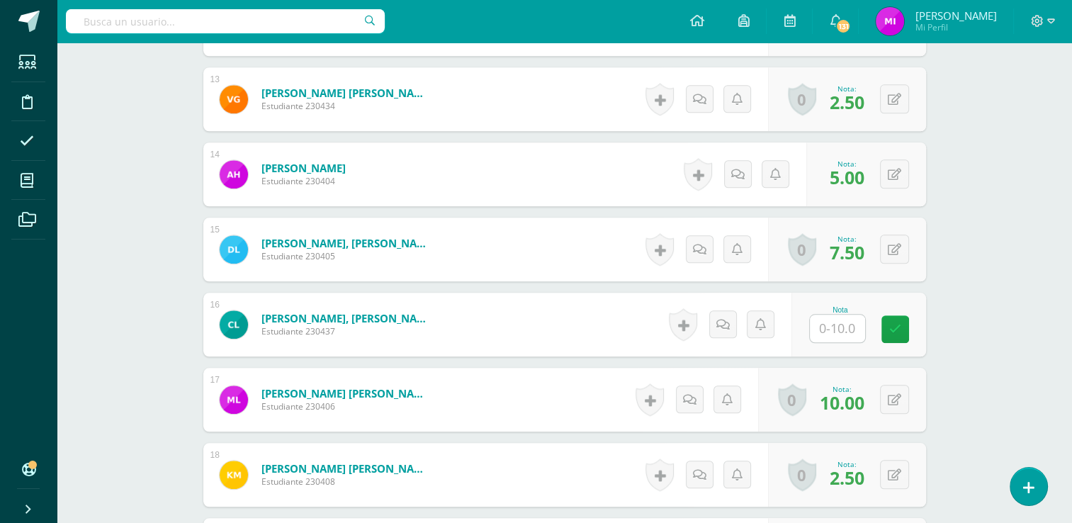
click at [838, 322] on input "text" at bounding box center [837, 329] width 55 height 28
type input "5"
click at [987, 287] on div "Ciencias Naturales Tercero Básico "Tercero Básico A" Herramientas Detalle de as…" at bounding box center [564, 99] width 1015 height 2793
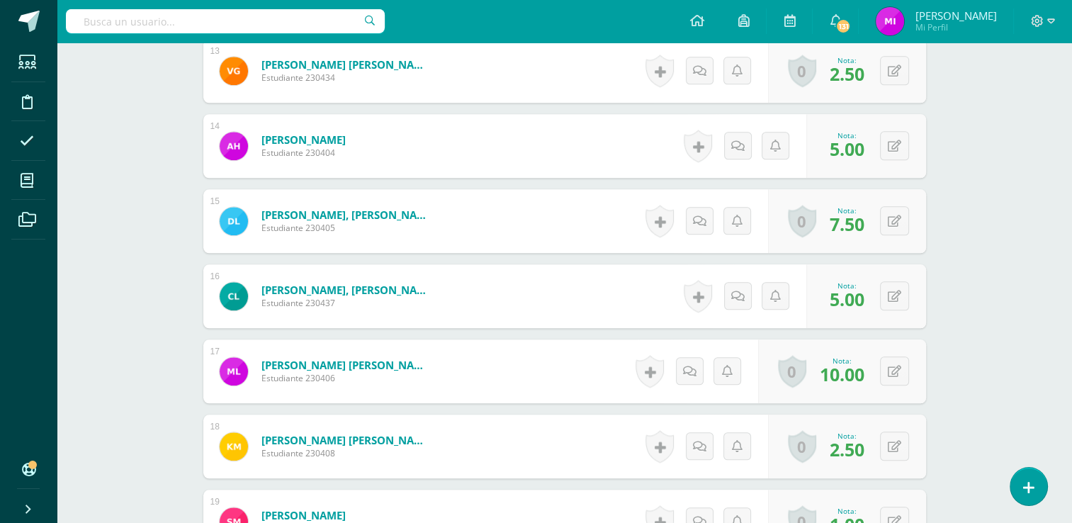
click at [993, 310] on div "Ciencias Naturales Tercero Básico "Tercero Básico A" Herramientas Detalle de as…" at bounding box center [564, 70] width 1015 height 2793
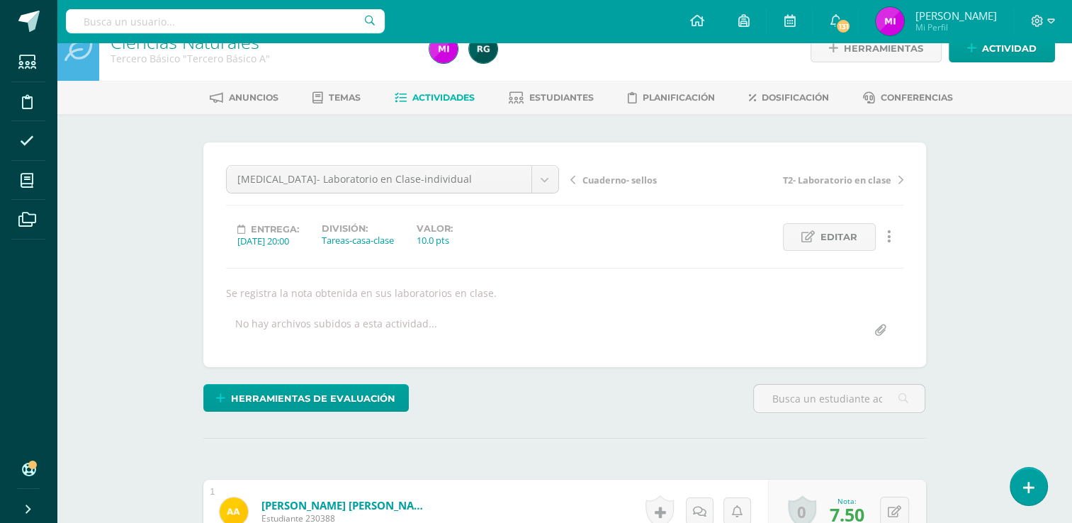
scroll to position [0, 0]
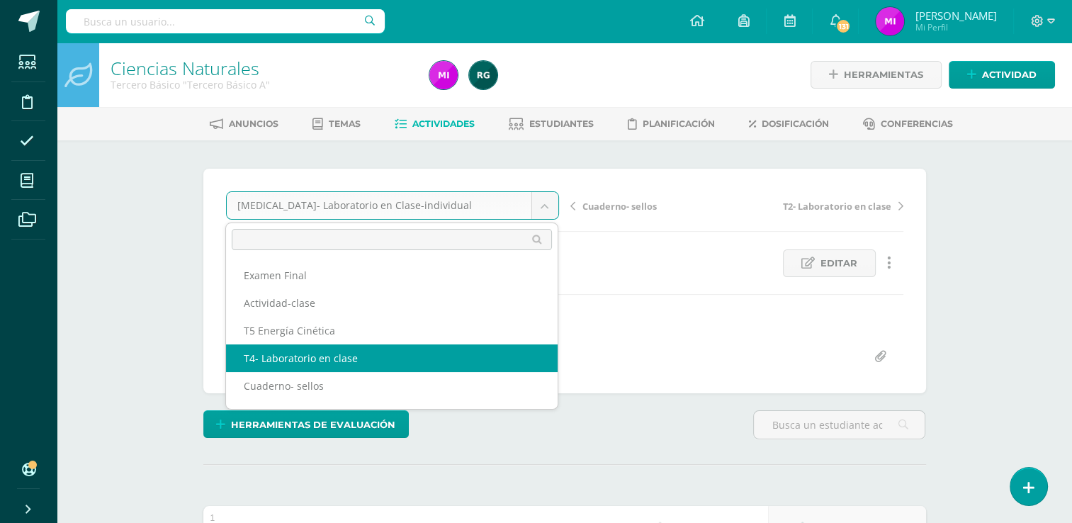
select select "/dashboard/teacher/grade-activity/109188/"
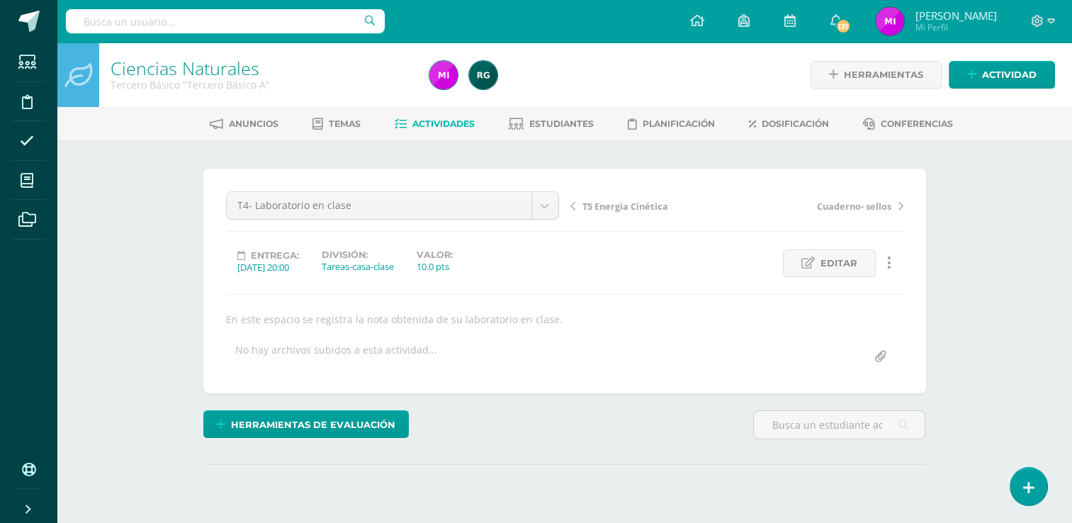
click at [1003, 257] on div "Ciencias Naturales Tercero Básico "Tercero Básico A" Herramientas Detalle de as…" at bounding box center [564, 309] width 1015 height 532
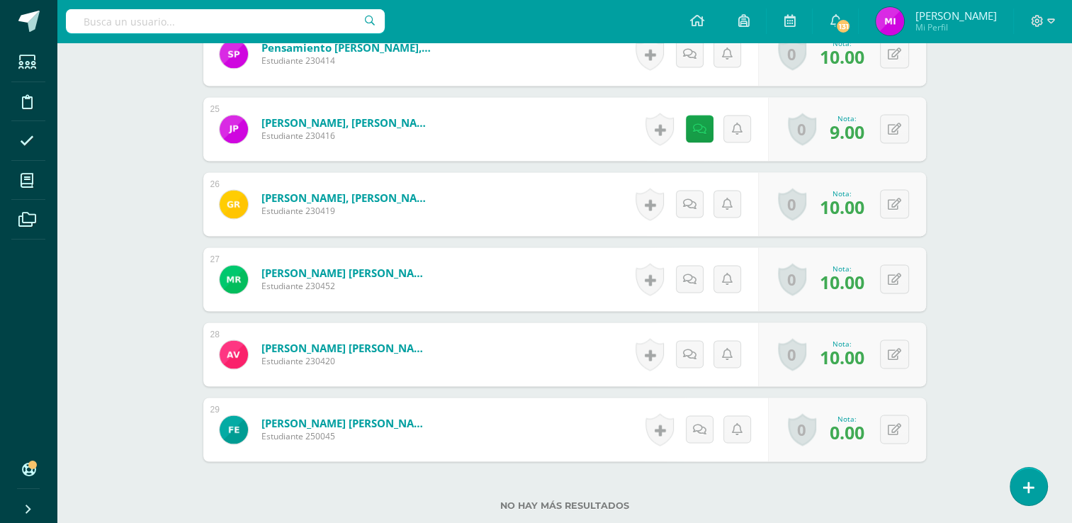
scroll to position [2311, 0]
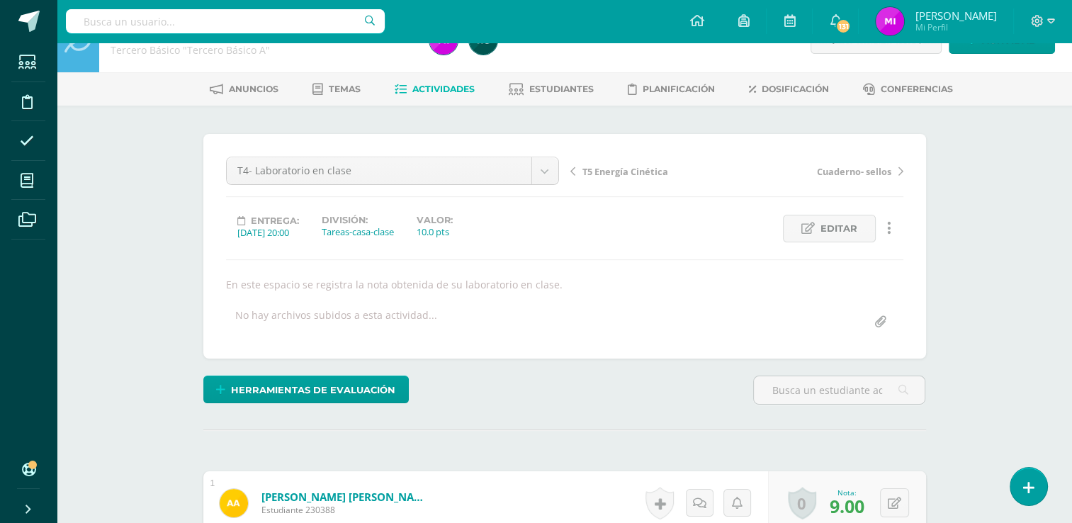
scroll to position [0, 0]
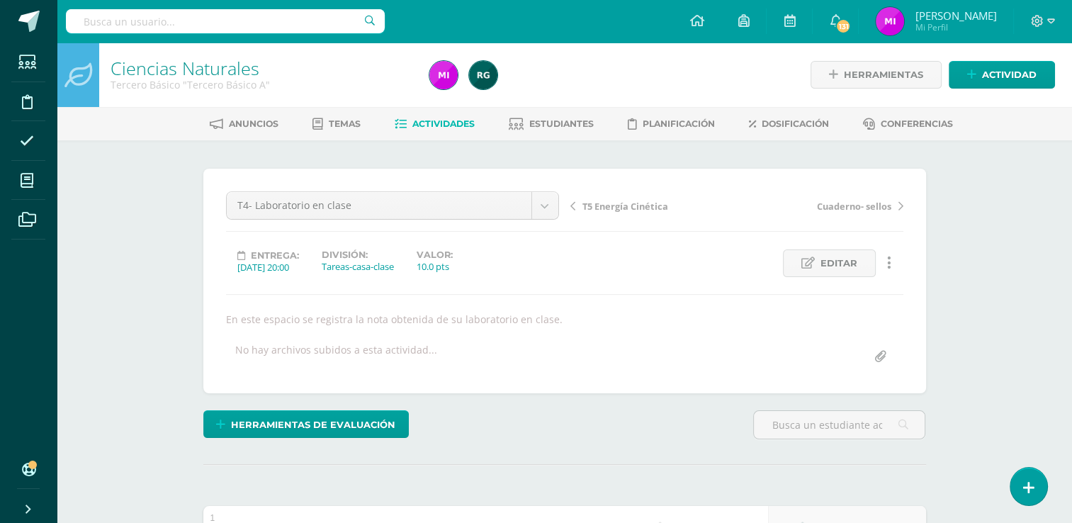
click at [436, 120] on span "Actividades" at bounding box center [443, 123] width 62 height 11
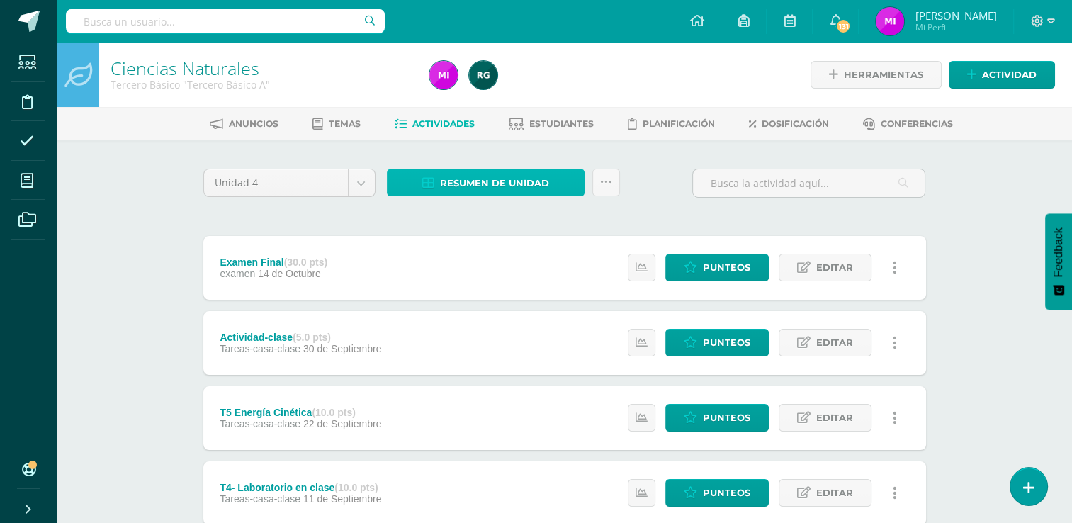
click at [473, 188] on span "Resumen de unidad" at bounding box center [494, 183] width 109 height 26
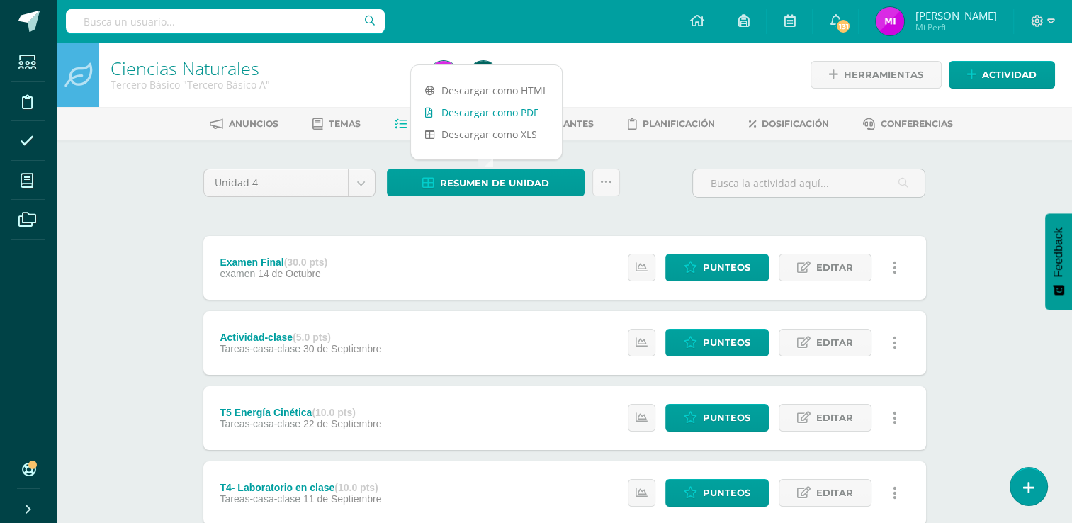
click at [468, 111] on link "Descargar como PDF" at bounding box center [486, 112] width 151 height 22
click at [720, 264] on span "Punteos" at bounding box center [726, 267] width 47 height 26
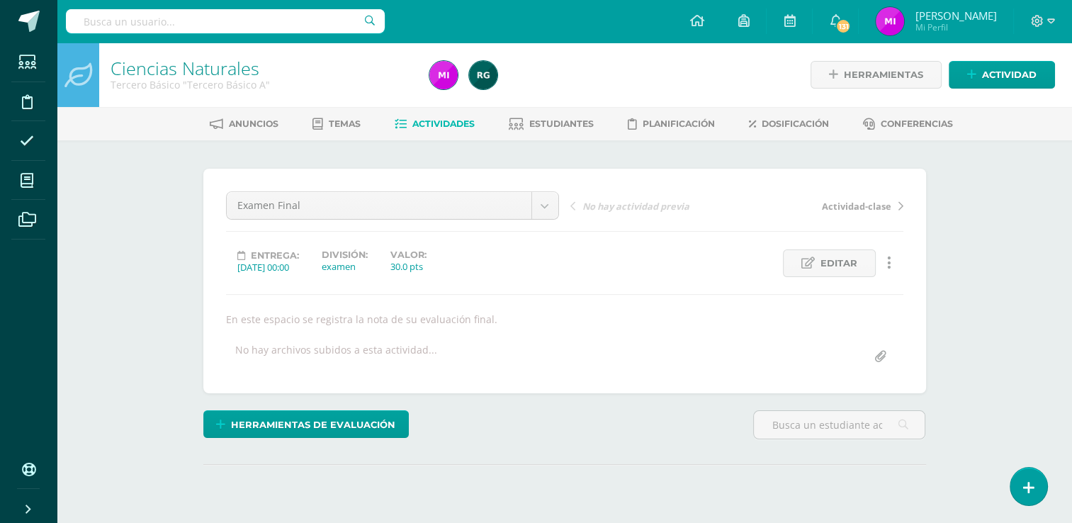
click at [983, 237] on div "Ciencias Naturales Tercero Básico "Tercero Básico A" Herramientas Detalle de as…" at bounding box center [564, 309] width 1015 height 532
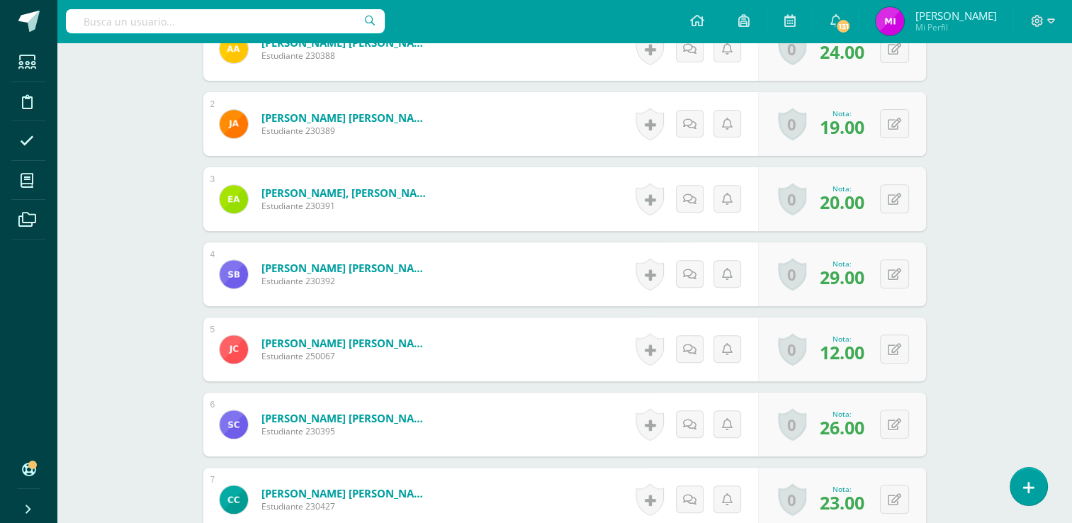
scroll to position [525, 0]
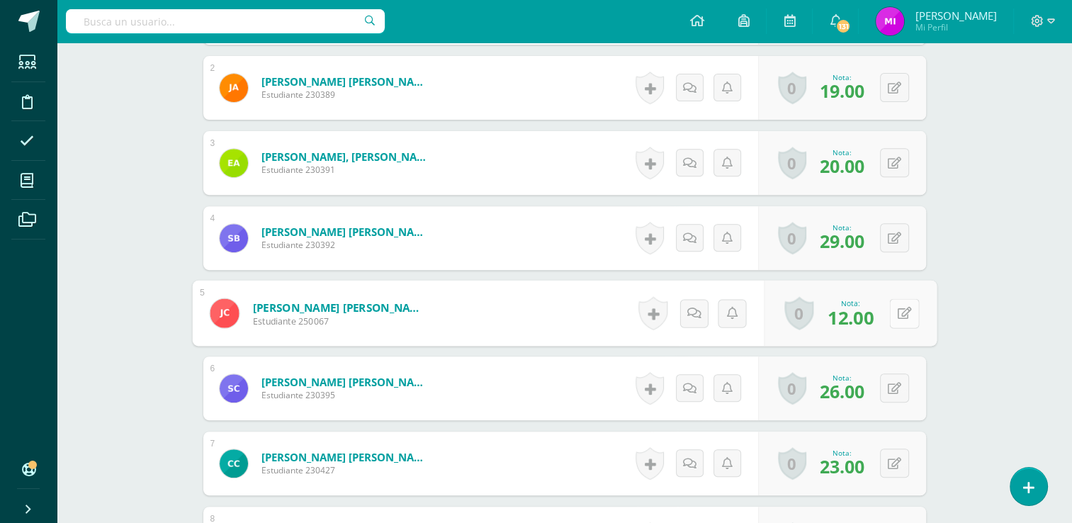
click at [898, 316] on icon at bounding box center [904, 313] width 14 height 12
type input "13"
click at [867, 317] on icon at bounding box center [866, 317] width 13 height 12
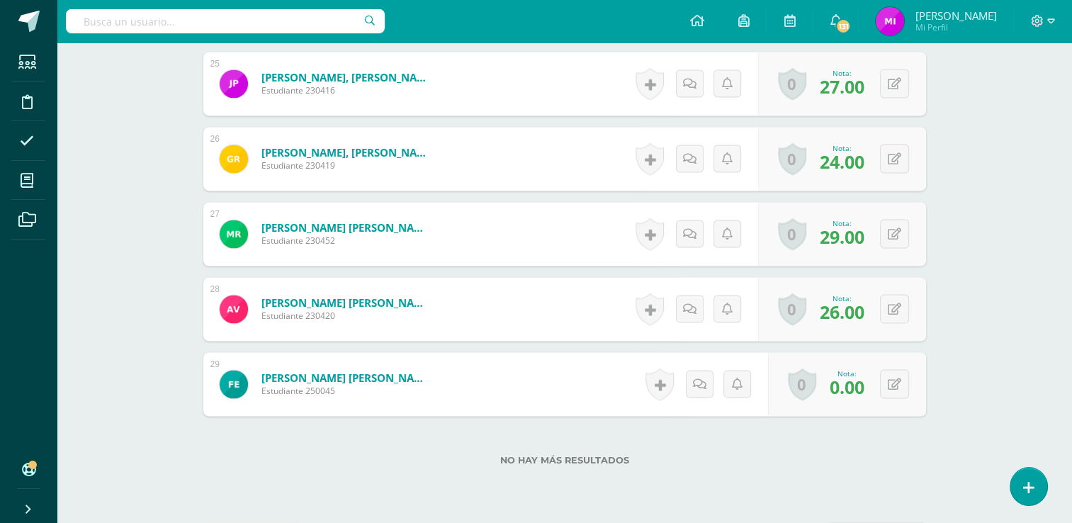
scroll to position [2311, 0]
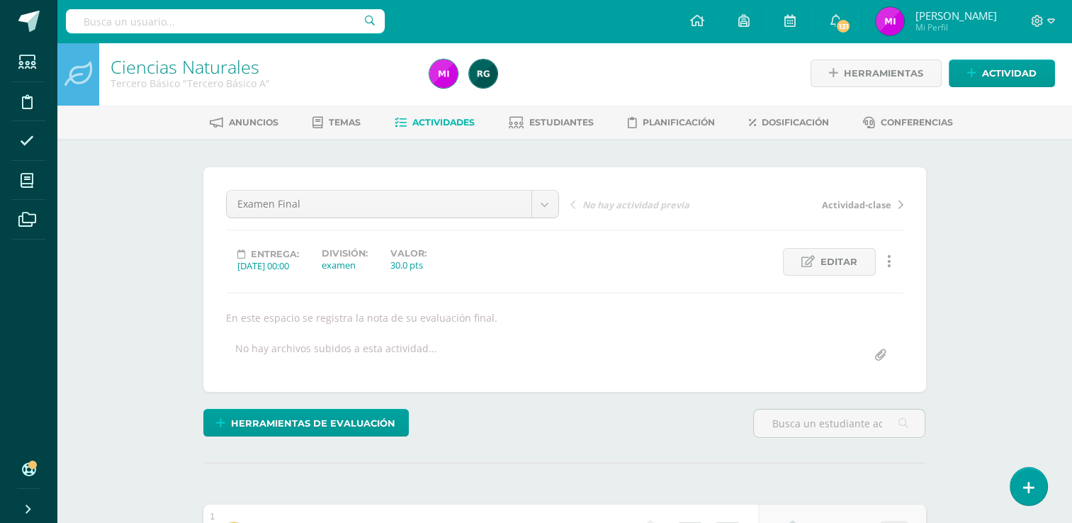
scroll to position [0, 0]
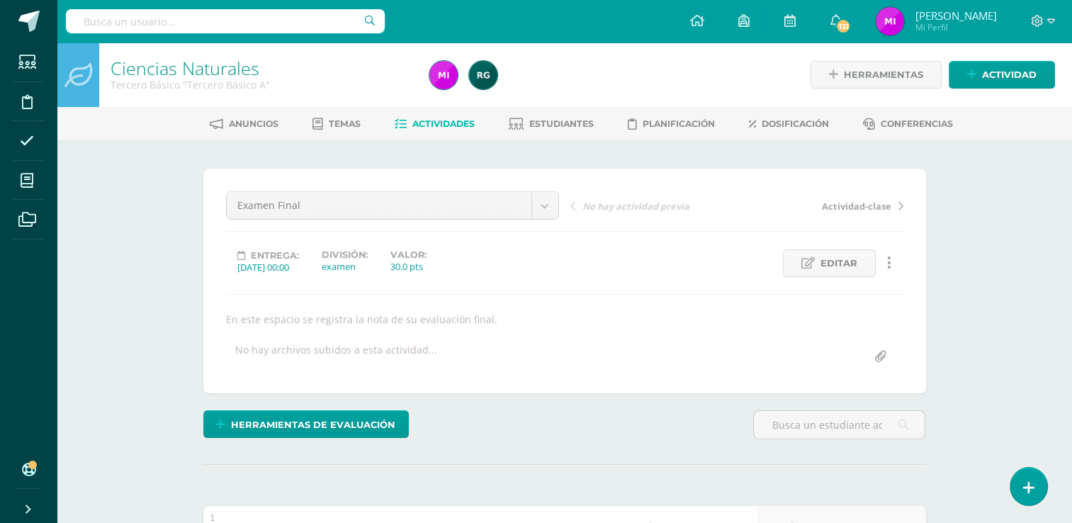
click at [439, 123] on span "Actividades" at bounding box center [443, 123] width 62 height 11
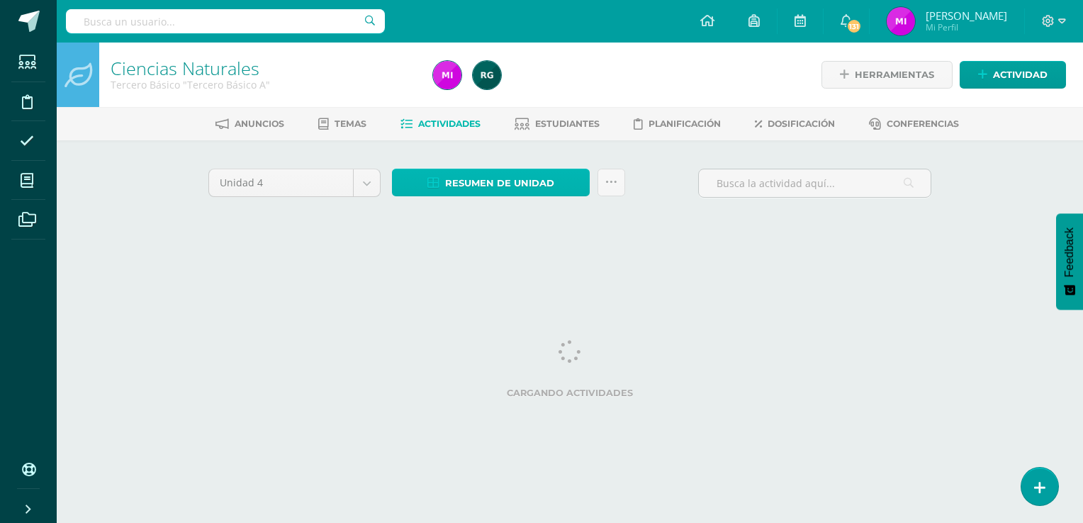
click at [509, 184] on span "Resumen de unidad" at bounding box center [499, 183] width 109 height 26
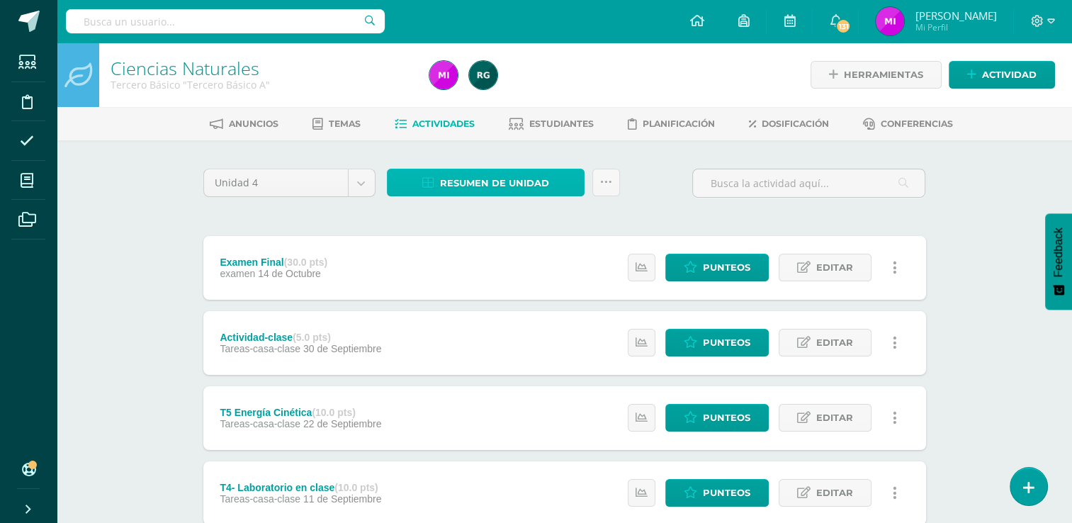
click at [499, 179] on span "Resumen de unidad" at bounding box center [494, 183] width 109 height 26
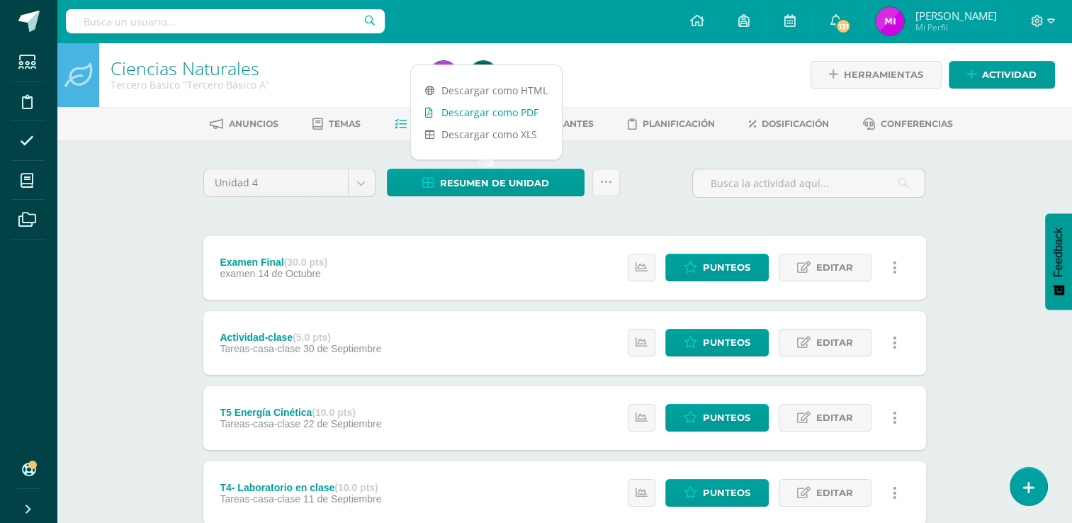
click at [476, 111] on link "Descargar como PDF" at bounding box center [486, 112] width 151 height 22
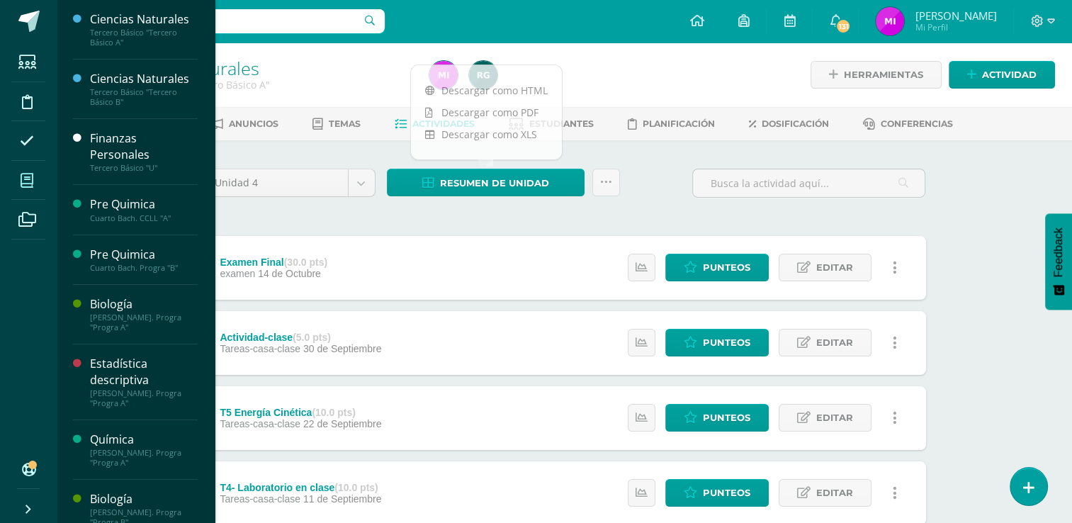
click at [31, 184] on icon at bounding box center [27, 181] width 13 height 14
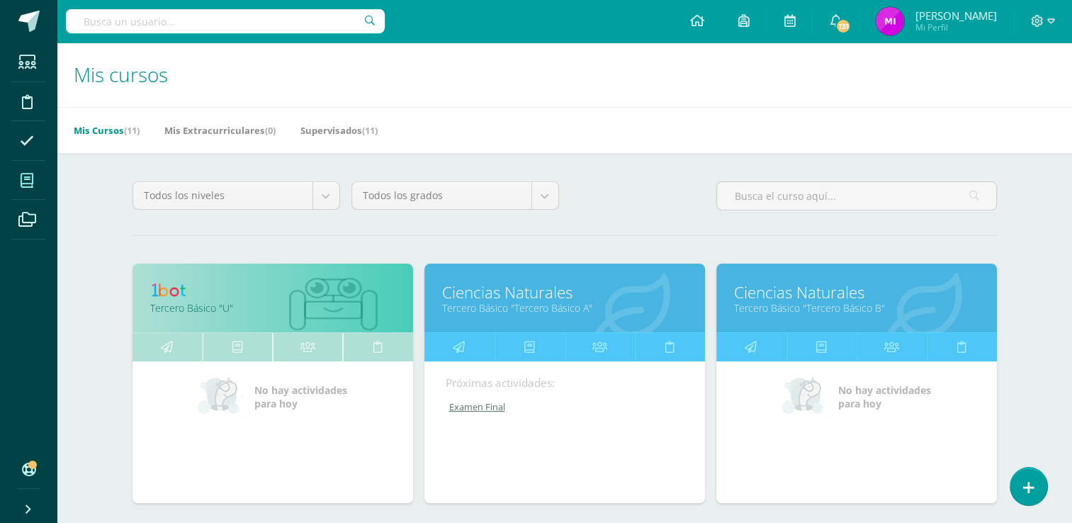
click at [674, 218] on div "Todos los niveles Todos los niveles Preprimaria [PERSON_NAME]. [GEOGRAPHIC_DATA…" at bounding box center [565, 201] width 876 height 40
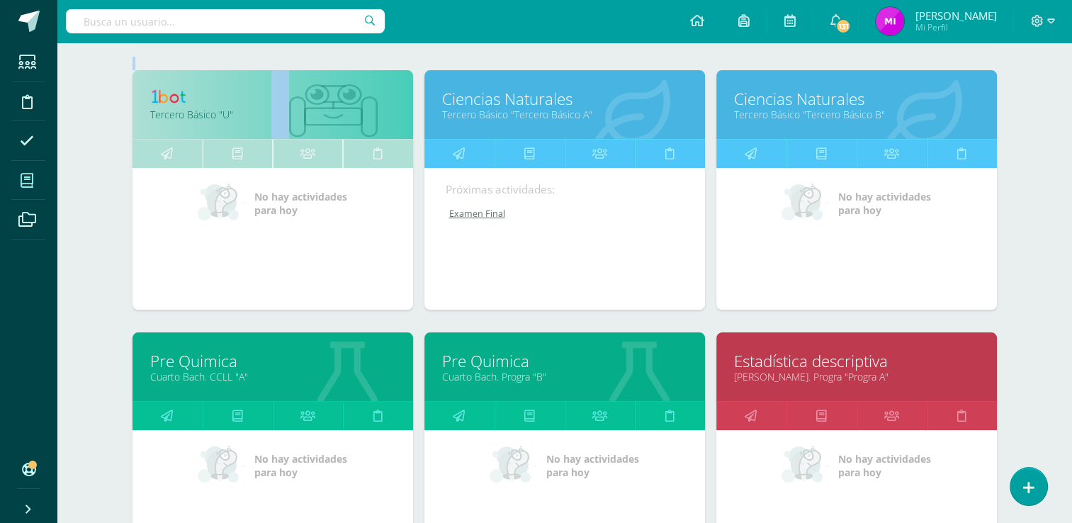
scroll to position [283, 0]
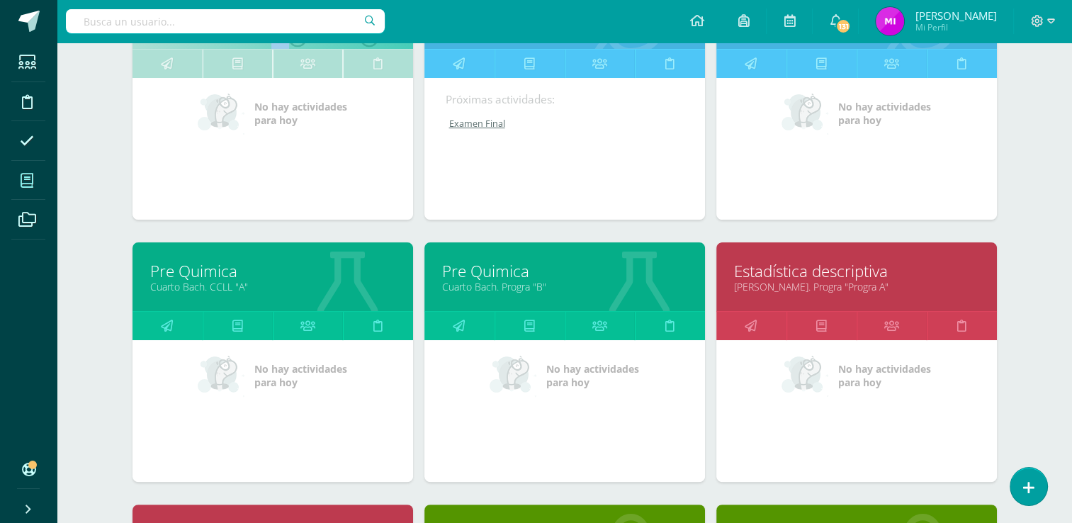
click at [193, 269] on link "Pre Quimica" at bounding box center [272, 271] width 245 height 22
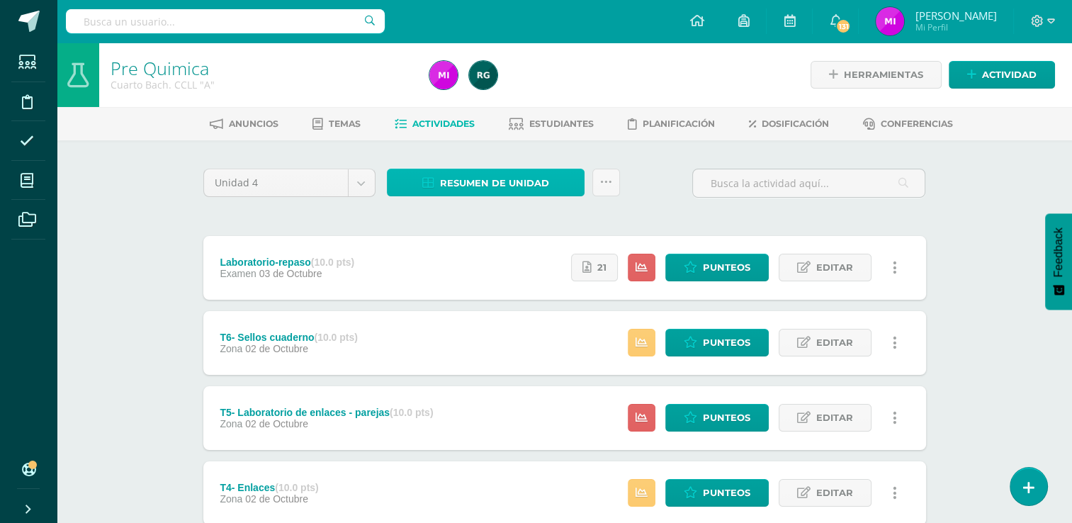
click at [499, 184] on span "Resumen de unidad" at bounding box center [494, 183] width 109 height 26
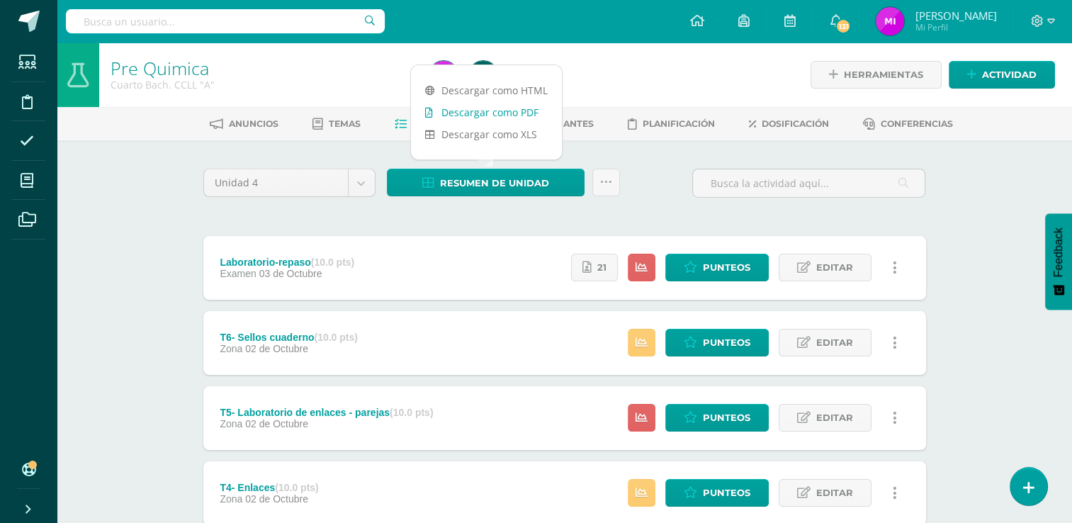
click at [471, 114] on link "Descargar como PDF" at bounding box center [486, 112] width 151 height 22
